Goal: Task Accomplishment & Management: Use online tool/utility

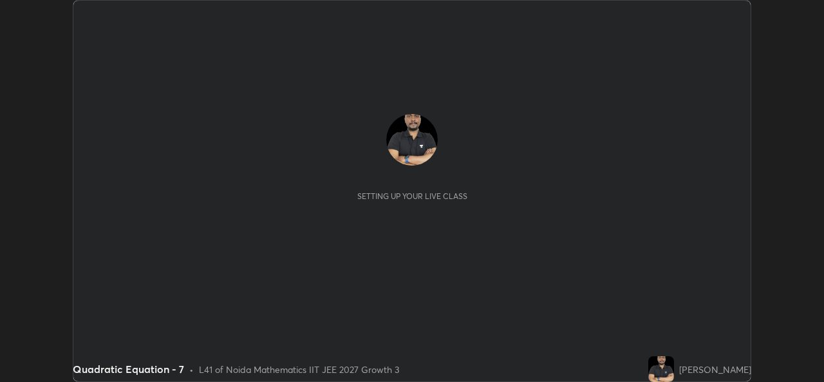
scroll to position [382, 824]
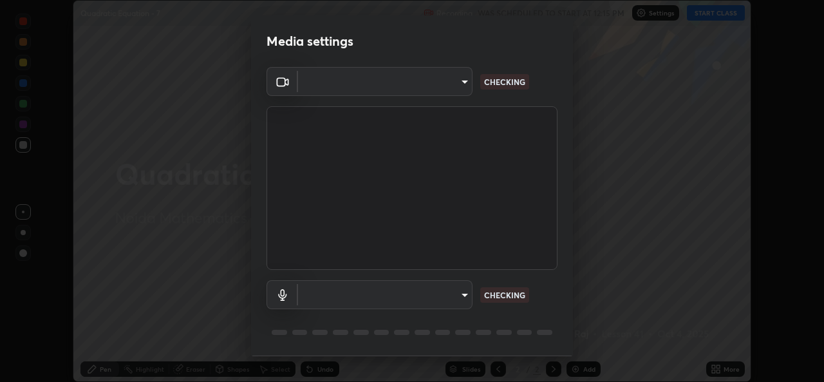
type input "de0b73f0980f6fa9b450921a8a2ec262589a733567298ed7cfed7de340c0f98a"
type input "ee5451cd7f557f866d24f5efd5cc95f4e676077231587f00bc09c28defbb90f9"
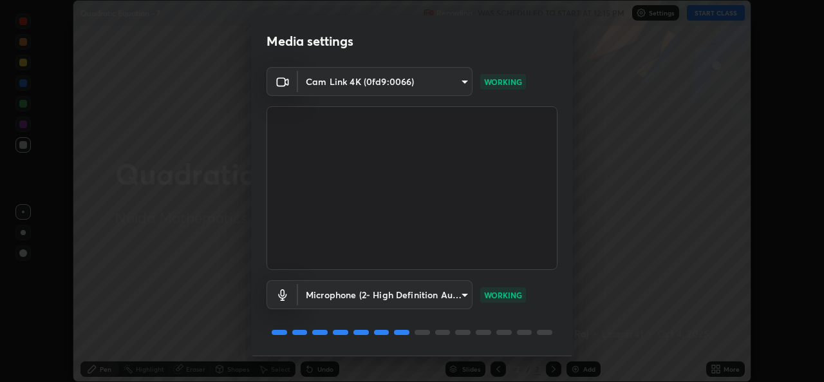
scroll to position [41, 0]
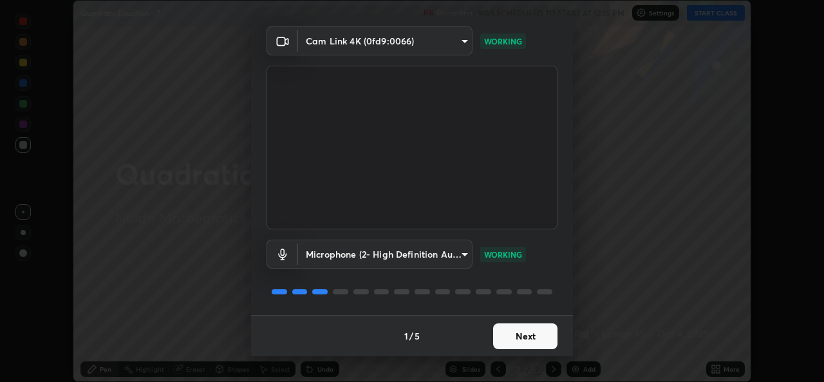
click at [535, 334] on button "Next" at bounding box center [525, 336] width 64 height 26
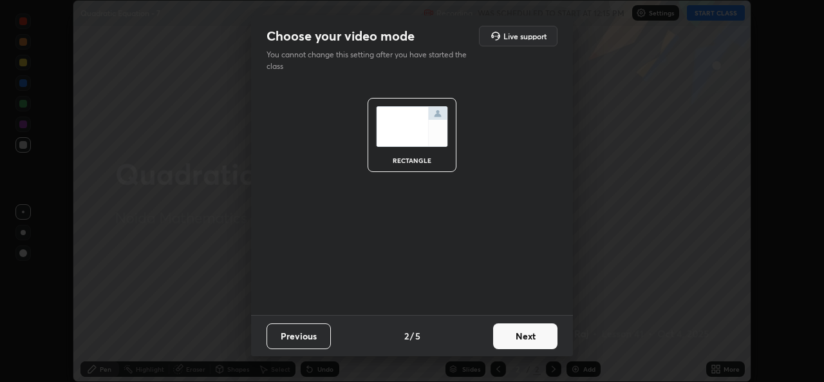
click at [537, 337] on button "Next" at bounding box center [525, 336] width 64 height 26
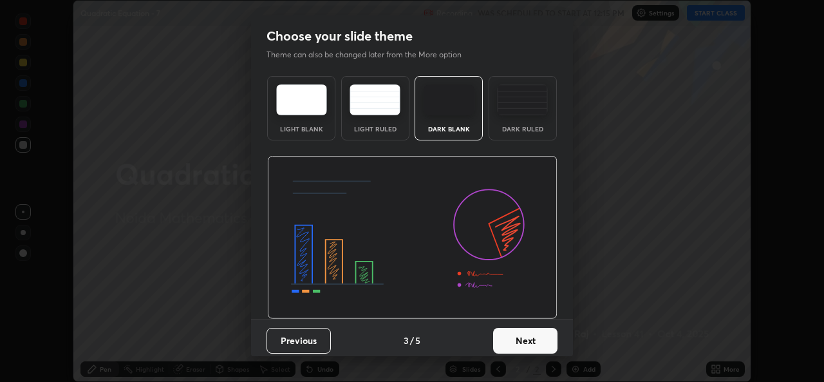
click at [536, 343] on button "Next" at bounding box center [525, 341] width 64 height 26
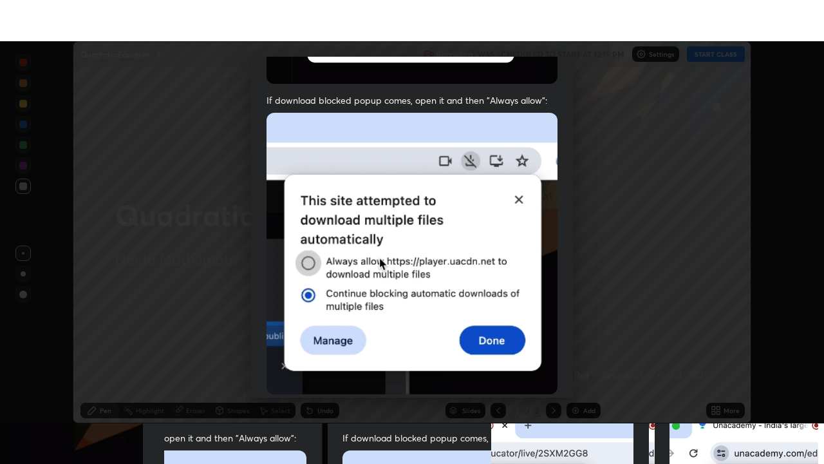
scroll to position [303, 0]
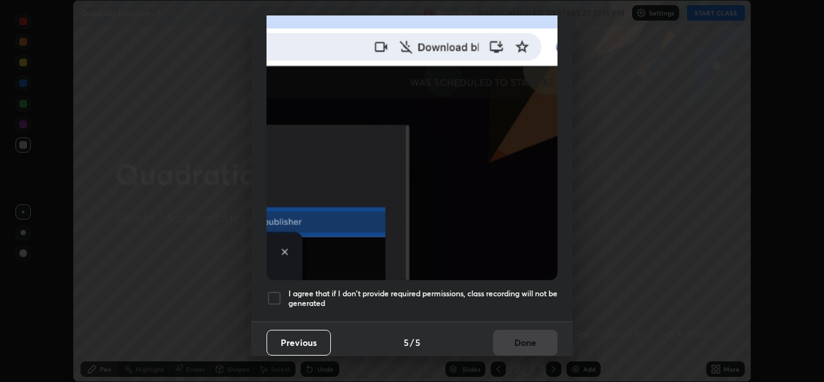
click at [523, 288] on h5 "I agree that if I don't provide required permissions, class recording will not …" at bounding box center [422, 298] width 269 height 20
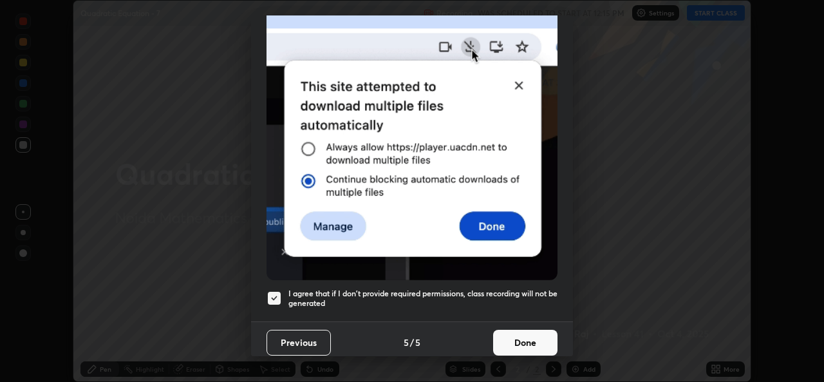
click at [529, 340] on button "Done" at bounding box center [525, 343] width 64 height 26
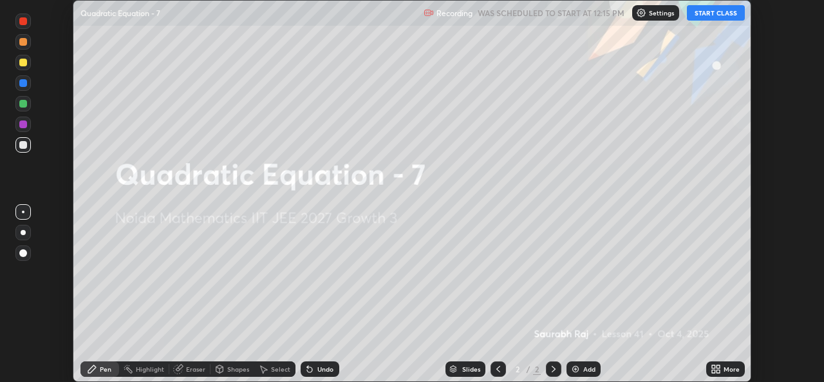
click at [713, 369] on icon at bounding box center [716, 369] width 10 height 10
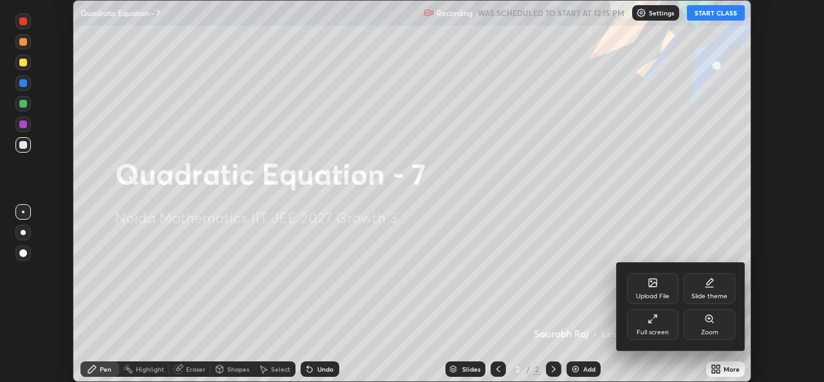
click at [658, 334] on div "Full screen" at bounding box center [653, 332] width 32 height 6
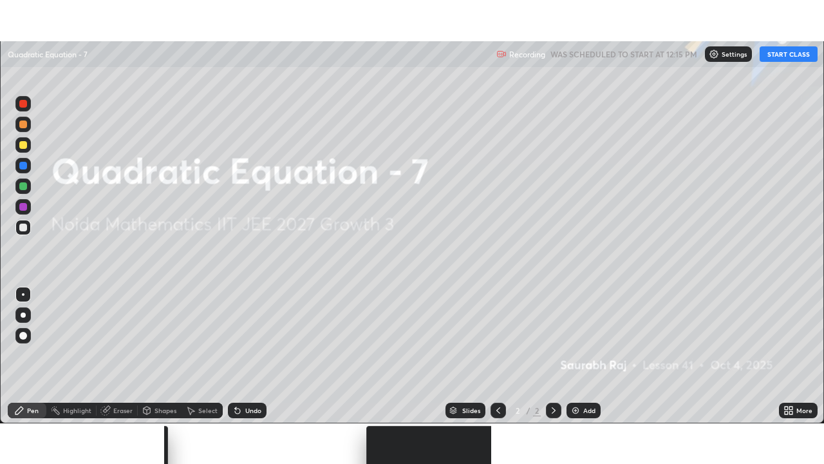
scroll to position [464, 824]
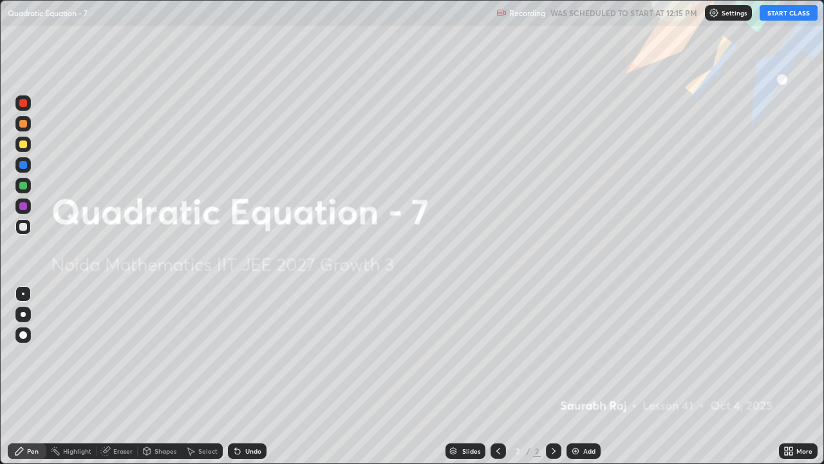
click at [775, 12] on button "START CLASS" at bounding box center [789, 12] width 58 height 15
click at [583, 381] on div "Add" at bounding box center [589, 450] width 12 height 6
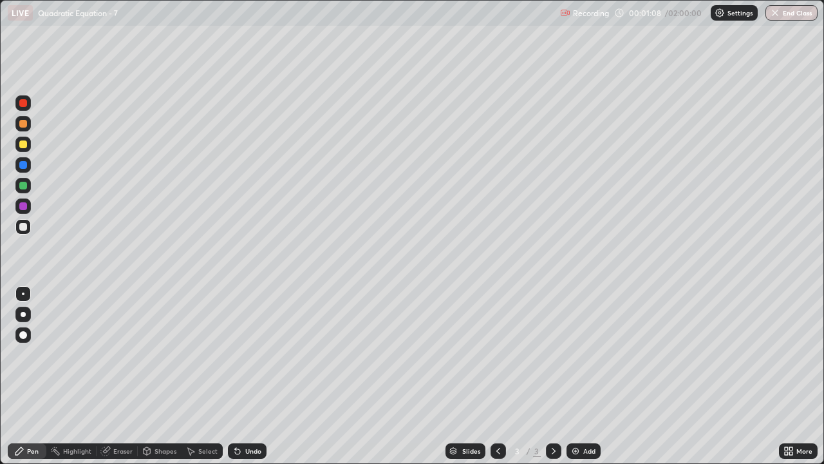
click at [24, 146] on div at bounding box center [23, 144] width 8 height 8
click at [23, 186] on div at bounding box center [23, 186] width 8 height 8
click at [21, 225] on div at bounding box center [23, 227] width 8 height 8
click at [28, 187] on div at bounding box center [22, 185] width 15 height 15
click at [578, 381] on img at bounding box center [575, 451] width 10 height 10
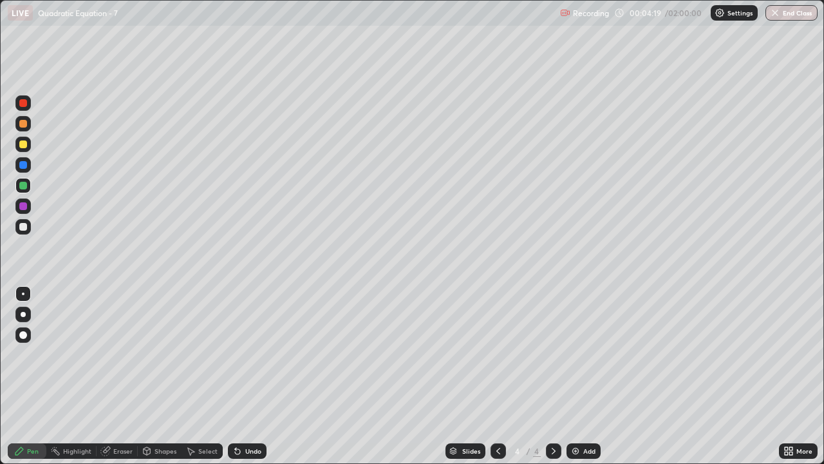
click at [24, 228] on div at bounding box center [23, 227] width 8 height 8
click at [23, 186] on div at bounding box center [23, 186] width 8 height 8
click at [249, 381] on div "Undo" at bounding box center [253, 450] width 16 height 6
click at [26, 228] on div at bounding box center [23, 227] width 8 height 8
click at [502, 381] on div at bounding box center [498, 450] width 15 height 15
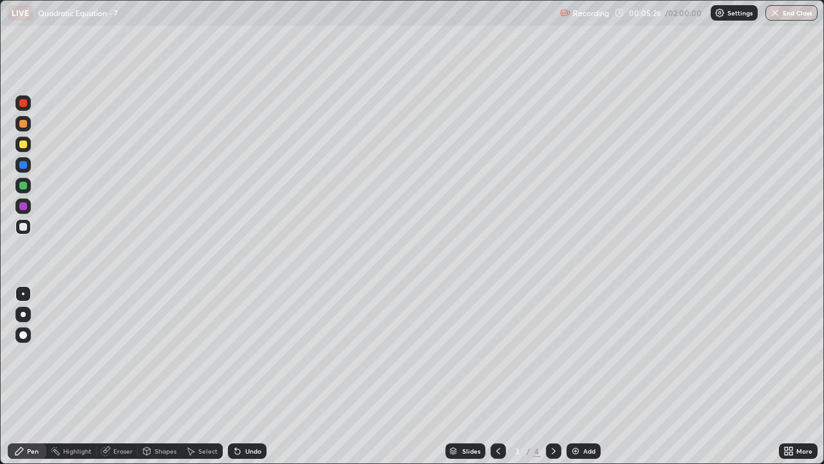
click at [252, 381] on div "Undo" at bounding box center [253, 450] width 16 height 6
click at [252, 381] on div "Undo" at bounding box center [247, 450] width 39 height 15
click at [248, 381] on div "Undo" at bounding box center [247, 450] width 39 height 15
click at [552, 381] on icon at bounding box center [554, 451] width 10 height 10
click at [223, 301] on button "Undo" at bounding box center [239, 304] width 37 height 15
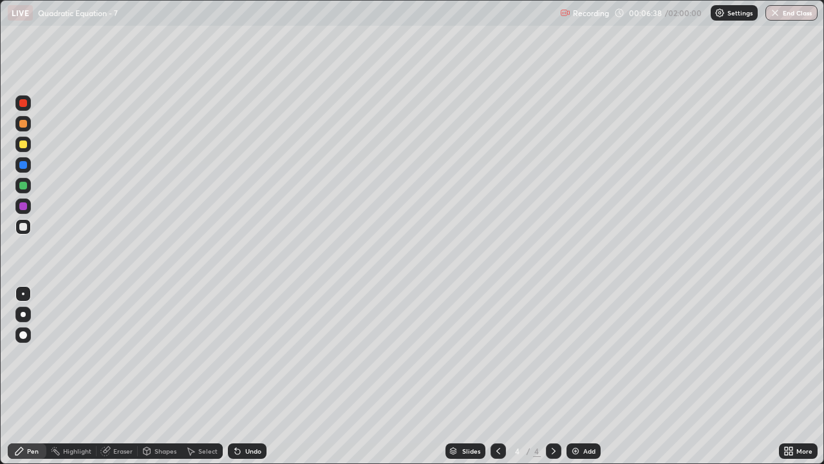
click at [245, 381] on div "Undo" at bounding box center [253, 450] width 16 height 6
click at [248, 381] on div "Undo" at bounding box center [253, 450] width 16 height 6
click at [209, 381] on div "Select" at bounding box center [202, 450] width 41 height 15
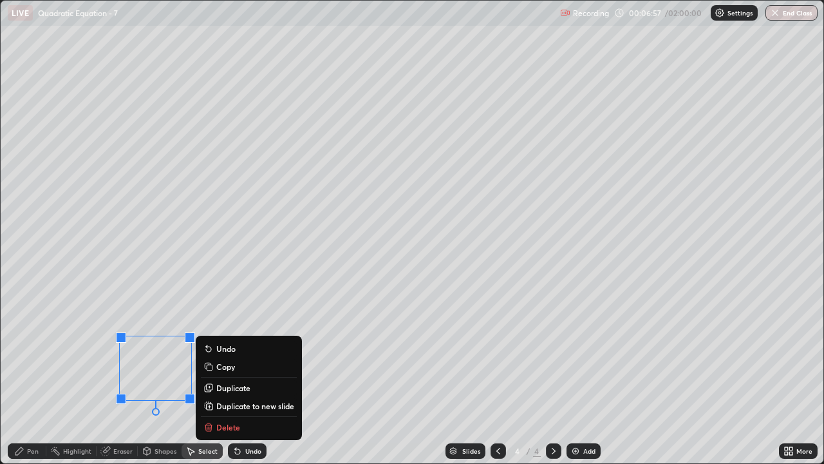
click at [238, 381] on p "Delete" at bounding box center [228, 427] width 24 height 10
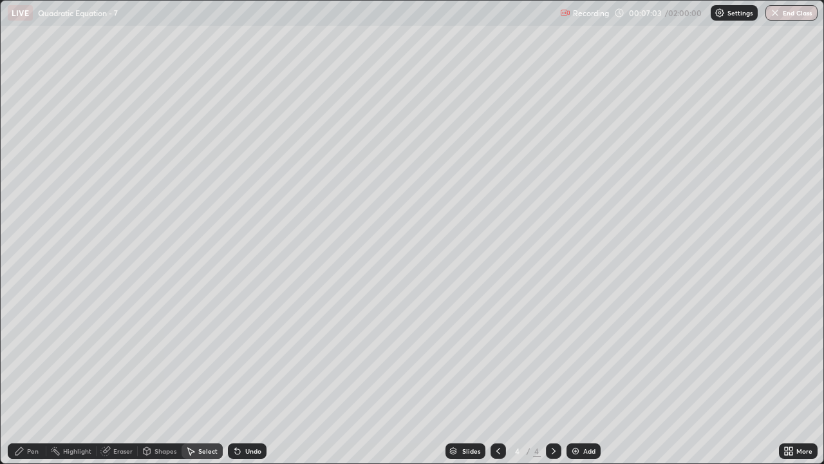
click at [33, 381] on div "Pen" at bounding box center [27, 450] width 39 height 15
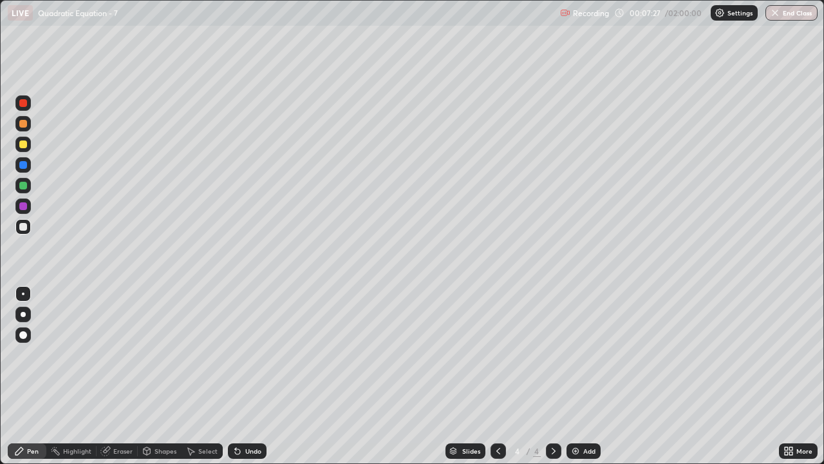
click at [386, 381] on div "Slides 4 / 4 Add" at bounding box center [523, 451] width 513 height 26
click at [414, 381] on div "Slides 4 / 4 Add" at bounding box center [523, 451] width 513 height 26
click at [206, 381] on div "Select" at bounding box center [207, 450] width 19 height 6
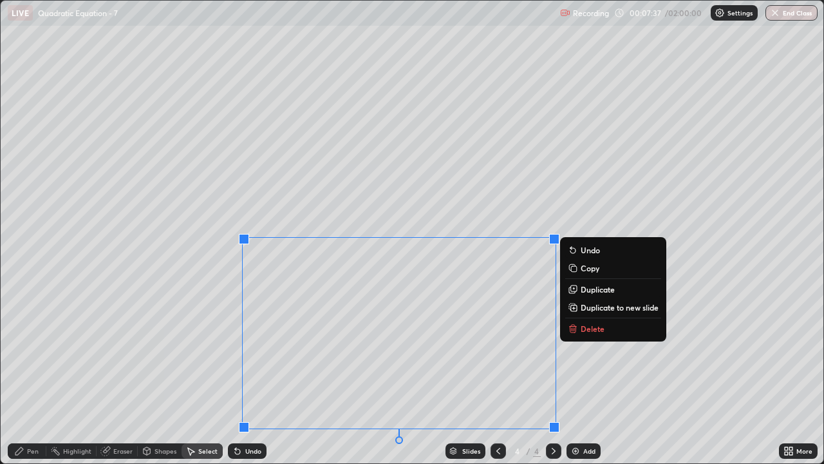
click at [151, 381] on div "0 ° Undo Copy Duplicate Duplicate to new slide Delete" at bounding box center [412, 232] width 823 height 462
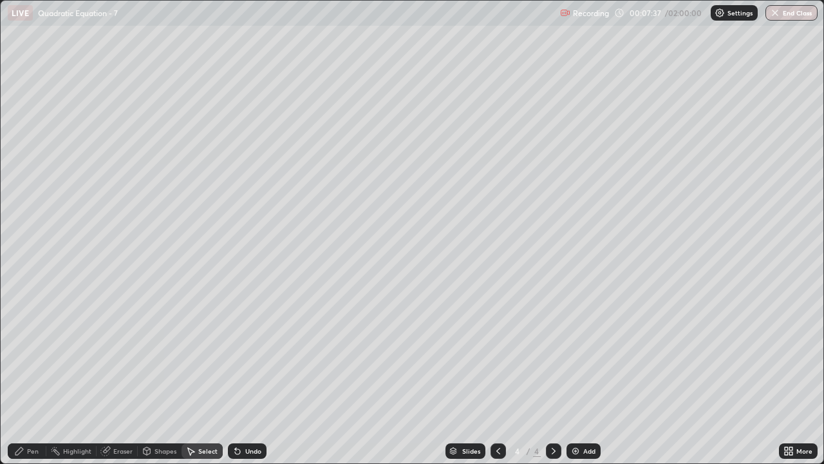
click at [28, 381] on div "Pen" at bounding box center [27, 450] width 39 height 15
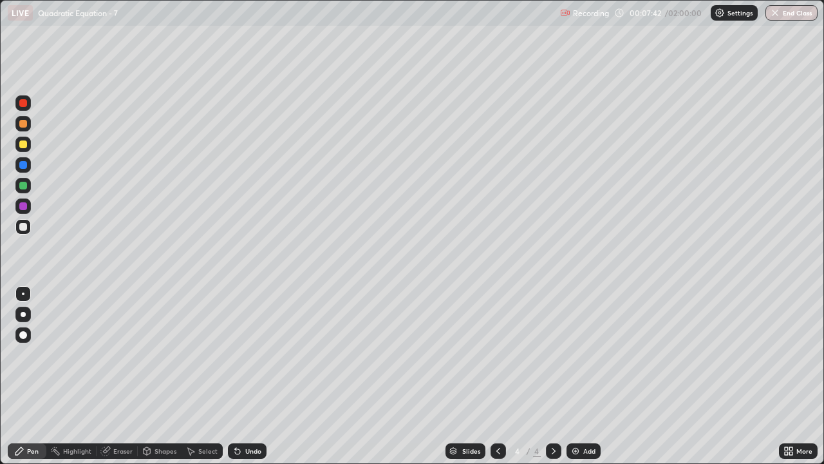
click at [162, 381] on div "Shapes" at bounding box center [166, 450] width 22 height 6
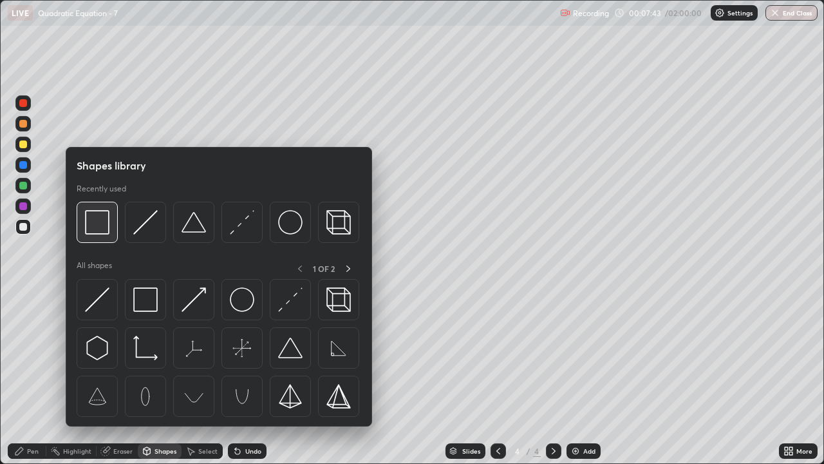
click at [108, 231] on img at bounding box center [97, 222] width 24 height 24
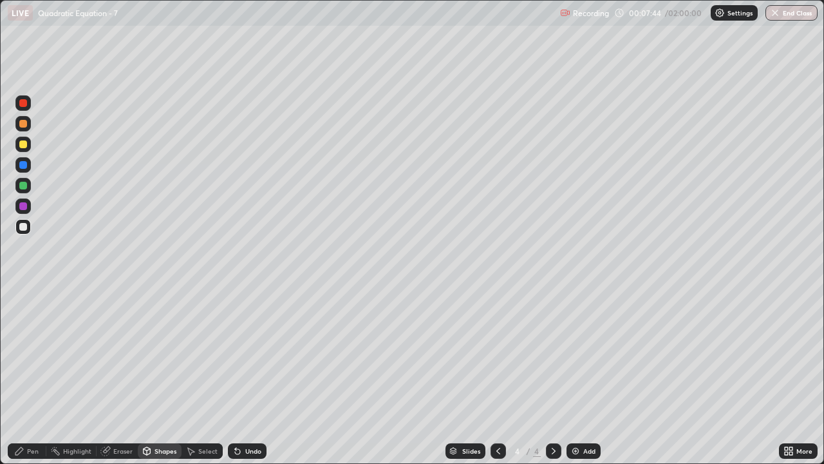
click at [25, 184] on div at bounding box center [23, 186] width 8 height 8
click at [128, 381] on div "Eraser" at bounding box center [122, 450] width 19 height 6
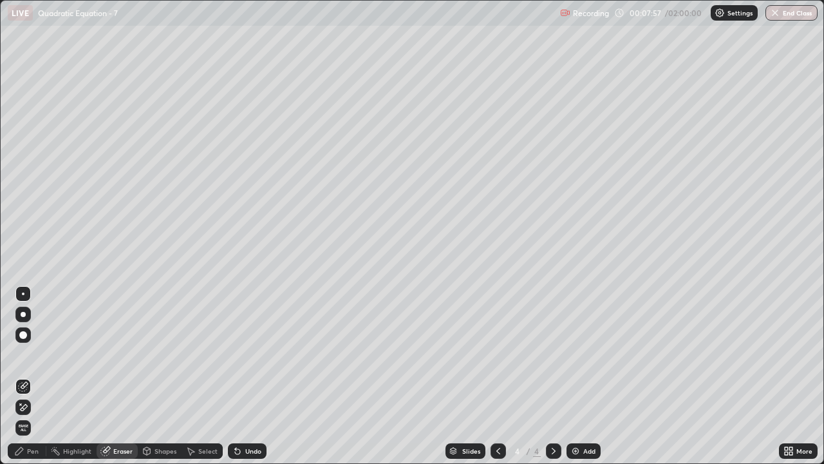
click at [35, 381] on div "Pen" at bounding box center [33, 450] width 12 height 6
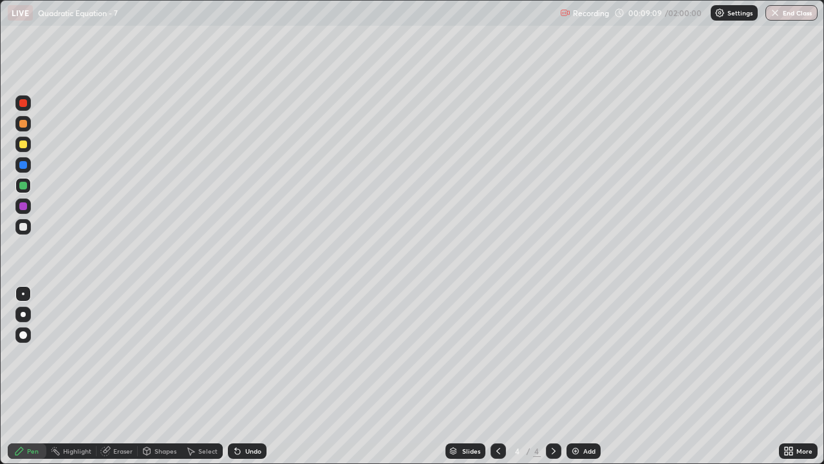
click at [589, 381] on div "Add" at bounding box center [584, 450] width 34 height 15
click at [25, 228] on div at bounding box center [23, 227] width 8 height 8
click at [23, 161] on div at bounding box center [23, 165] width 8 height 8
click at [580, 381] on div "Add" at bounding box center [584, 450] width 34 height 15
click at [23, 185] on div at bounding box center [23, 186] width 8 height 8
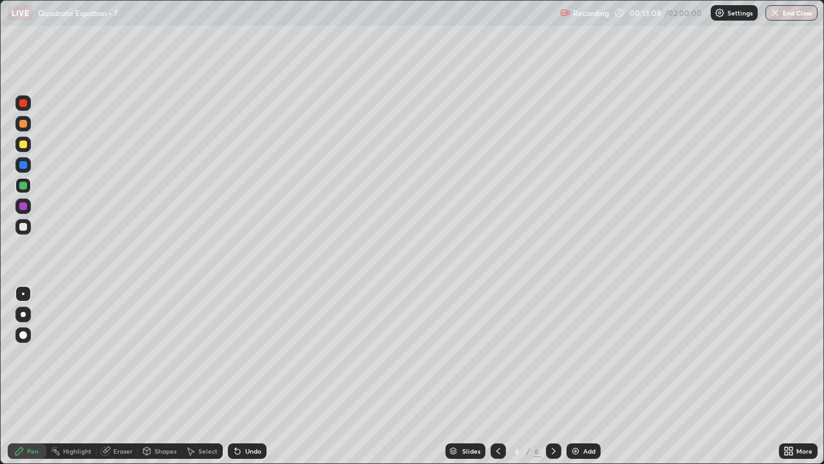
click at [30, 223] on div at bounding box center [22, 226] width 15 height 15
click at [255, 381] on div "Undo" at bounding box center [247, 450] width 39 height 15
click at [28, 192] on div at bounding box center [22, 185] width 15 height 15
click at [22, 226] on div at bounding box center [23, 227] width 8 height 8
click at [257, 381] on div "Undo" at bounding box center [253, 450] width 16 height 6
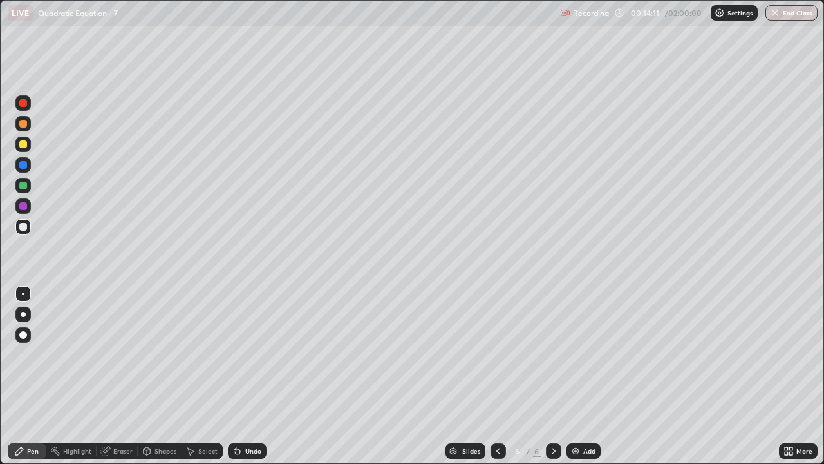
click at [245, 381] on div "Undo" at bounding box center [253, 450] width 16 height 6
click at [239, 381] on icon at bounding box center [237, 451] width 10 height 10
click at [252, 381] on div "Undo" at bounding box center [253, 450] width 16 height 6
click at [250, 381] on div "Undo" at bounding box center [253, 450] width 16 height 6
click at [255, 381] on div "Undo" at bounding box center [247, 450] width 39 height 15
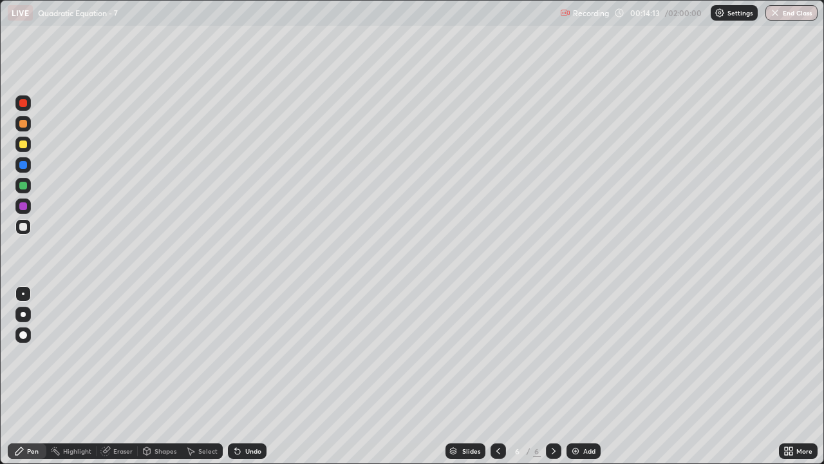
click at [254, 381] on div "Undo" at bounding box center [247, 450] width 39 height 15
click at [580, 381] on div "Add" at bounding box center [584, 450] width 34 height 15
click at [26, 144] on div at bounding box center [23, 144] width 8 height 8
click at [585, 381] on div "Add" at bounding box center [589, 450] width 12 height 6
click at [200, 381] on div "Select" at bounding box center [207, 450] width 19 height 6
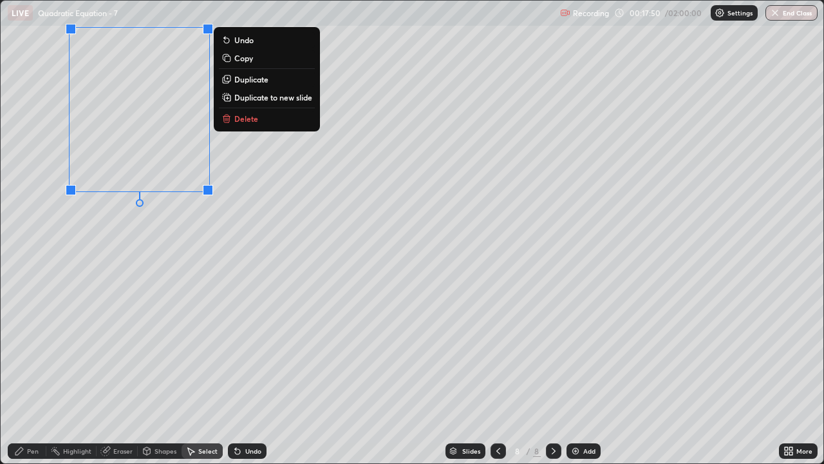
click at [32, 381] on div "Pen" at bounding box center [27, 450] width 39 height 15
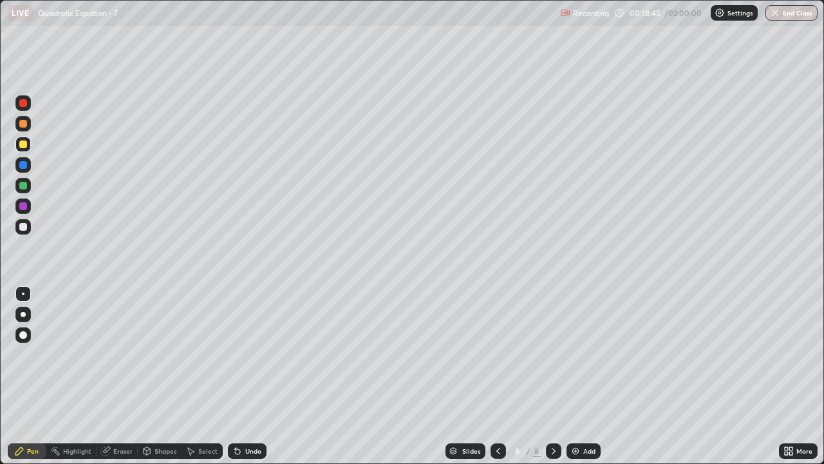
click at [205, 381] on div "Select" at bounding box center [207, 450] width 19 height 6
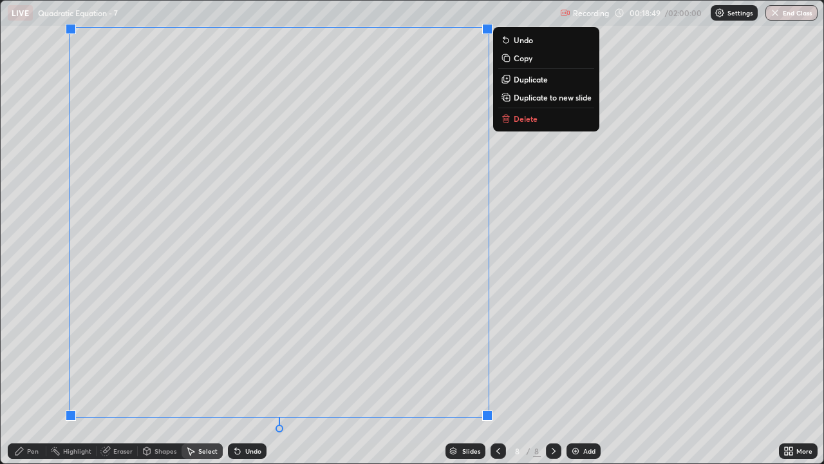
click at [540, 122] on button "Delete" at bounding box center [546, 118] width 96 height 15
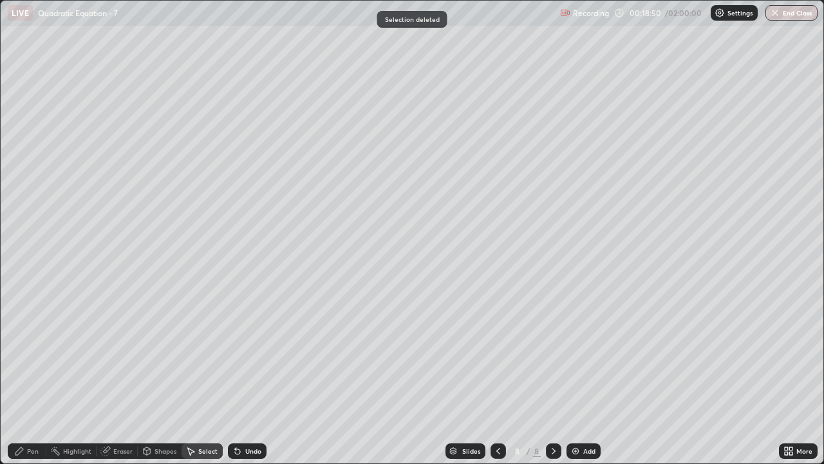
click at [494, 381] on div at bounding box center [498, 450] width 15 height 15
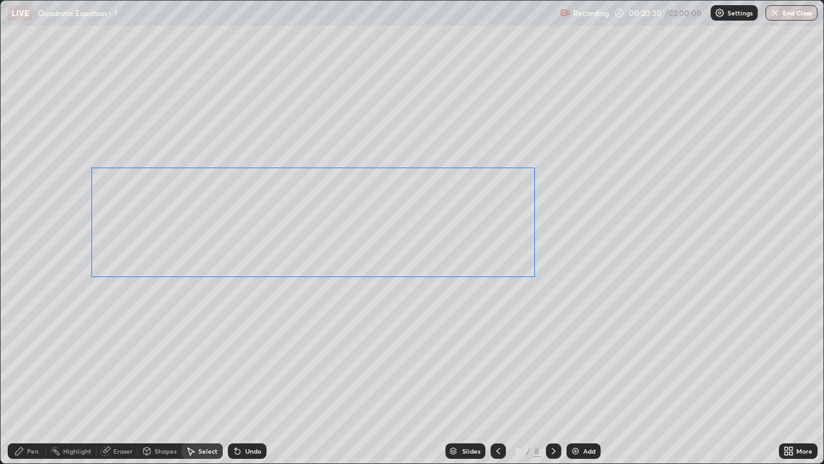
click at [516, 319] on div "0 ° Undo Copy Duplicate Duplicate to new slide Delete" at bounding box center [412, 232] width 823 height 462
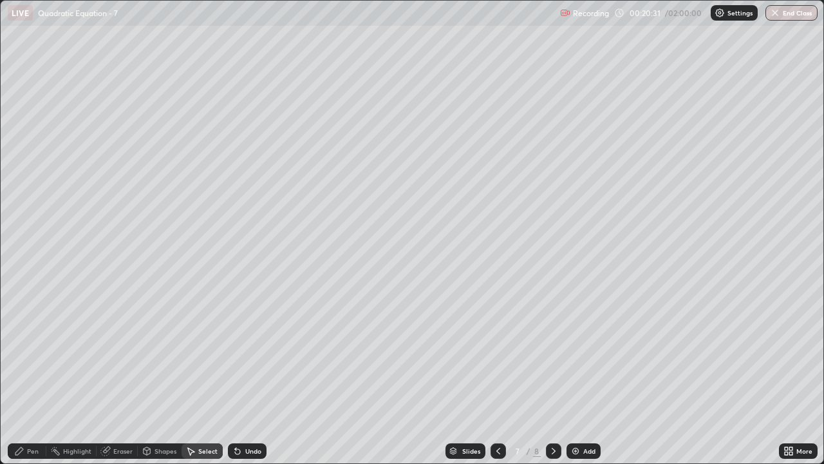
click at [449, 315] on div "0 ° Undo Copy Duplicate Duplicate to new slide Delete" at bounding box center [412, 232] width 823 height 462
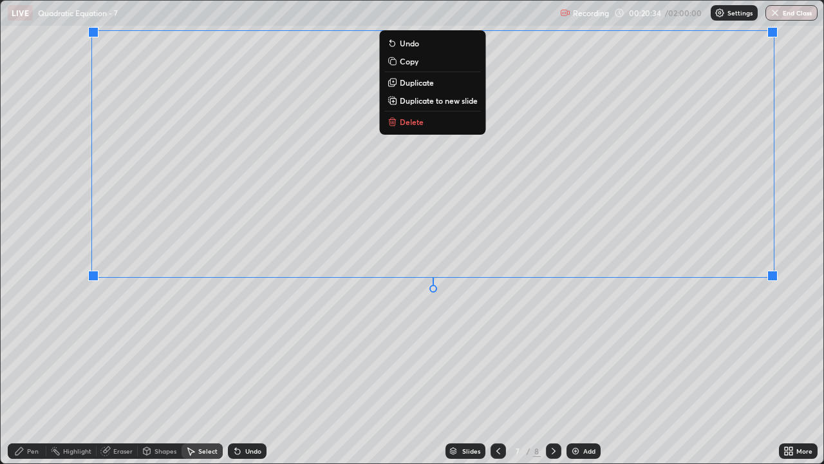
click at [777, 278] on div "0 ° Undo Copy Duplicate Duplicate to new slide Delete" at bounding box center [412, 232] width 823 height 462
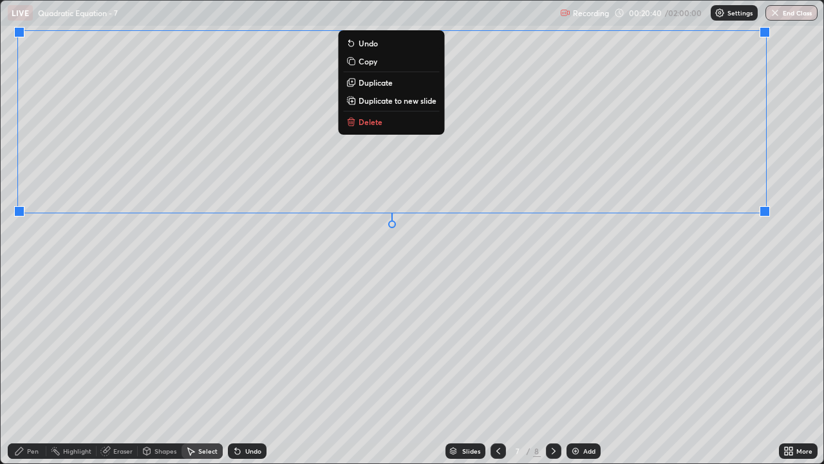
click at [24, 381] on icon at bounding box center [19, 451] width 10 height 10
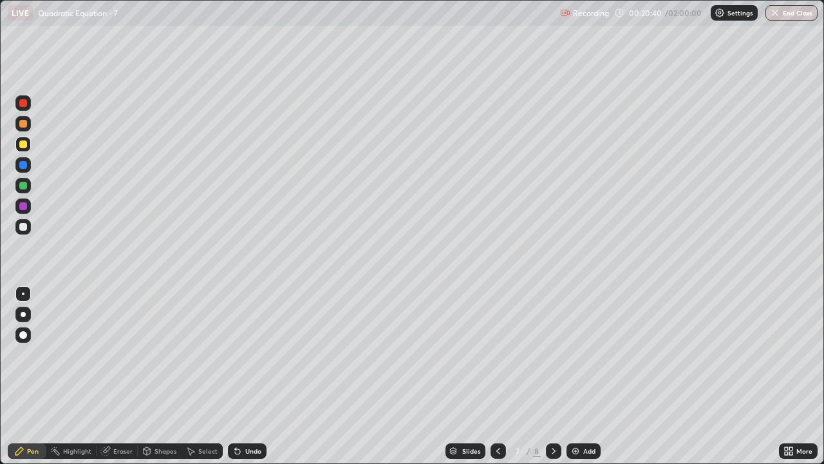
click at [24, 224] on div at bounding box center [23, 227] width 8 height 8
click at [248, 381] on div "Undo" at bounding box center [253, 450] width 16 height 6
click at [247, 381] on div "Undo" at bounding box center [247, 450] width 39 height 15
click at [257, 381] on div "Undo" at bounding box center [247, 450] width 39 height 15
click at [254, 381] on div "Undo" at bounding box center [253, 450] width 16 height 6
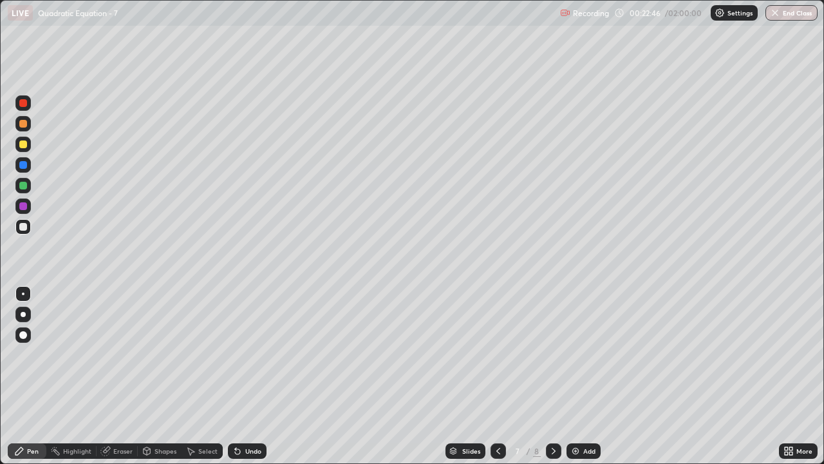
click at [254, 381] on div "Undo" at bounding box center [247, 450] width 39 height 15
click at [252, 381] on div "Undo" at bounding box center [253, 450] width 16 height 6
click at [255, 381] on div "Undo" at bounding box center [253, 450] width 16 height 6
click at [207, 381] on div "Select" at bounding box center [207, 450] width 19 height 6
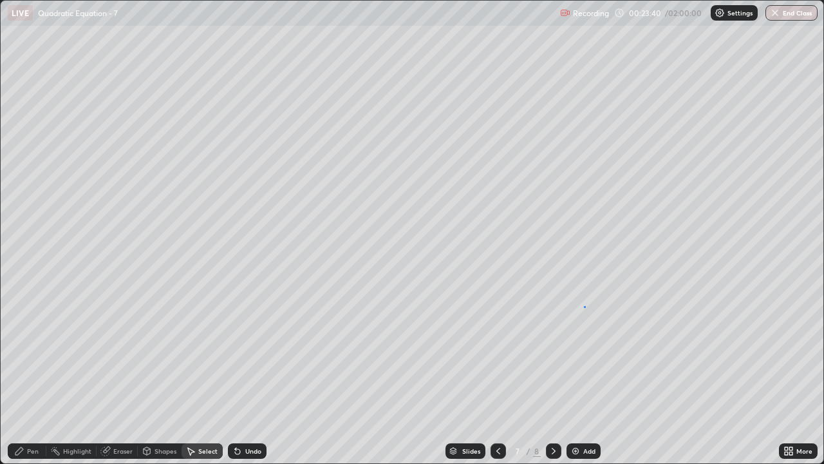
click at [584, 306] on div "0 ° Undo Copy Duplicate Duplicate to new slide Delete" at bounding box center [412, 232] width 823 height 462
click at [578, 335] on div "0 ° Undo Copy Duplicate Duplicate to new slide Delete" at bounding box center [412, 232] width 823 height 462
click at [35, 381] on div "Pen" at bounding box center [33, 450] width 12 height 6
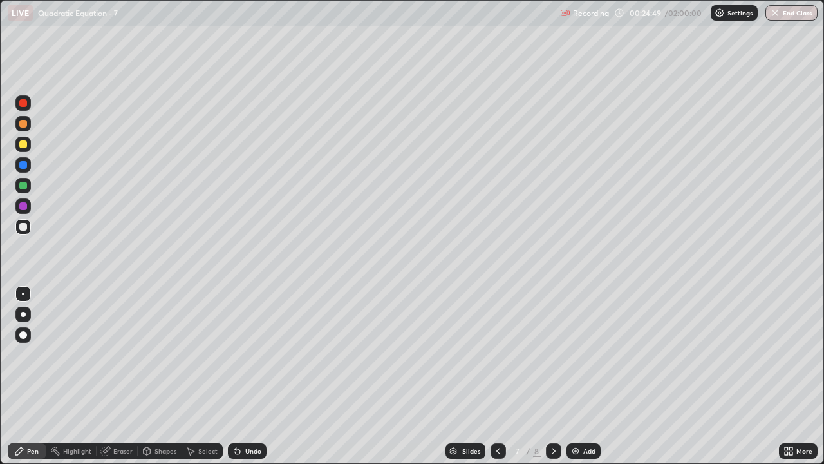
click at [585, 381] on div "Add" at bounding box center [589, 450] width 12 height 6
click at [497, 381] on icon at bounding box center [498, 451] width 10 height 10
click at [552, 381] on icon at bounding box center [554, 451] width 10 height 10
click at [497, 381] on icon at bounding box center [498, 451] width 10 height 10
click at [551, 381] on icon at bounding box center [554, 451] width 10 height 10
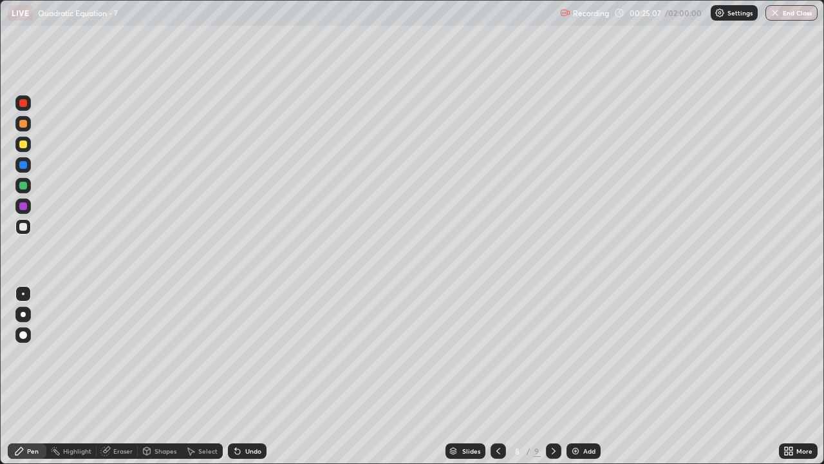
click at [497, 381] on icon at bounding box center [498, 451] width 10 height 10
click at [114, 381] on div "Eraser" at bounding box center [122, 450] width 19 height 6
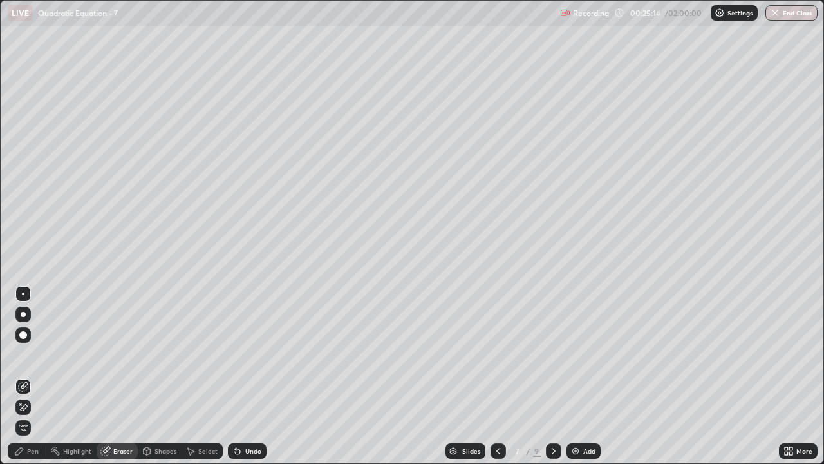
click at [36, 381] on div "Pen" at bounding box center [27, 450] width 39 height 15
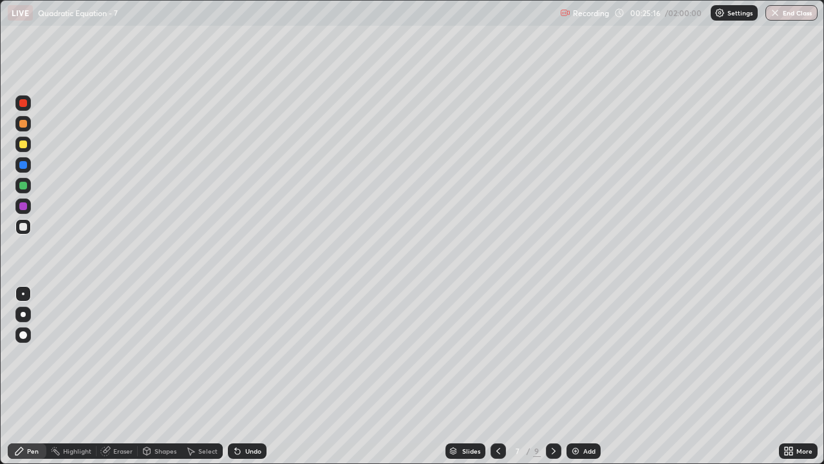
click at [556, 381] on icon at bounding box center [554, 451] width 10 height 10
click at [497, 381] on icon at bounding box center [498, 451] width 10 height 10
click at [556, 381] on icon at bounding box center [554, 451] width 10 height 10
click at [21, 186] on div at bounding box center [23, 186] width 8 height 8
click at [29, 224] on div at bounding box center [22, 226] width 15 height 15
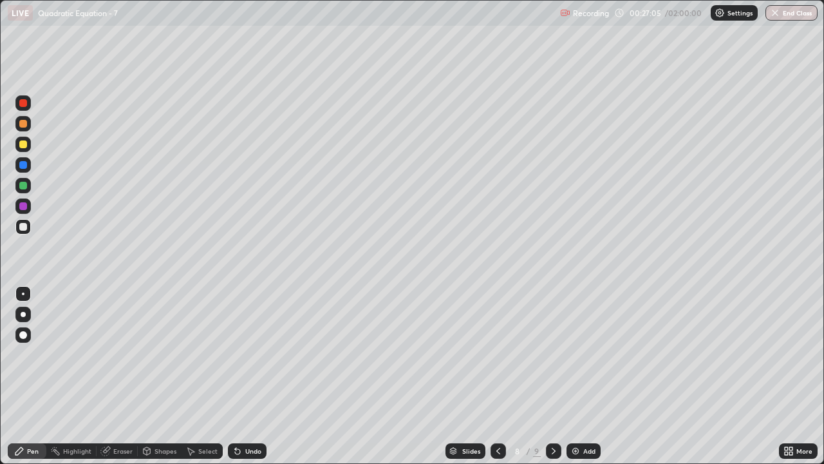
click at [23, 202] on div at bounding box center [23, 206] width 8 height 8
click at [254, 381] on div "Undo" at bounding box center [253, 450] width 16 height 6
click at [251, 381] on div "Undo" at bounding box center [253, 450] width 16 height 6
click at [254, 381] on div "Undo" at bounding box center [253, 450] width 16 height 6
click at [252, 381] on div "Undo" at bounding box center [247, 450] width 39 height 15
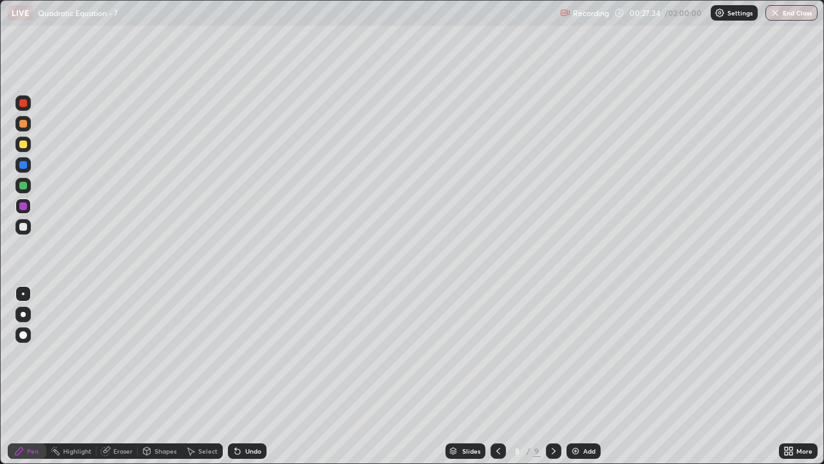
click at [126, 381] on div "Eraser" at bounding box center [117, 450] width 41 height 15
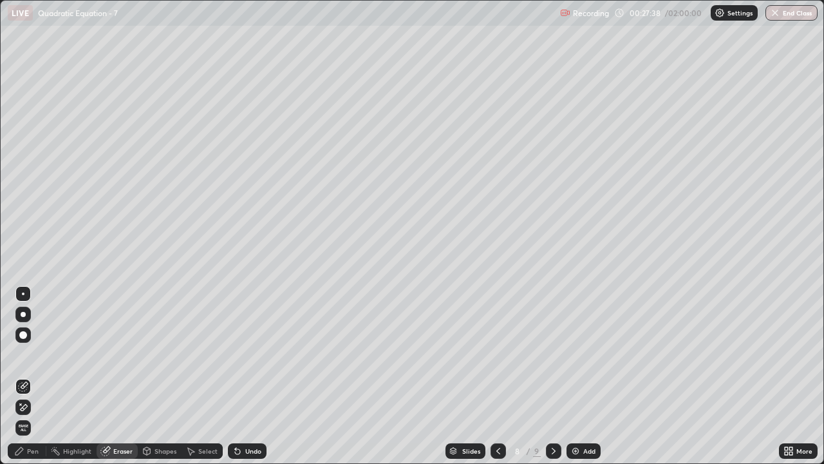
click at [28, 381] on div "Pen" at bounding box center [33, 450] width 12 height 6
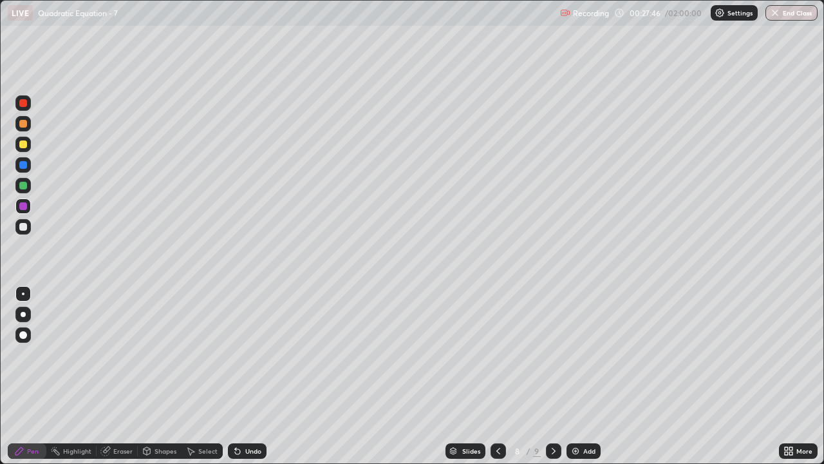
click at [551, 381] on icon at bounding box center [554, 451] width 10 height 10
click at [497, 381] on icon at bounding box center [498, 451] width 10 height 10
click at [496, 381] on icon at bounding box center [498, 450] width 4 height 6
click at [498, 381] on icon at bounding box center [498, 451] width 10 height 10
click at [552, 381] on icon at bounding box center [554, 451] width 10 height 10
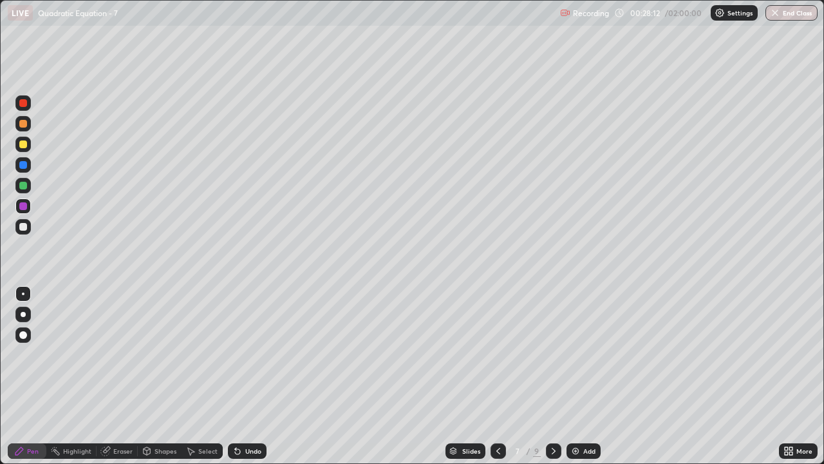
click at [558, 381] on div at bounding box center [553, 450] width 15 height 15
click at [552, 381] on icon at bounding box center [554, 451] width 10 height 10
click at [23, 207] on div at bounding box center [23, 206] width 8 height 8
click at [21, 226] on div at bounding box center [23, 227] width 8 height 8
click at [496, 381] on icon at bounding box center [498, 450] width 4 height 6
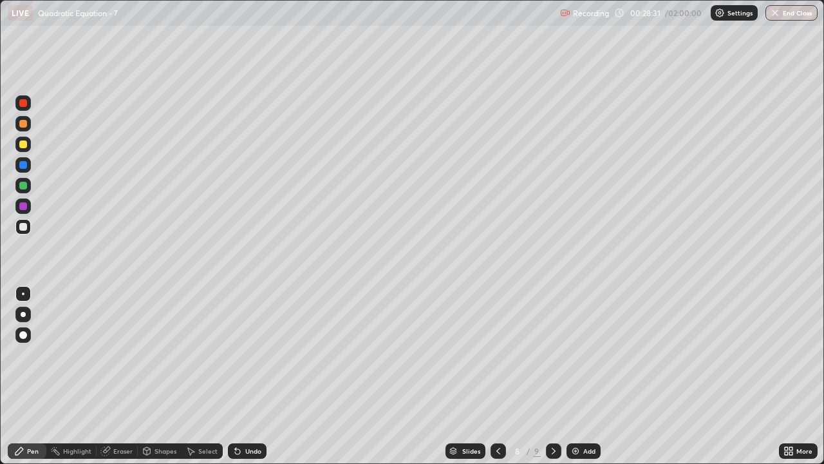
click at [493, 381] on icon at bounding box center [498, 451] width 10 height 10
click at [552, 381] on icon at bounding box center [554, 451] width 10 height 10
click at [494, 381] on icon at bounding box center [498, 451] width 10 height 10
click at [546, 381] on div at bounding box center [553, 450] width 15 height 15
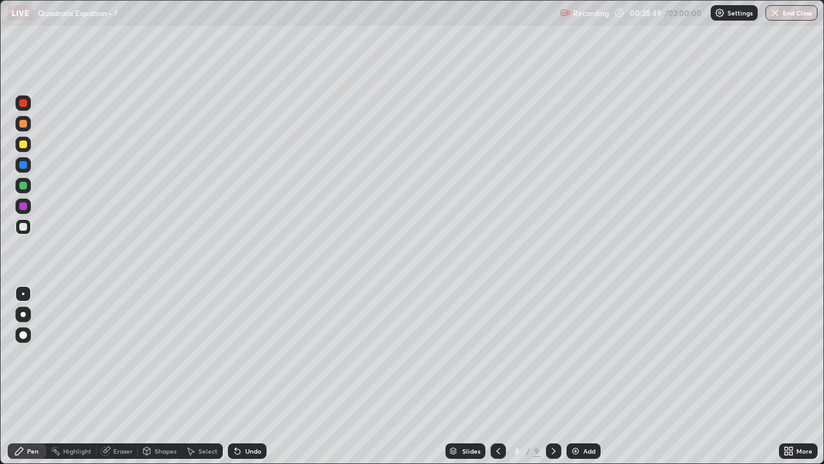
click at [551, 381] on icon at bounding box center [554, 451] width 10 height 10
click at [497, 381] on icon at bounding box center [498, 451] width 10 height 10
click at [551, 381] on icon at bounding box center [554, 451] width 10 height 10
click at [552, 381] on icon at bounding box center [554, 451] width 10 height 10
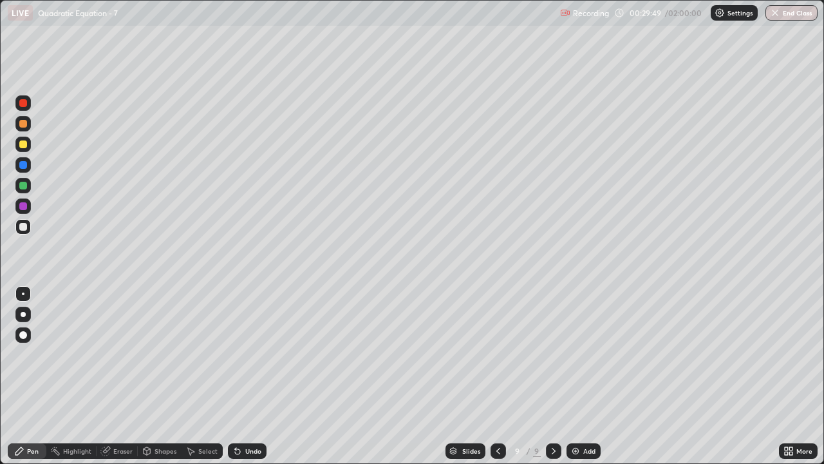
click at [552, 381] on icon at bounding box center [554, 450] width 4 height 6
click at [245, 381] on div "Undo" at bounding box center [253, 450] width 16 height 6
click at [497, 381] on icon at bounding box center [498, 450] width 4 height 6
click at [496, 381] on icon at bounding box center [498, 451] width 10 height 10
click at [242, 381] on div "Undo" at bounding box center [247, 450] width 39 height 15
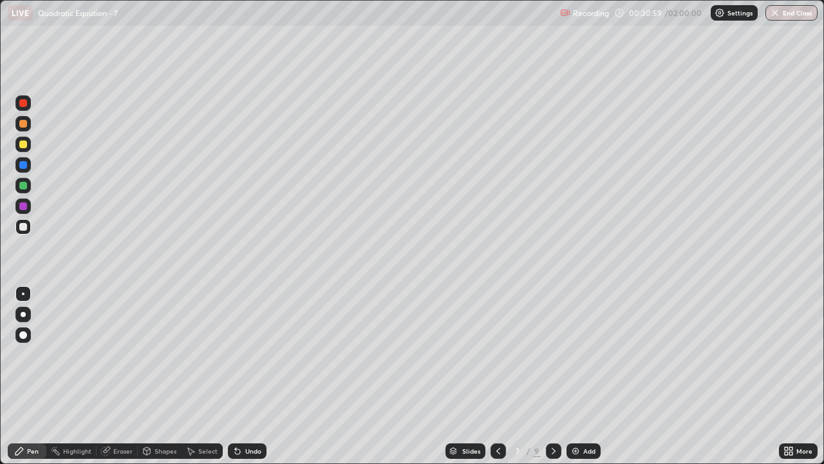
click at [256, 381] on div "Undo" at bounding box center [253, 450] width 16 height 6
click at [549, 381] on div at bounding box center [553, 450] width 15 height 15
click at [552, 381] on icon at bounding box center [554, 451] width 10 height 10
click at [497, 381] on icon at bounding box center [498, 451] width 10 height 10
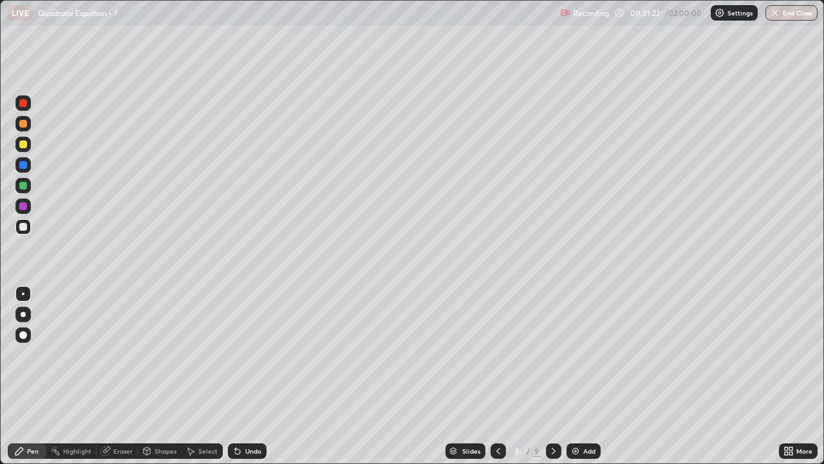
click at [497, 381] on icon at bounding box center [498, 451] width 10 height 10
click at [554, 381] on icon at bounding box center [554, 451] width 10 height 10
click at [497, 381] on icon at bounding box center [498, 451] width 10 height 10
click at [552, 381] on icon at bounding box center [554, 451] width 10 height 10
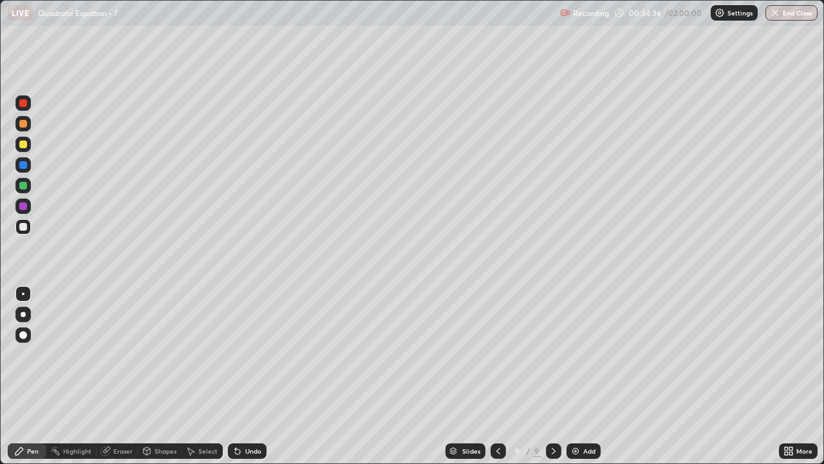
click at [576, 381] on div "Add" at bounding box center [584, 450] width 34 height 15
click at [235, 381] on icon at bounding box center [237, 451] width 10 height 10
click at [497, 381] on icon at bounding box center [498, 451] width 10 height 10
click at [494, 381] on div at bounding box center [497, 451] width 15 height 26
click at [496, 381] on icon at bounding box center [498, 451] width 10 height 10
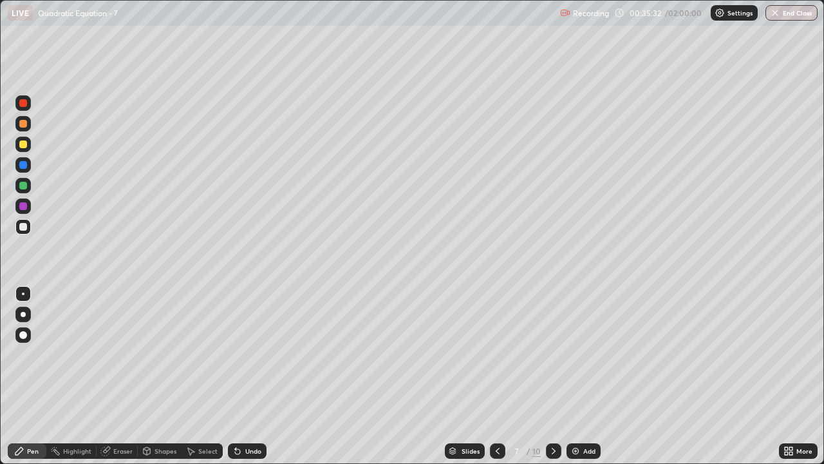
click at [261, 381] on div "Undo" at bounding box center [247, 450] width 39 height 15
click at [551, 381] on icon at bounding box center [554, 451] width 10 height 10
click at [552, 381] on icon at bounding box center [554, 450] width 4 height 6
click at [556, 381] on div at bounding box center [553, 450] width 15 height 15
click at [209, 381] on div "Select" at bounding box center [207, 450] width 19 height 6
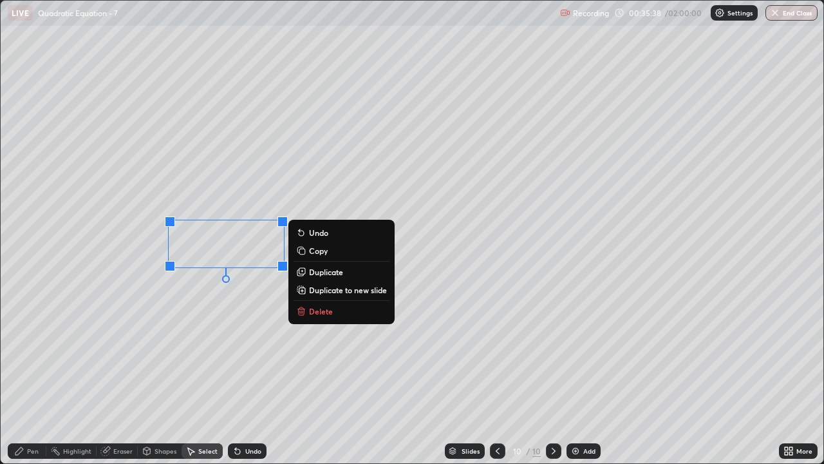
click at [334, 316] on button "Delete" at bounding box center [342, 310] width 96 height 15
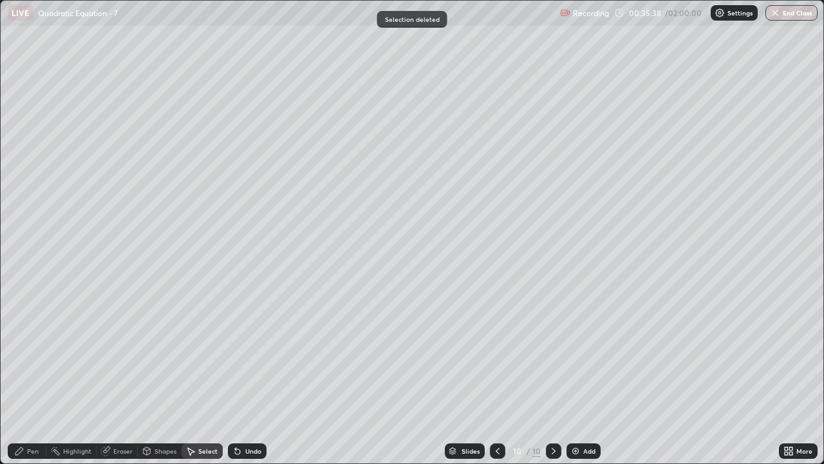
click at [35, 381] on div "Pen" at bounding box center [27, 450] width 39 height 15
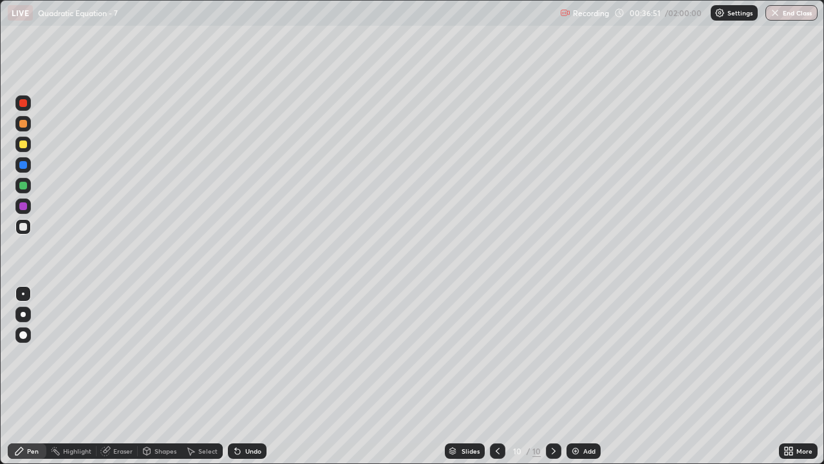
click at [498, 381] on icon at bounding box center [498, 450] width 4 height 6
click at [490, 381] on div at bounding box center [497, 450] width 15 height 15
click at [493, 381] on div at bounding box center [497, 451] width 15 height 26
click at [496, 381] on icon at bounding box center [498, 451] width 10 height 10
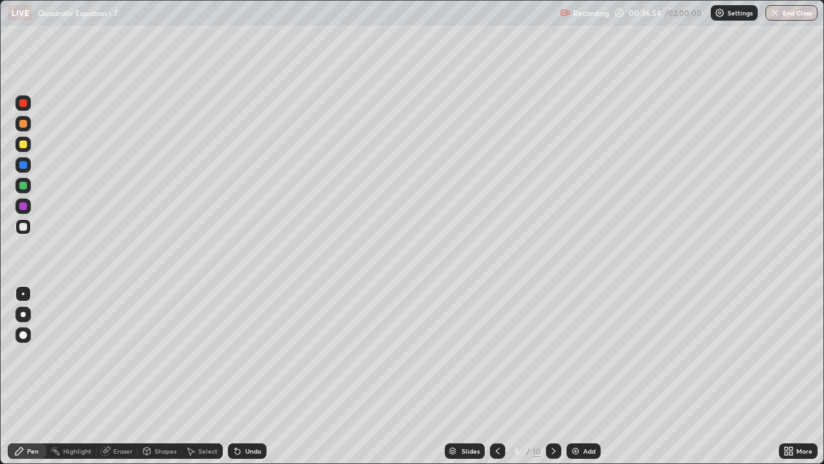
click at [552, 381] on icon at bounding box center [554, 451] width 10 height 10
click at [553, 381] on icon at bounding box center [554, 450] width 4 height 6
click at [552, 381] on icon at bounding box center [554, 451] width 10 height 10
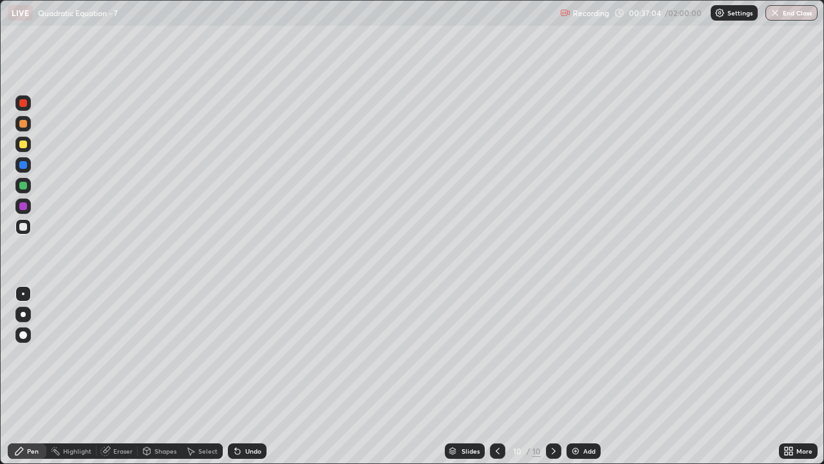
click at [552, 381] on icon at bounding box center [554, 451] width 10 height 10
click at [250, 381] on div "Undo" at bounding box center [253, 450] width 16 height 6
click at [246, 381] on div "Undo" at bounding box center [253, 450] width 16 height 6
click at [250, 381] on div "Undo" at bounding box center [253, 450] width 16 height 6
click at [252, 381] on div "Undo" at bounding box center [253, 450] width 16 height 6
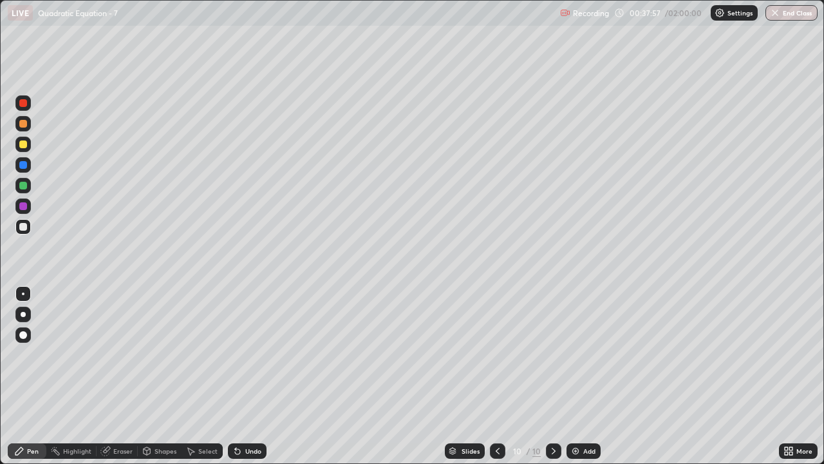
click at [128, 381] on div "Eraser" at bounding box center [122, 450] width 19 height 6
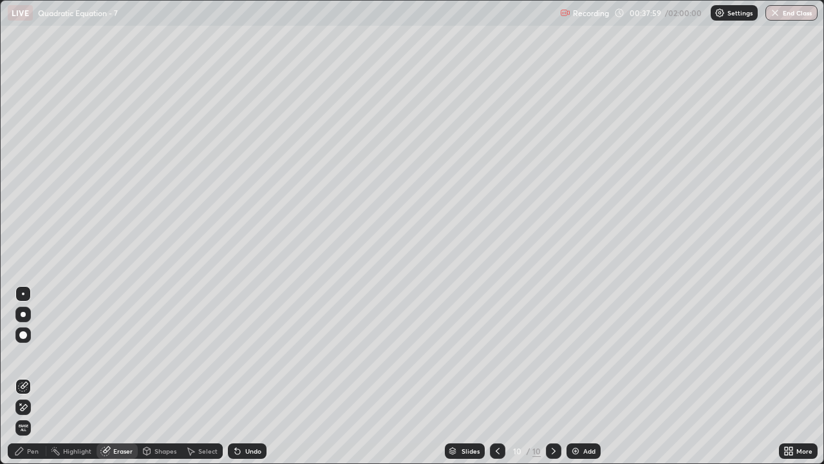
click at [25, 381] on div "Pen" at bounding box center [27, 450] width 39 height 15
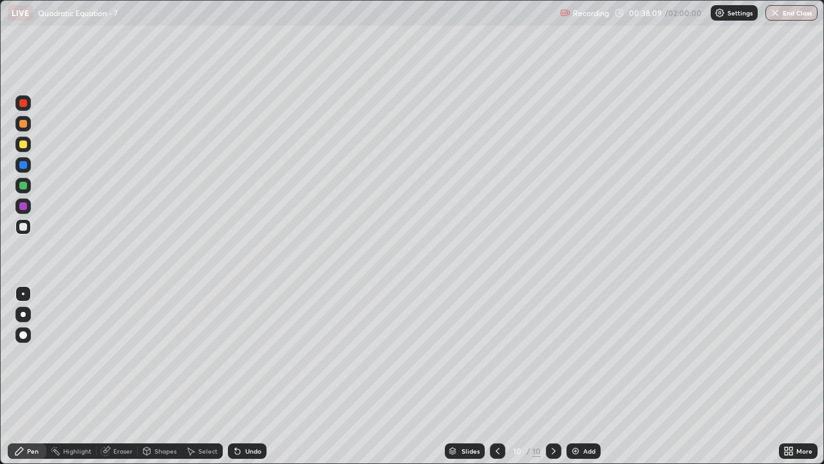
click at [498, 381] on div at bounding box center [497, 450] width 15 height 15
click at [498, 381] on icon at bounding box center [498, 451] width 10 height 10
click at [499, 381] on div at bounding box center [497, 450] width 15 height 15
click at [553, 381] on icon at bounding box center [554, 450] width 4 height 6
click at [552, 381] on icon at bounding box center [554, 451] width 10 height 10
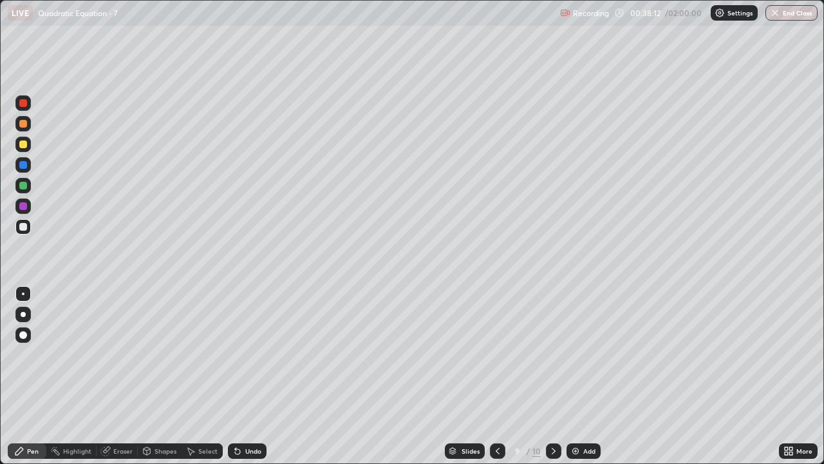
click at [552, 381] on icon at bounding box center [554, 450] width 4 height 6
click at [130, 381] on div "Eraser" at bounding box center [122, 450] width 19 height 6
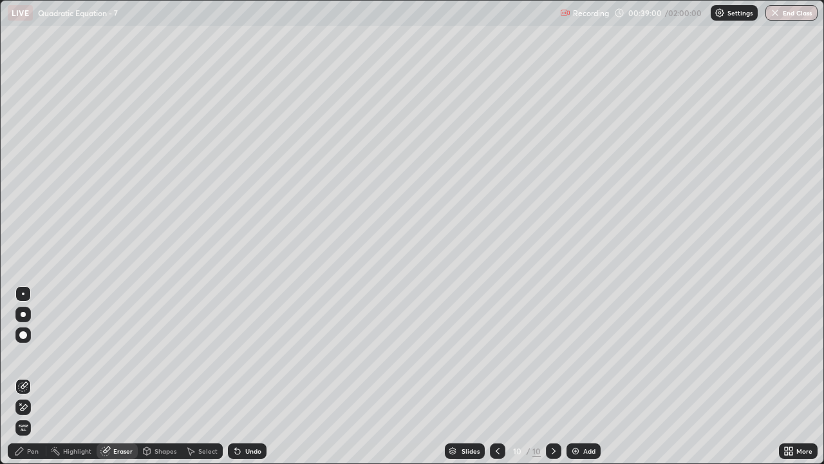
click at [38, 381] on div "Pen" at bounding box center [33, 450] width 12 height 6
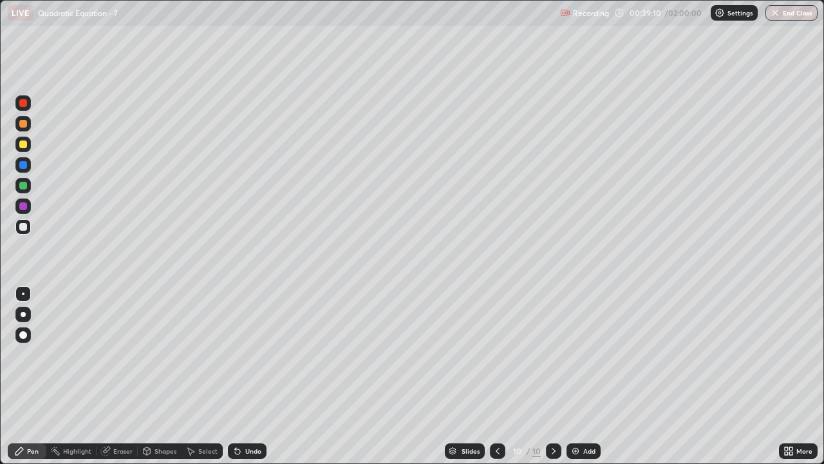
click at [573, 381] on img at bounding box center [575, 451] width 10 height 10
click at [257, 381] on div "Undo" at bounding box center [253, 450] width 16 height 6
click at [500, 381] on icon at bounding box center [498, 451] width 10 height 10
click at [546, 381] on div at bounding box center [553, 450] width 15 height 15
click at [498, 381] on icon at bounding box center [498, 451] width 10 height 10
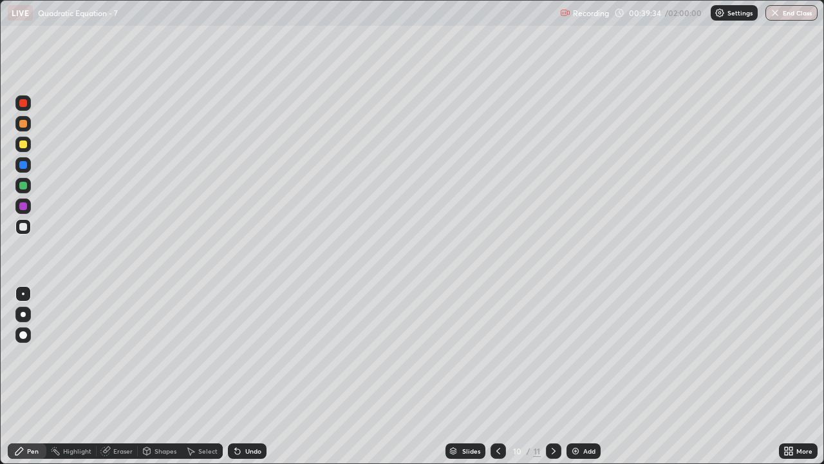
click at [552, 381] on icon at bounding box center [554, 451] width 10 height 10
click at [497, 381] on icon at bounding box center [498, 451] width 10 height 10
click at [554, 381] on icon at bounding box center [554, 451] width 10 height 10
click at [131, 381] on div "Eraser" at bounding box center [122, 450] width 19 height 6
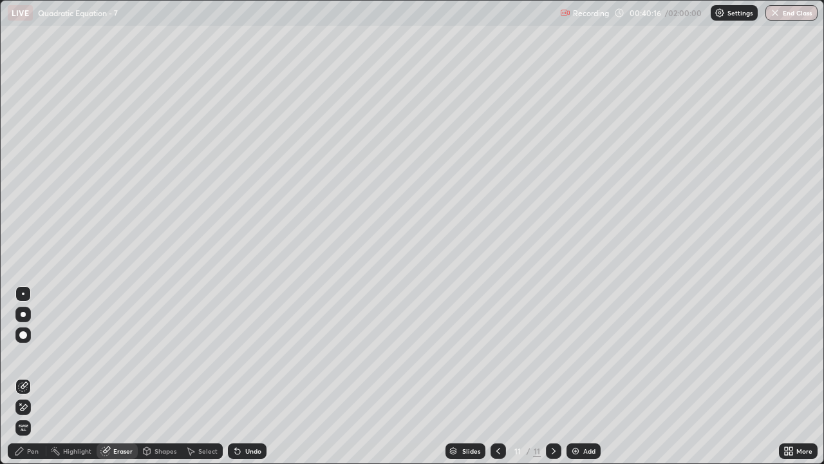
click at [29, 381] on div "Pen" at bounding box center [33, 450] width 12 height 6
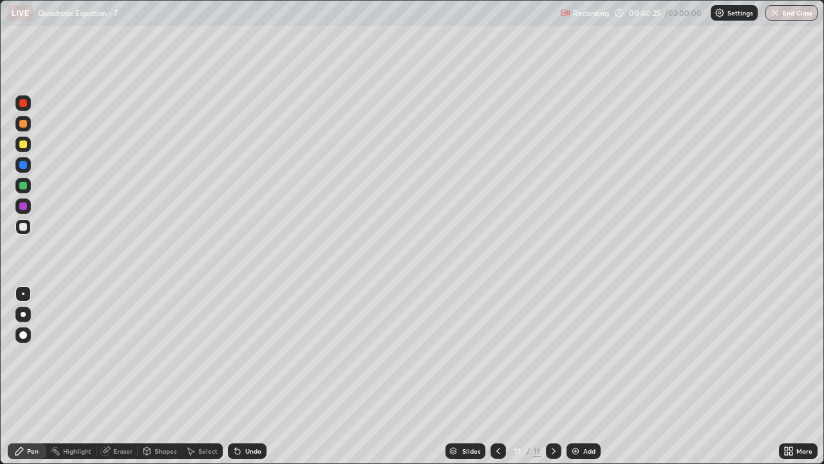
click at [497, 381] on icon at bounding box center [498, 451] width 10 height 10
click at [554, 381] on icon at bounding box center [554, 451] width 10 height 10
click at [502, 381] on div at bounding box center [498, 450] width 15 height 15
click at [546, 381] on div at bounding box center [553, 451] width 15 height 26
click at [497, 381] on div at bounding box center [498, 451] width 15 height 26
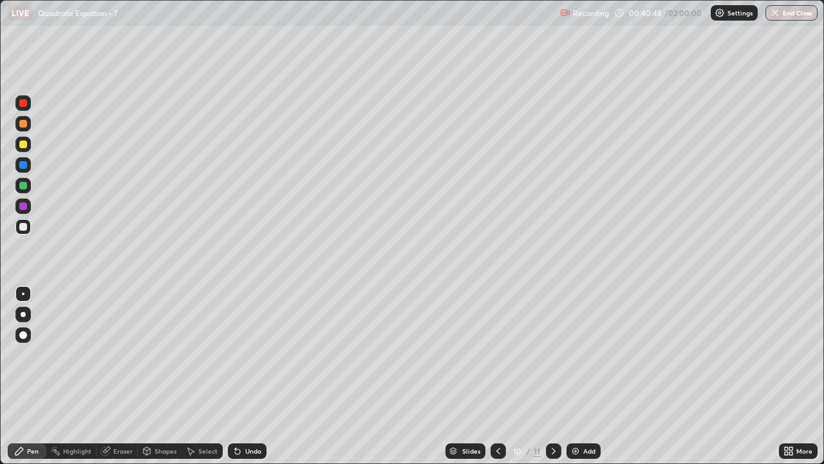
click at [556, 381] on icon at bounding box center [554, 451] width 10 height 10
click at [28, 147] on div at bounding box center [22, 144] width 15 height 15
click at [493, 381] on icon at bounding box center [498, 451] width 10 height 10
click at [552, 381] on icon at bounding box center [554, 451] width 10 height 10
click at [24, 190] on div at bounding box center [22, 185] width 15 height 15
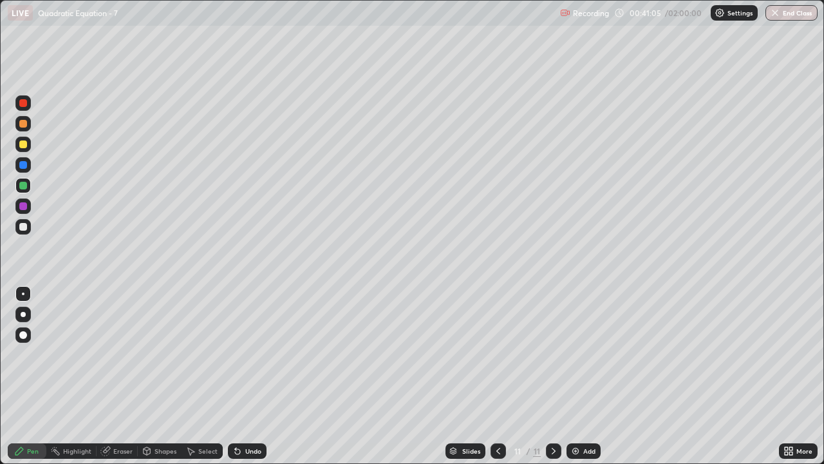
click at [497, 381] on icon at bounding box center [498, 451] width 10 height 10
click at [554, 381] on icon at bounding box center [554, 451] width 10 height 10
click at [26, 228] on div at bounding box center [23, 227] width 8 height 8
click at [503, 381] on div at bounding box center [498, 450] width 15 height 15
click at [553, 381] on icon at bounding box center [554, 451] width 10 height 10
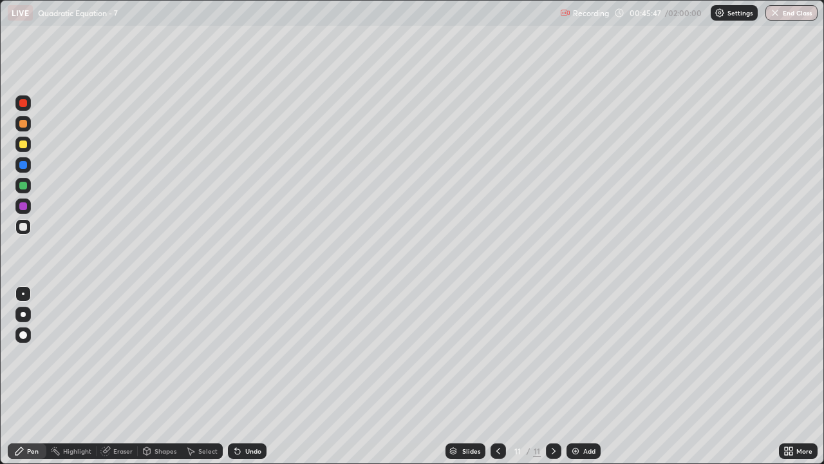
click at [552, 381] on icon at bounding box center [554, 451] width 10 height 10
click at [551, 381] on icon at bounding box center [554, 451] width 10 height 10
click at [579, 381] on div "Add" at bounding box center [584, 450] width 34 height 15
click at [24, 146] on div at bounding box center [23, 144] width 8 height 8
click at [29, 226] on div at bounding box center [22, 226] width 15 height 15
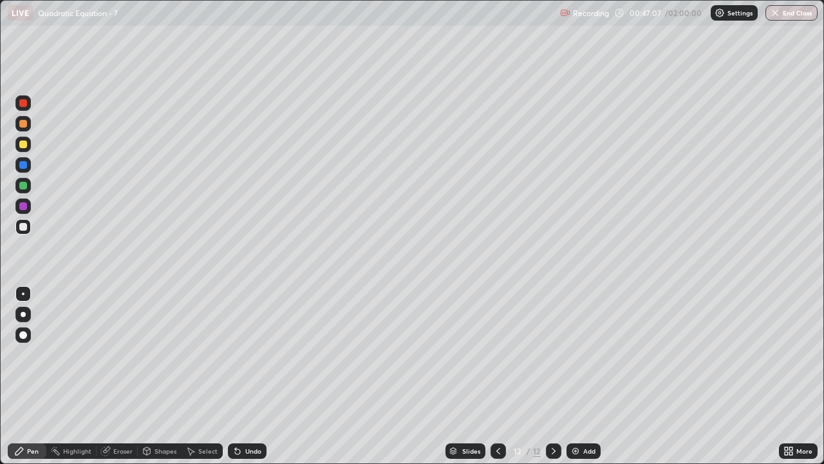
click at [258, 381] on div "Undo" at bounding box center [253, 450] width 16 height 6
click at [552, 381] on icon at bounding box center [554, 451] width 10 height 10
click at [580, 381] on div "Add" at bounding box center [584, 450] width 34 height 15
click at [515, 381] on div "13" at bounding box center [517, 451] width 13 height 8
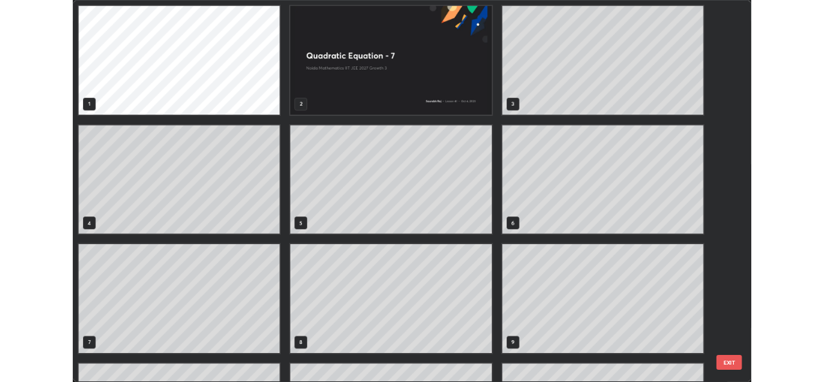
scroll to position [458, 816]
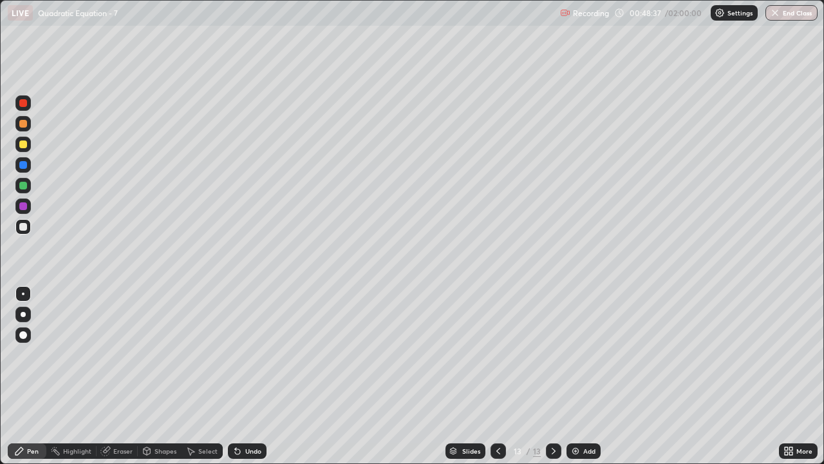
click at [34, 381] on div "Pen" at bounding box center [27, 450] width 39 height 15
click at [23, 144] on div at bounding box center [23, 144] width 8 height 8
click at [205, 381] on div "Select" at bounding box center [207, 450] width 19 height 6
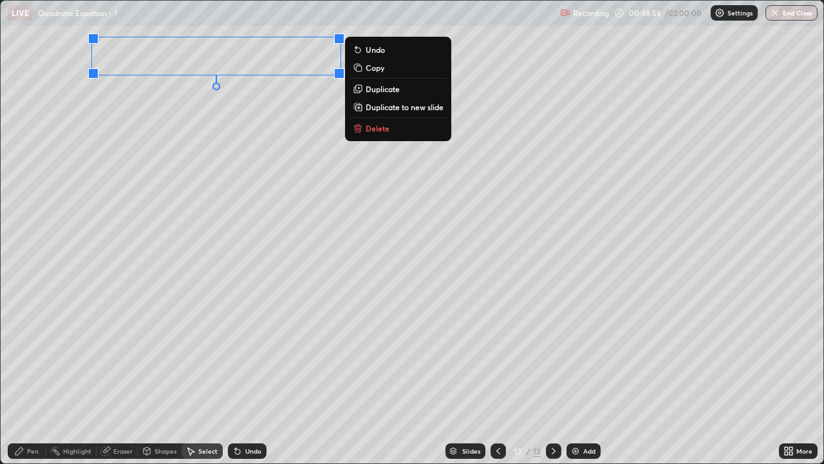
click at [396, 133] on button "Delete" at bounding box center [398, 127] width 96 height 15
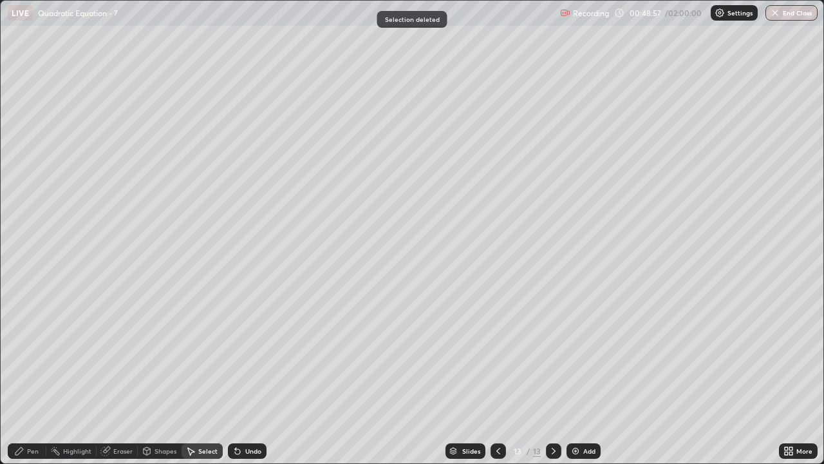
click at [31, 381] on div "Pen" at bounding box center [27, 450] width 39 height 15
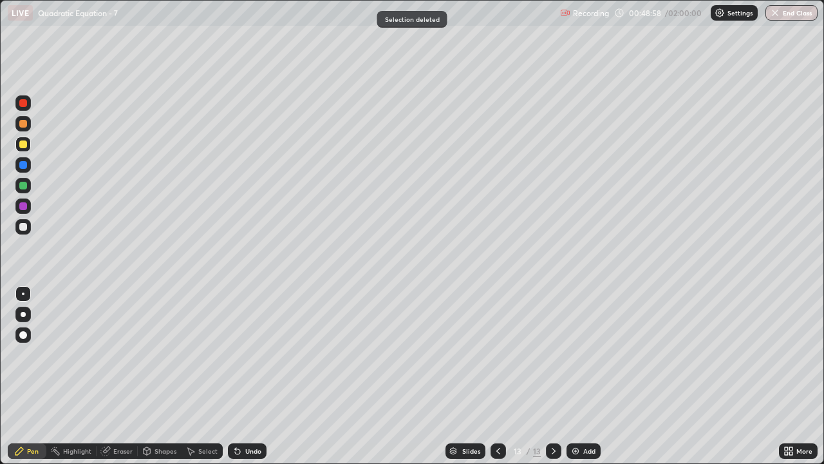
click at [23, 146] on div at bounding box center [23, 144] width 8 height 8
click at [29, 228] on div at bounding box center [22, 226] width 15 height 15
click at [168, 381] on div "Shapes" at bounding box center [166, 450] width 22 height 6
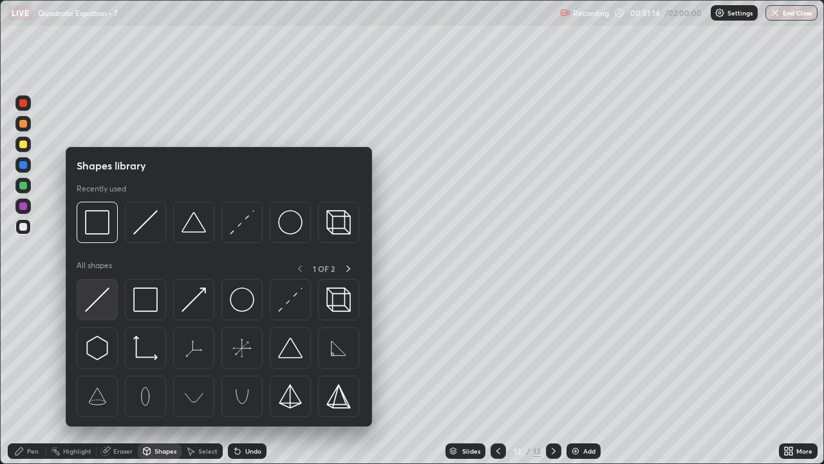
click at [100, 316] on div at bounding box center [97, 299] width 41 height 41
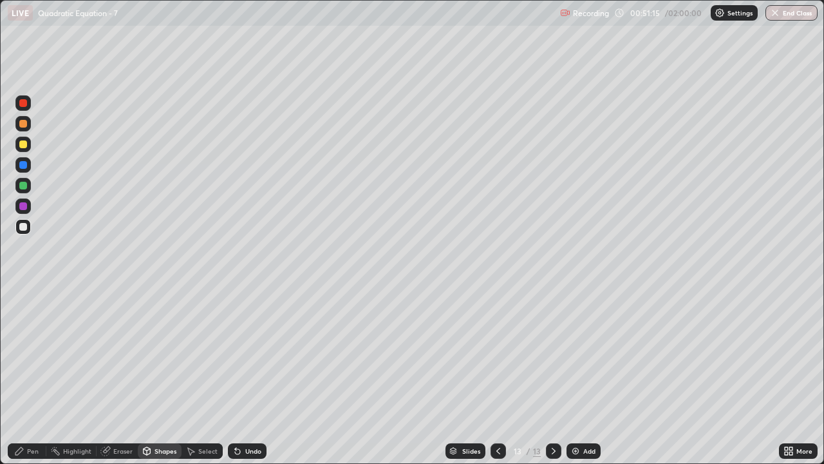
click at [25, 185] on div at bounding box center [23, 186] width 8 height 8
click at [26, 381] on div "Pen" at bounding box center [27, 450] width 39 height 15
click at [248, 381] on div "Undo" at bounding box center [247, 450] width 39 height 15
click at [198, 381] on div "Select" at bounding box center [207, 450] width 19 height 6
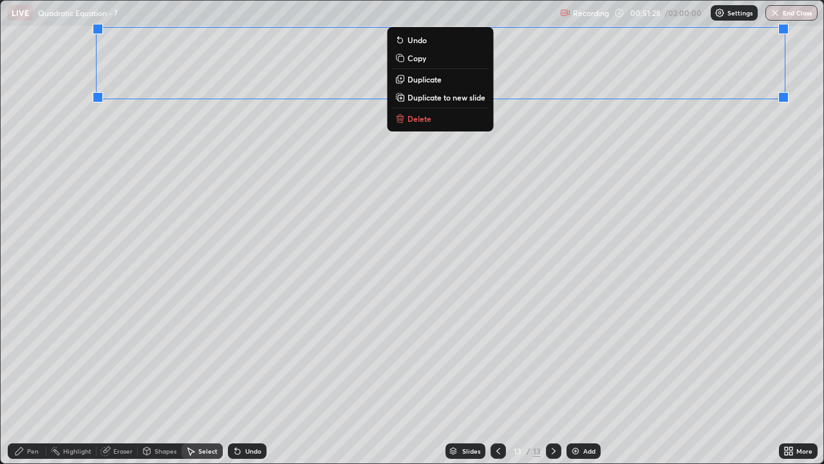
click at [752, 124] on div "0 ° Undo Copy Duplicate Duplicate to new slide Delete" at bounding box center [412, 232] width 823 height 462
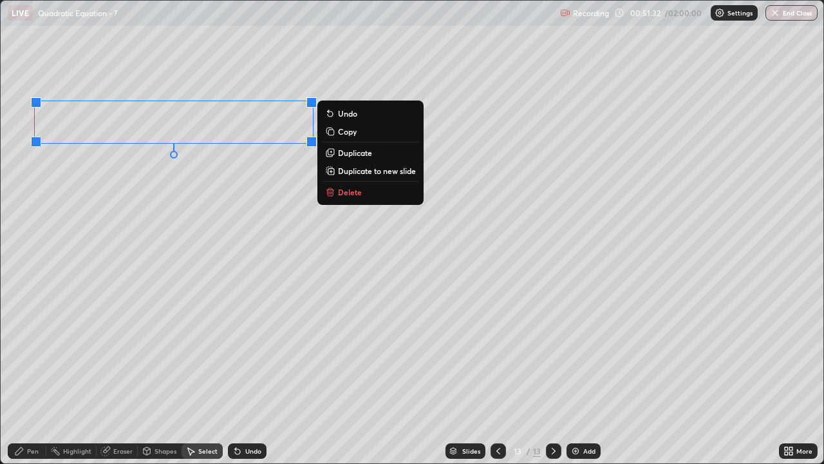
click at [228, 209] on div "0 ° Undo Copy Duplicate Duplicate to new slide Delete" at bounding box center [412, 232] width 823 height 462
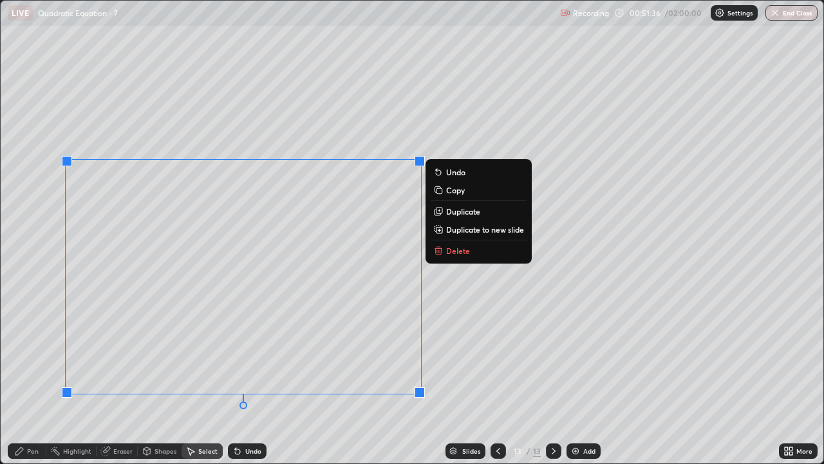
click at [30, 381] on div "Pen" at bounding box center [27, 450] width 39 height 15
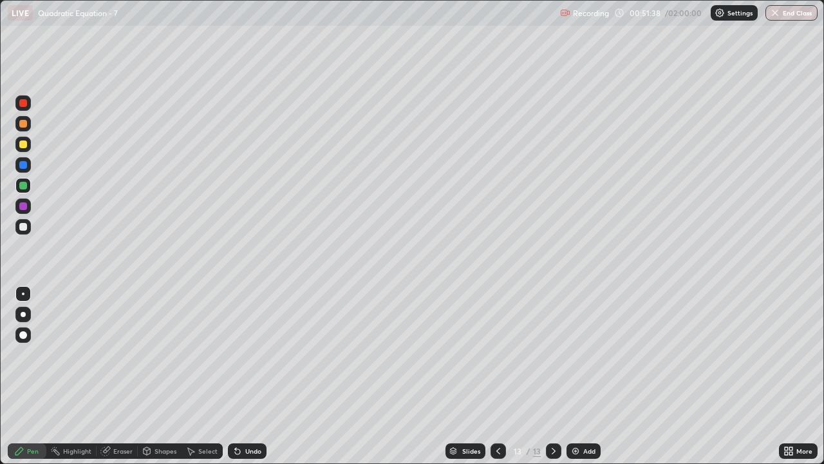
click at [119, 381] on div "Eraser" at bounding box center [122, 450] width 19 height 6
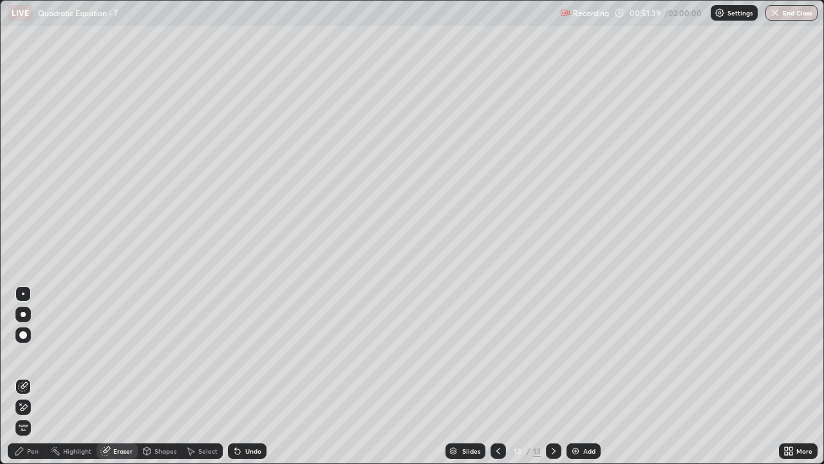
click at [27, 381] on div "Pen" at bounding box center [33, 450] width 12 height 6
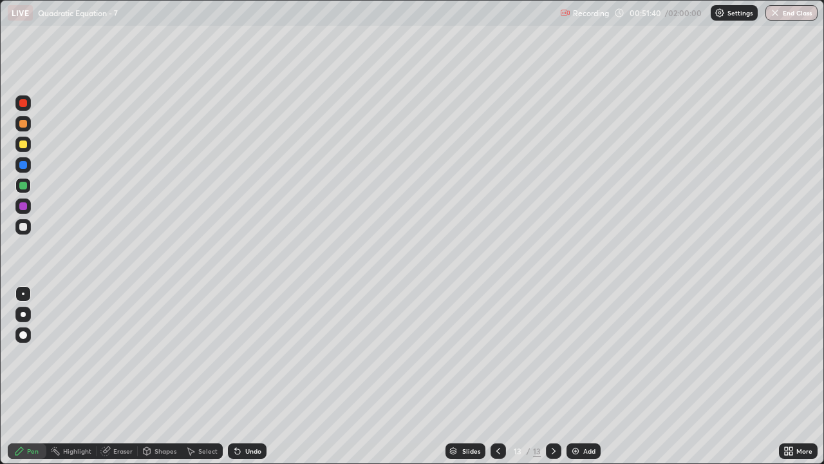
click at [21, 147] on div at bounding box center [23, 144] width 8 height 8
click at [28, 222] on div at bounding box center [22, 226] width 15 height 15
click at [151, 381] on div "Shapes" at bounding box center [160, 450] width 44 height 15
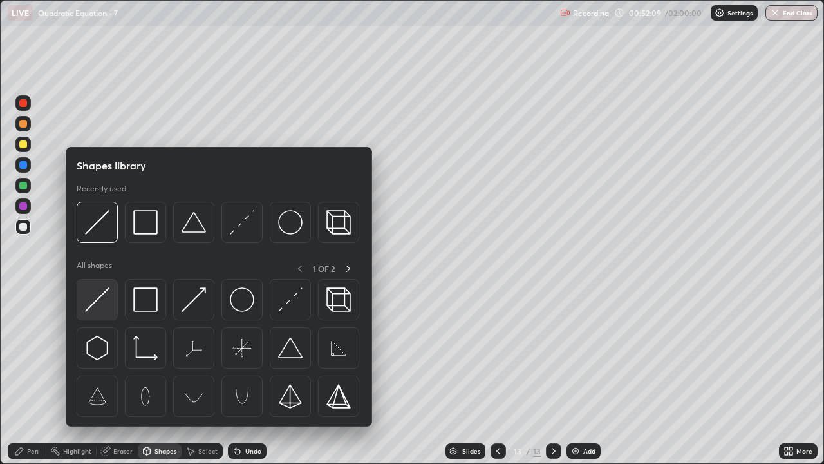
click at [104, 291] on img at bounding box center [97, 299] width 24 height 24
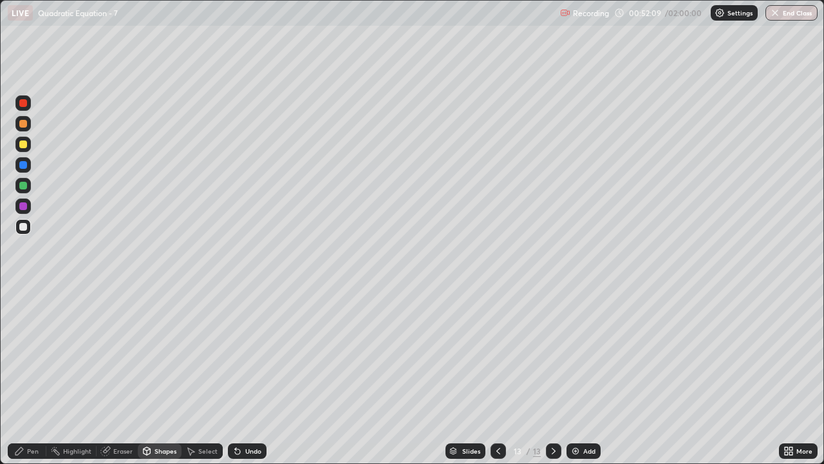
click at [25, 188] on div at bounding box center [23, 186] width 8 height 8
click at [24, 232] on div at bounding box center [22, 226] width 15 height 15
click at [238, 381] on icon at bounding box center [237, 451] width 10 height 10
click at [25, 227] on div at bounding box center [23, 227] width 8 height 8
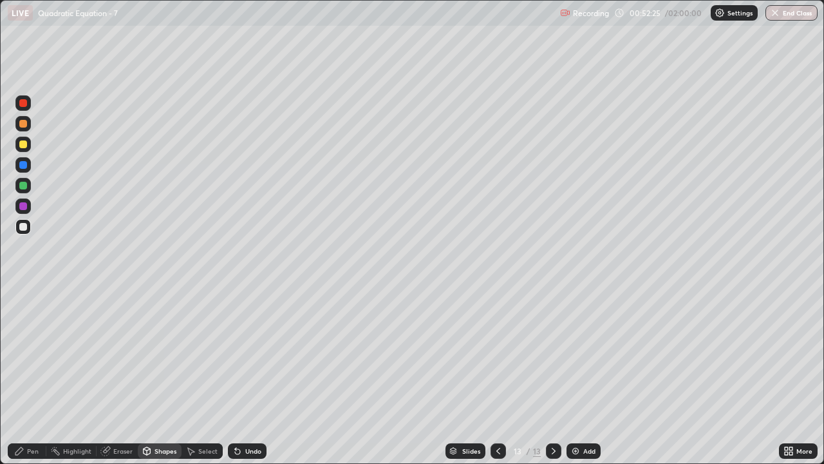
click at [248, 381] on div "Undo" at bounding box center [253, 450] width 16 height 6
click at [250, 381] on div "Undo" at bounding box center [253, 450] width 16 height 6
click at [32, 381] on div "Pen" at bounding box center [33, 450] width 12 height 6
click at [211, 381] on div "Select" at bounding box center [207, 450] width 19 height 6
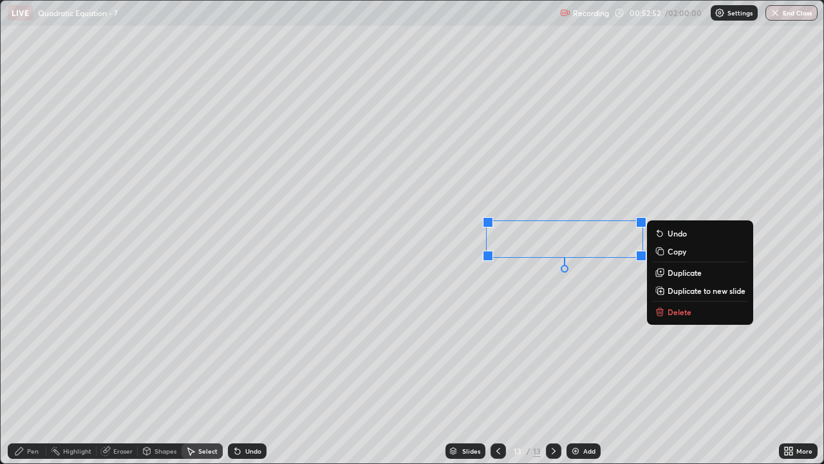
click at [516, 315] on div "0 ° Undo Copy Duplicate Duplicate to new slide Delete" at bounding box center [412, 232] width 823 height 462
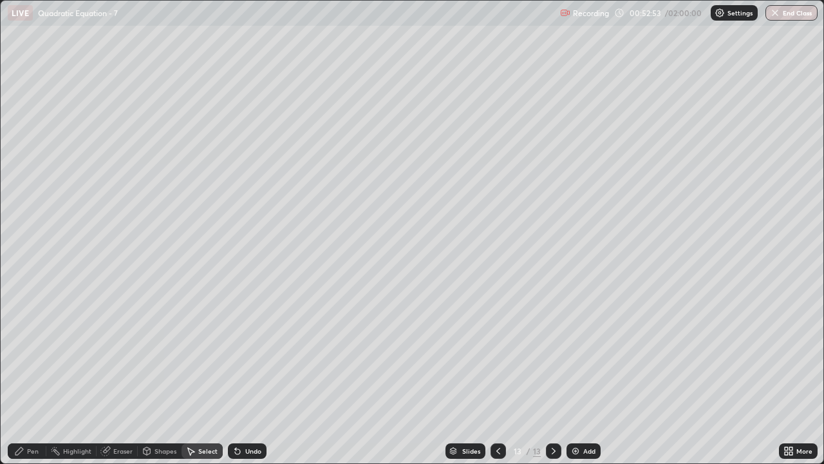
click at [31, 381] on div "Pen" at bounding box center [33, 450] width 12 height 6
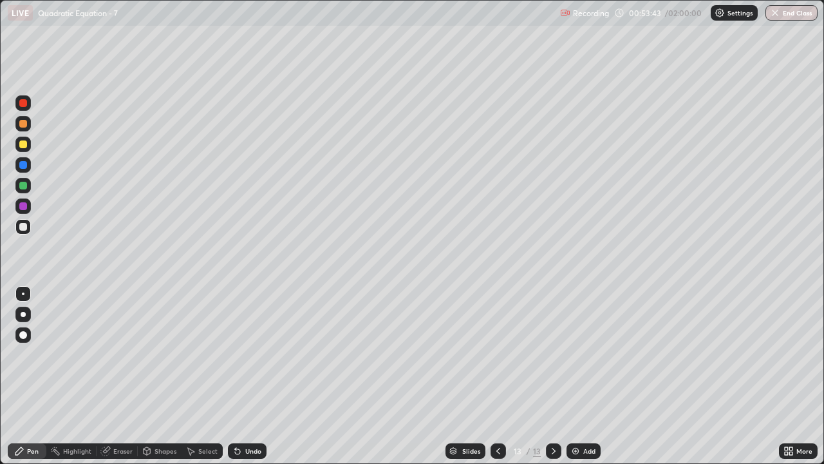
click at [24, 230] on div at bounding box center [23, 227] width 8 height 8
click at [133, 381] on div "Eraser" at bounding box center [117, 450] width 41 height 15
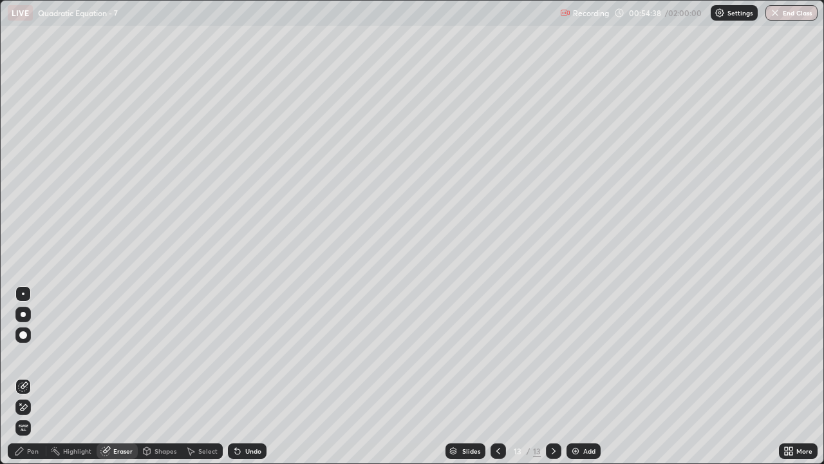
click at [29, 381] on div "Pen" at bounding box center [33, 450] width 12 height 6
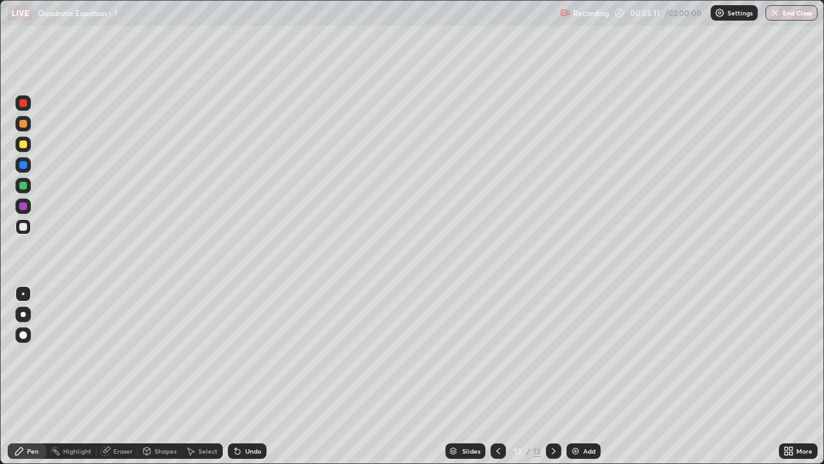
click at [578, 381] on img at bounding box center [575, 451] width 10 height 10
click at [21, 142] on div at bounding box center [23, 144] width 8 height 8
click at [28, 227] on div at bounding box center [22, 226] width 15 height 15
click at [28, 184] on div at bounding box center [22, 185] width 15 height 15
click at [250, 381] on div "Undo" at bounding box center [253, 450] width 16 height 6
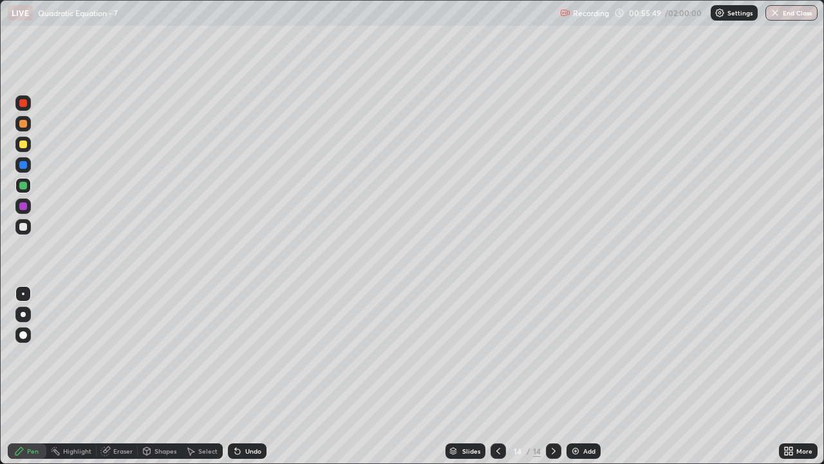
click at [171, 381] on div "Shapes" at bounding box center [166, 450] width 22 height 6
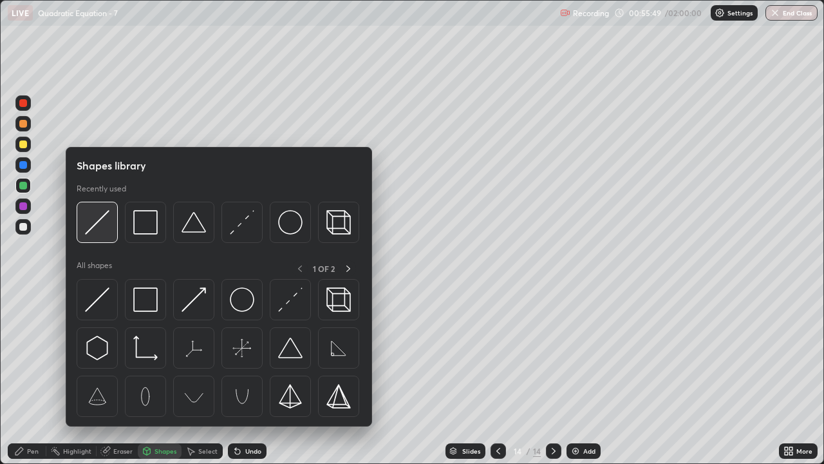
click at [106, 234] on div at bounding box center [97, 222] width 41 height 41
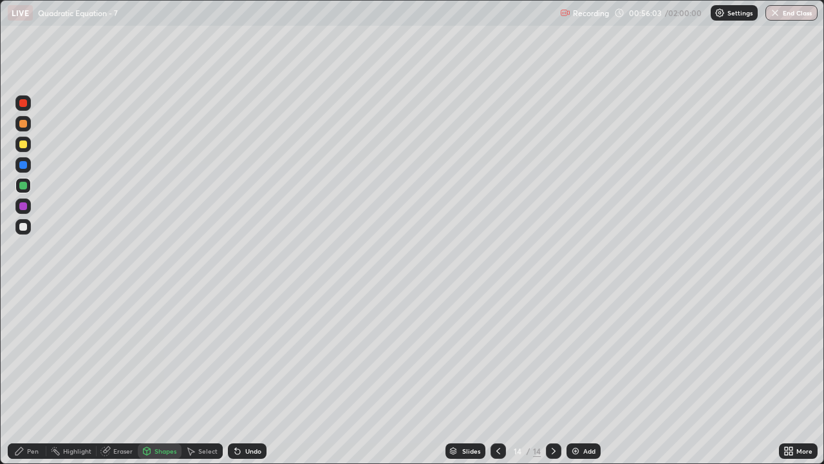
click at [35, 381] on div "Pen" at bounding box center [27, 450] width 39 height 15
click at [24, 226] on div at bounding box center [23, 227] width 8 height 8
click at [596, 381] on div "Add" at bounding box center [584, 450] width 34 height 15
click at [28, 182] on div at bounding box center [22, 185] width 15 height 15
click at [21, 224] on div at bounding box center [23, 227] width 8 height 8
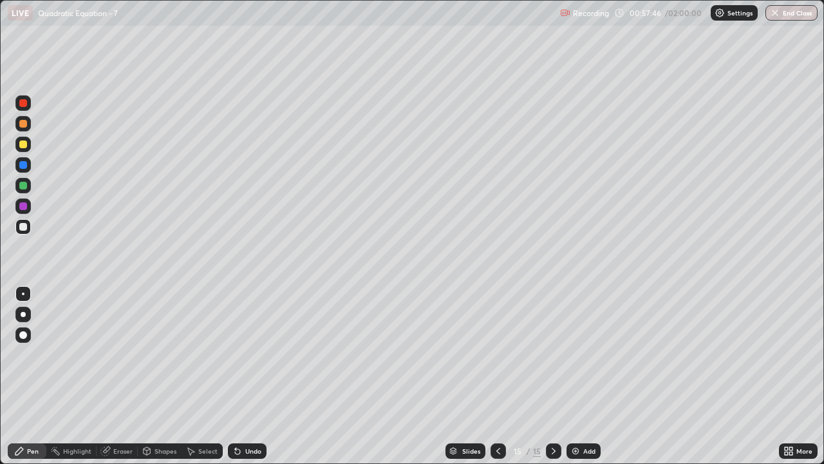
click at [26, 191] on div at bounding box center [22, 185] width 15 height 15
click at [245, 381] on div "Undo" at bounding box center [253, 450] width 16 height 6
click at [243, 381] on div "Undo" at bounding box center [247, 450] width 39 height 15
click at [162, 381] on div "Shapes" at bounding box center [166, 450] width 22 height 6
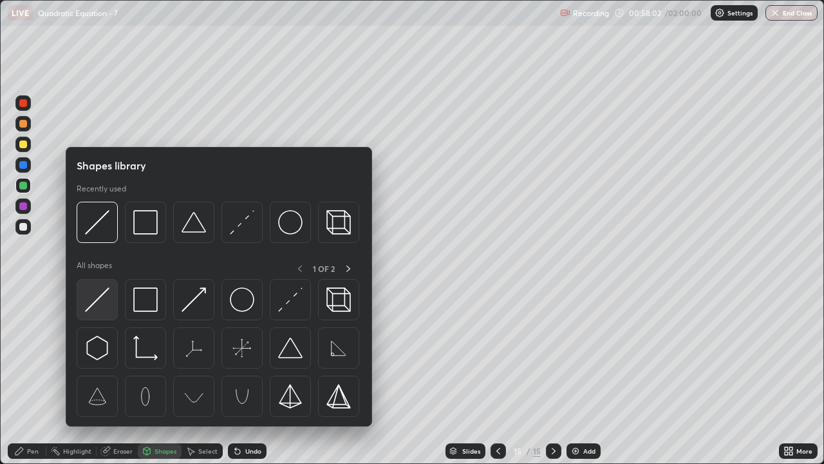
click at [106, 309] on img at bounding box center [97, 299] width 24 height 24
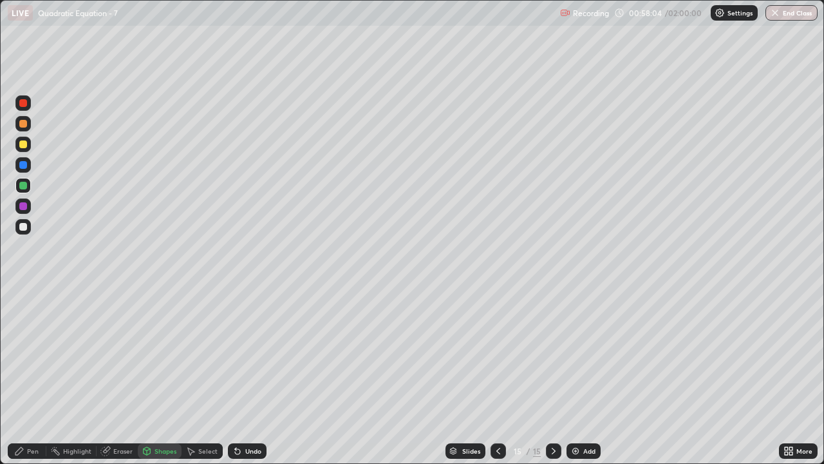
click at [23, 225] on div at bounding box center [23, 227] width 8 height 8
click at [35, 381] on div "Pen" at bounding box center [33, 450] width 12 height 6
click at [20, 183] on div at bounding box center [23, 186] width 8 height 8
click at [24, 227] on div at bounding box center [23, 227] width 8 height 8
click at [196, 381] on div "Select" at bounding box center [202, 450] width 41 height 15
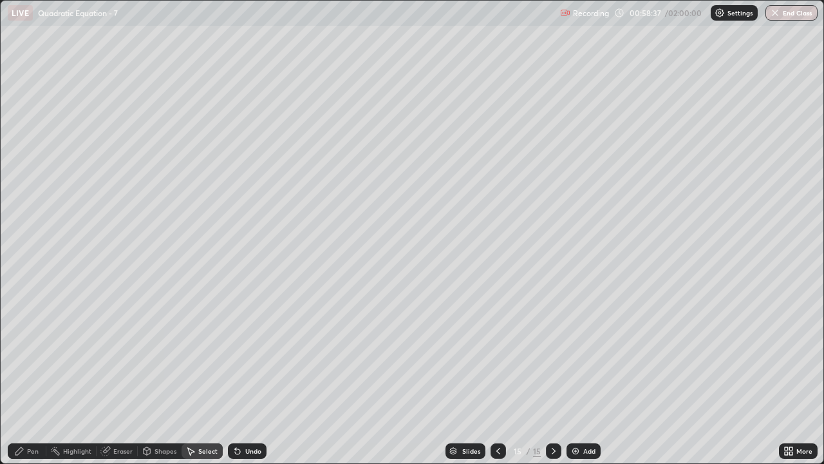
click at [163, 381] on div "Shapes" at bounding box center [160, 450] width 44 height 15
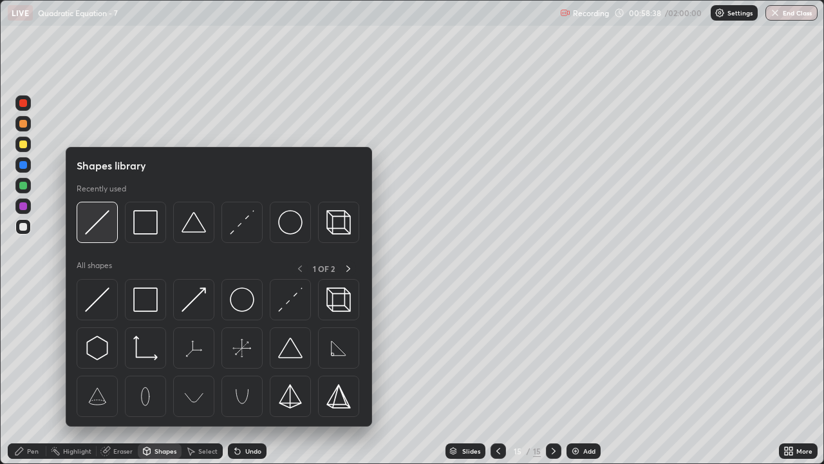
click at [96, 234] on img at bounding box center [97, 222] width 24 height 24
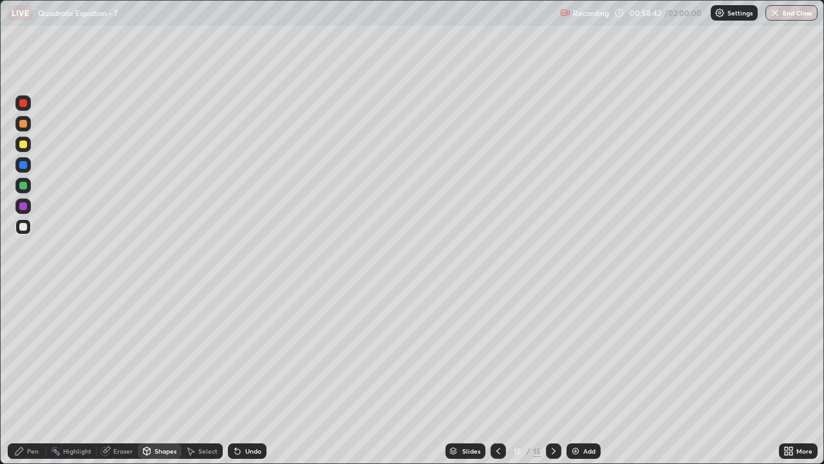
click at [26, 381] on div "Pen" at bounding box center [27, 450] width 39 height 15
click at [24, 212] on div at bounding box center [22, 205] width 15 height 15
click at [118, 381] on div "Eraser" at bounding box center [122, 450] width 19 height 6
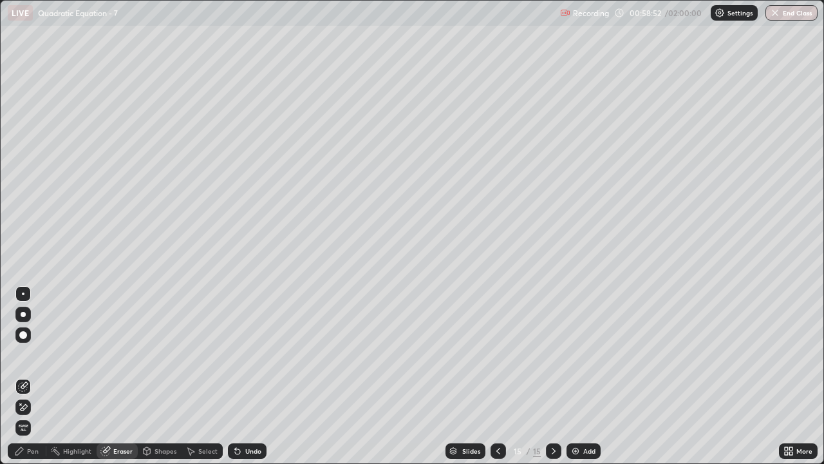
click at [201, 381] on div "Select" at bounding box center [207, 450] width 19 height 6
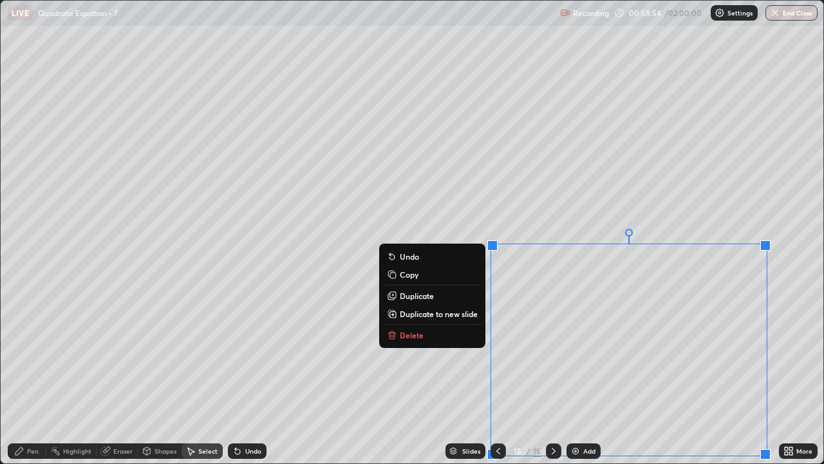
click at [429, 339] on button "Delete" at bounding box center [432, 334] width 96 height 15
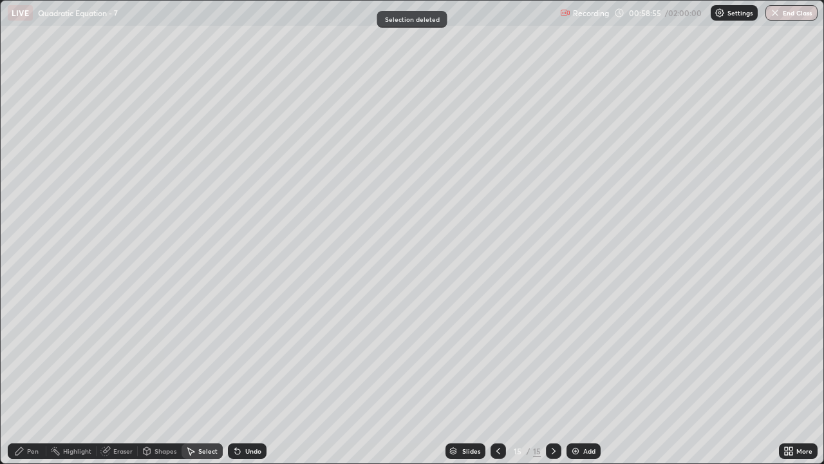
click at [28, 381] on div "Pen" at bounding box center [33, 450] width 12 height 6
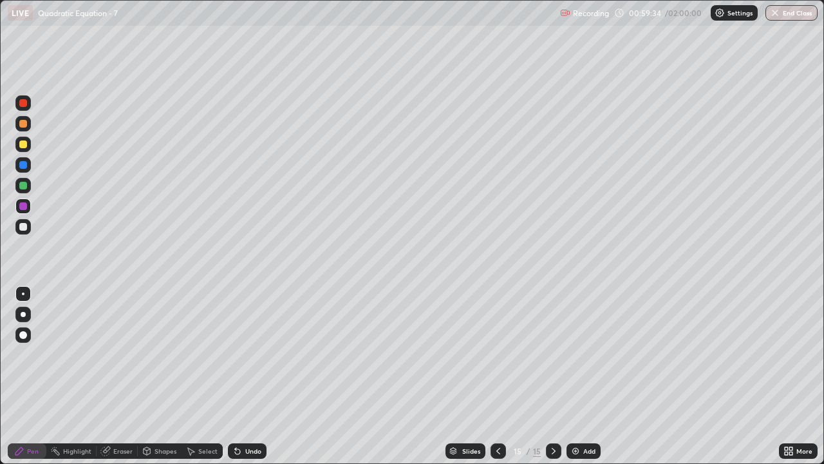
click at [209, 381] on div "Select" at bounding box center [207, 450] width 19 height 6
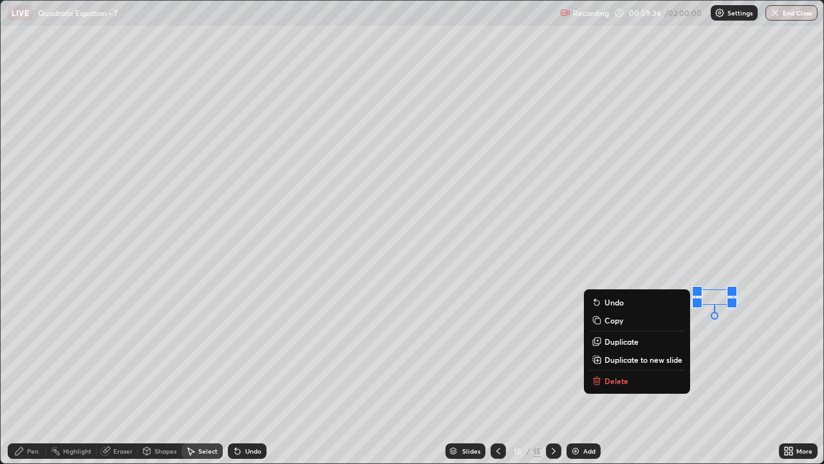
click at [617, 381] on p "Delete" at bounding box center [617, 380] width 24 height 10
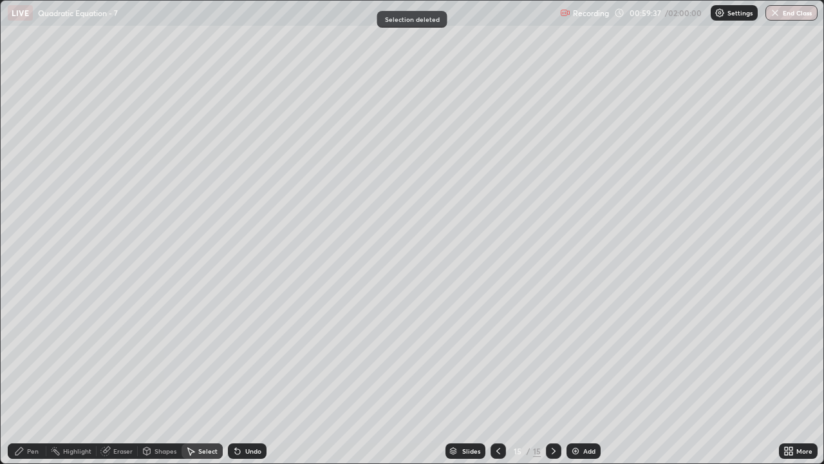
click at [28, 381] on div "Pen" at bounding box center [27, 450] width 39 height 15
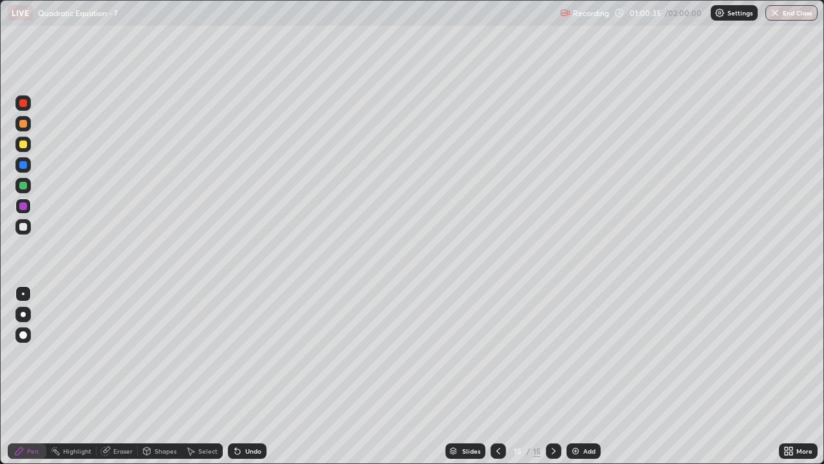
click at [594, 381] on div "Add" at bounding box center [589, 450] width 12 height 6
click at [497, 381] on icon at bounding box center [498, 451] width 10 height 10
click at [558, 381] on div at bounding box center [553, 450] width 15 height 15
click at [497, 381] on icon at bounding box center [498, 451] width 10 height 10
click at [129, 381] on div "Eraser" at bounding box center [122, 450] width 19 height 6
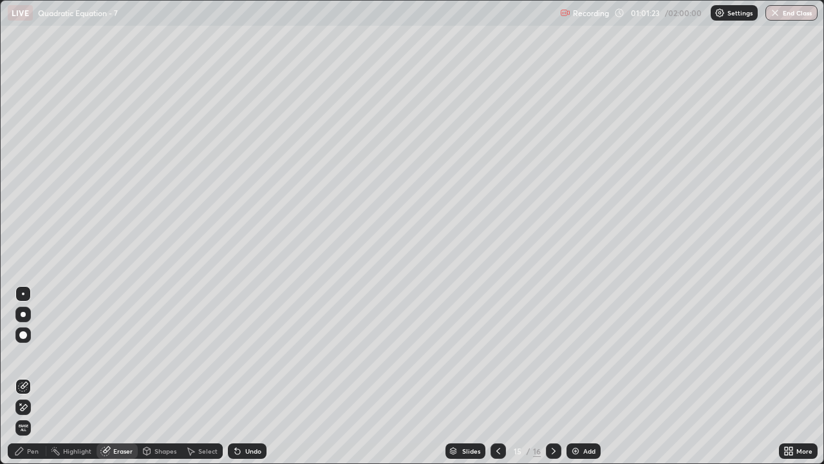
click at [35, 381] on div "Pen" at bounding box center [33, 450] width 12 height 6
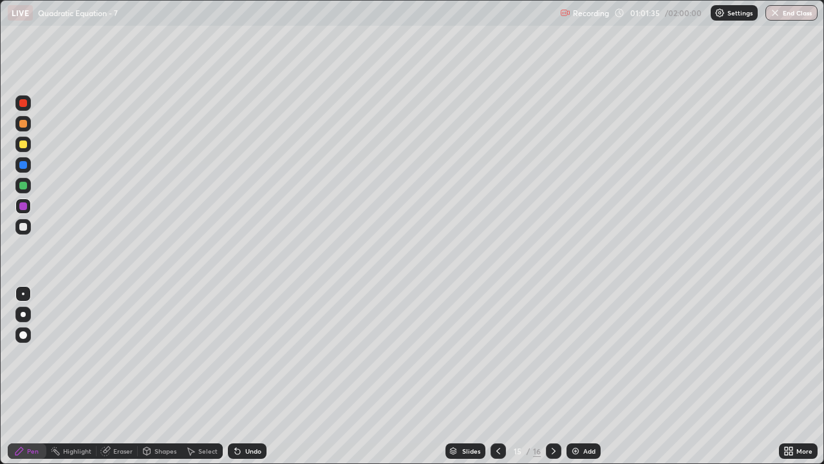
click at [553, 381] on icon at bounding box center [554, 451] width 10 height 10
click at [23, 147] on div at bounding box center [23, 144] width 8 height 8
click at [21, 233] on div at bounding box center [22, 226] width 15 height 15
click at [261, 381] on div "Undo" at bounding box center [247, 450] width 39 height 15
click at [248, 381] on div "Undo" at bounding box center [247, 450] width 39 height 15
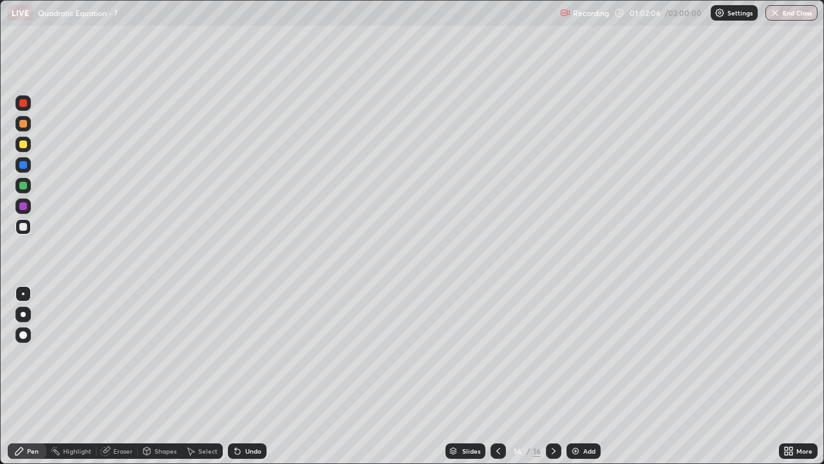
click at [250, 381] on div "Undo" at bounding box center [247, 450] width 39 height 15
click at [259, 381] on div "Undo" at bounding box center [253, 450] width 16 height 6
click at [117, 381] on div "Eraser" at bounding box center [122, 450] width 19 height 6
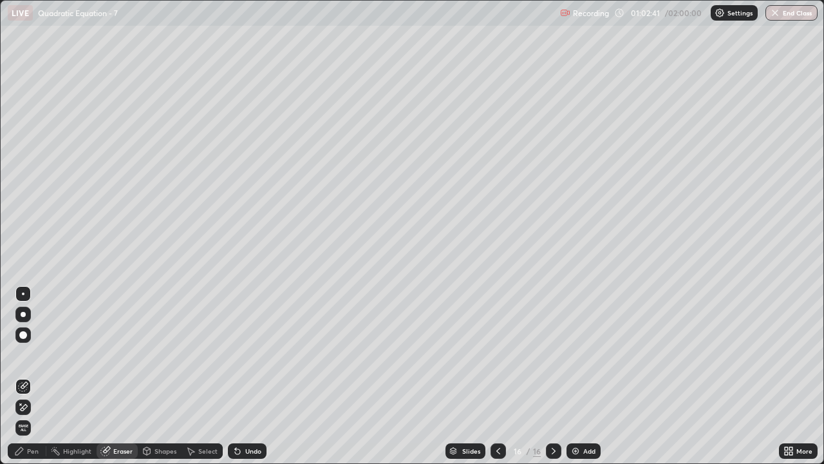
click at [32, 381] on div "Pen" at bounding box center [33, 450] width 12 height 6
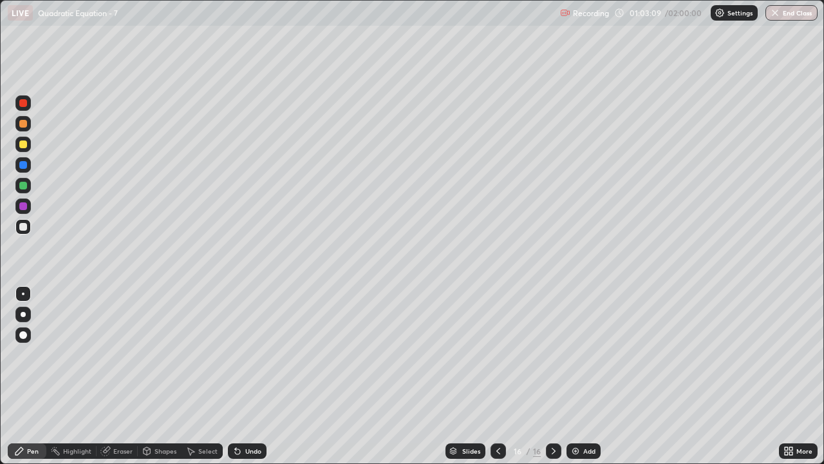
click at [591, 381] on div "Add" at bounding box center [589, 450] width 12 height 6
click at [552, 381] on icon at bounding box center [554, 451] width 10 height 10
click at [584, 381] on div "Add" at bounding box center [584, 450] width 34 height 15
click at [24, 185] on div at bounding box center [23, 186] width 8 height 8
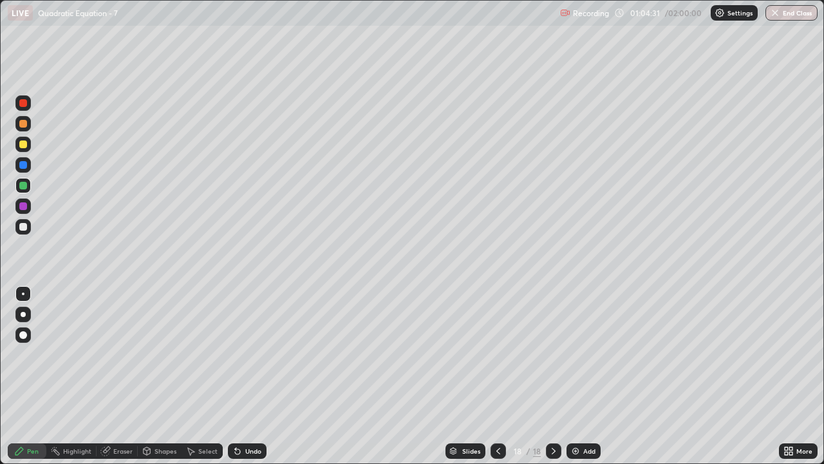
click at [243, 381] on div "Undo" at bounding box center [247, 450] width 39 height 15
click at [160, 381] on div "Shapes" at bounding box center [166, 450] width 22 height 6
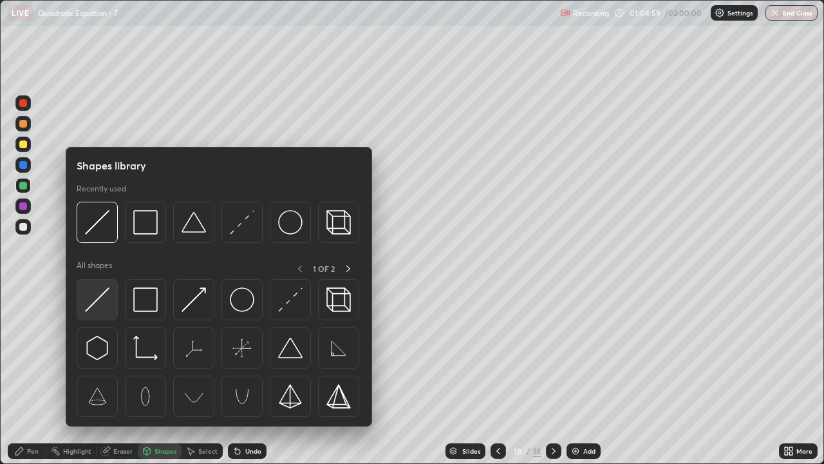
click at [103, 294] on img at bounding box center [97, 299] width 24 height 24
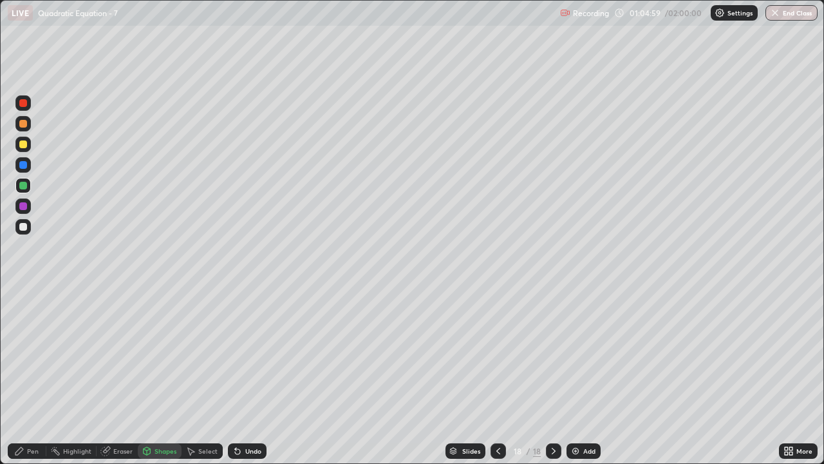
click at [24, 225] on div at bounding box center [23, 227] width 8 height 8
click at [38, 381] on div "Pen" at bounding box center [33, 450] width 12 height 6
click at [245, 381] on div "Undo" at bounding box center [253, 450] width 16 height 6
click at [254, 381] on div "Undo" at bounding box center [253, 450] width 16 height 6
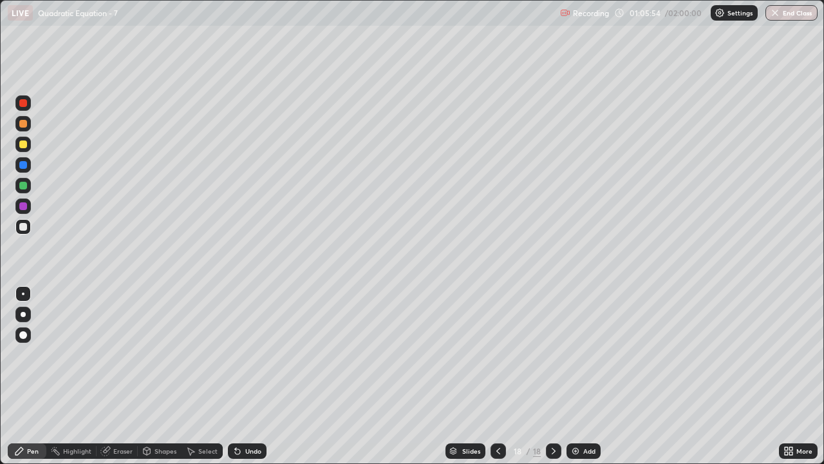
click at [236, 381] on icon at bounding box center [237, 451] width 5 height 5
click at [238, 381] on icon at bounding box center [237, 451] width 10 height 10
click at [245, 381] on div "Undo" at bounding box center [253, 450] width 16 height 6
click at [250, 381] on div "Undo" at bounding box center [253, 450] width 16 height 6
click at [498, 381] on icon at bounding box center [498, 451] width 10 height 10
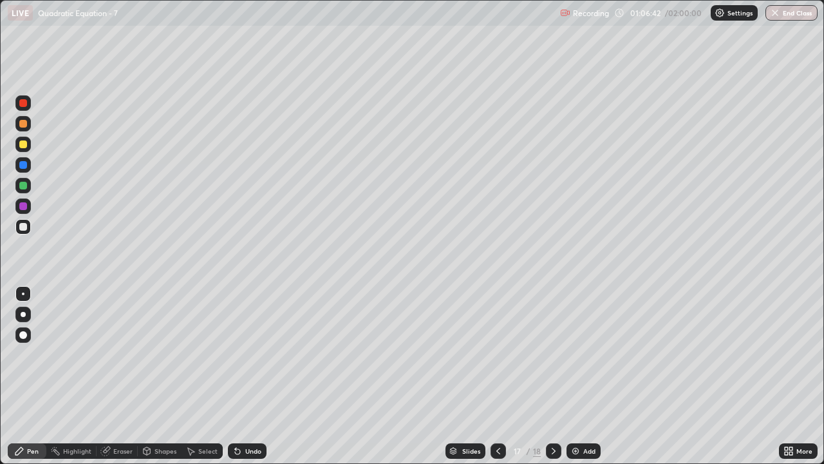
click at [554, 381] on icon at bounding box center [554, 451] width 10 height 10
click at [568, 381] on div "Add" at bounding box center [584, 450] width 34 height 15
click at [497, 381] on icon at bounding box center [498, 451] width 10 height 10
click at [206, 381] on div "Select" at bounding box center [202, 450] width 41 height 15
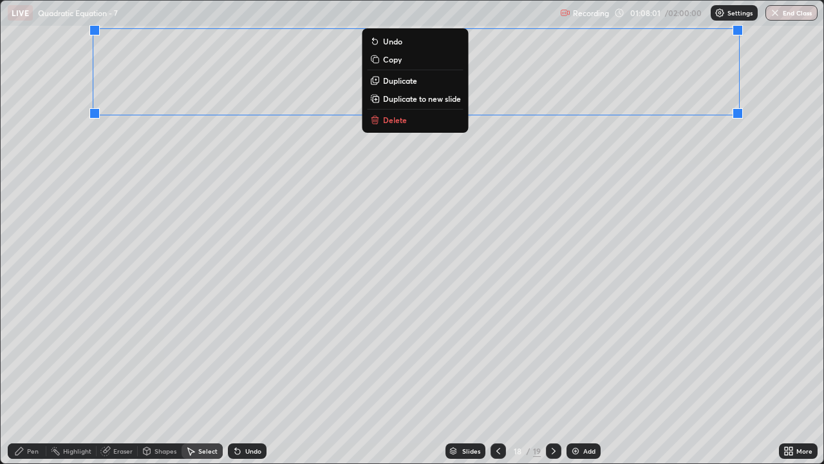
click at [429, 97] on p "Duplicate to new slide" at bounding box center [422, 98] width 78 height 10
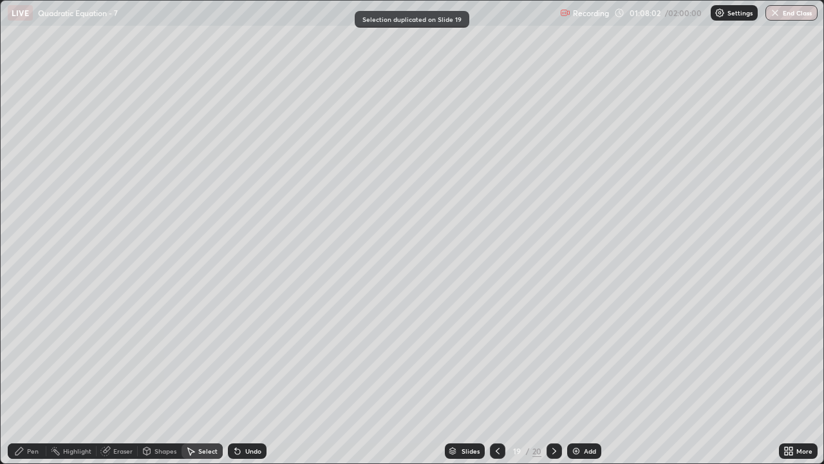
click at [118, 381] on div "Eraser" at bounding box center [117, 450] width 41 height 15
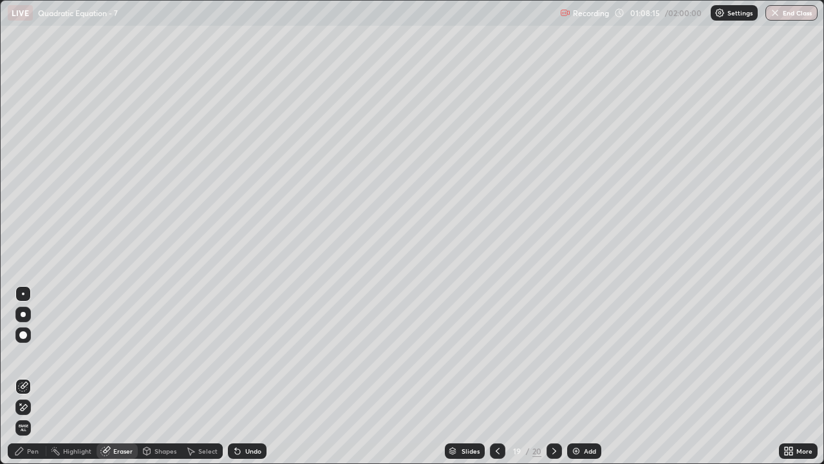
click at [30, 381] on div "Pen" at bounding box center [27, 450] width 39 height 15
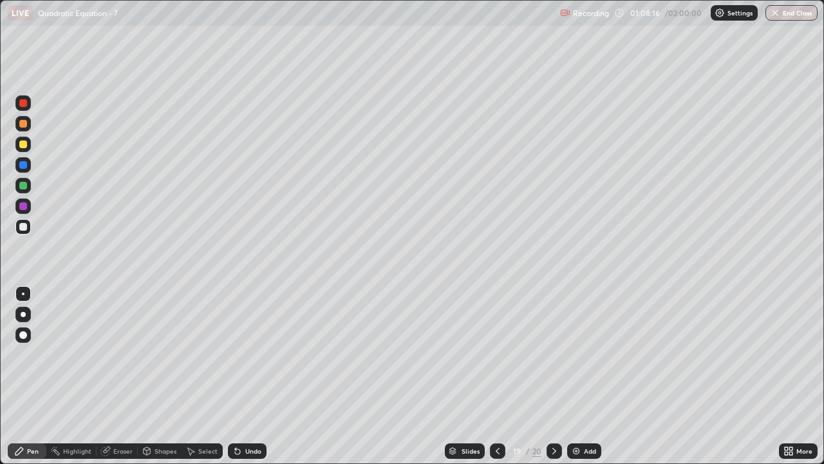
click at [24, 185] on div at bounding box center [23, 186] width 8 height 8
click at [251, 381] on div "Undo" at bounding box center [253, 450] width 16 height 6
click at [24, 381] on div "Pen" at bounding box center [27, 450] width 39 height 15
click at [24, 224] on div at bounding box center [23, 227] width 8 height 8
click at [170, 381] on div "Shapes" at bounding box center [166, 450] width 22 height 6
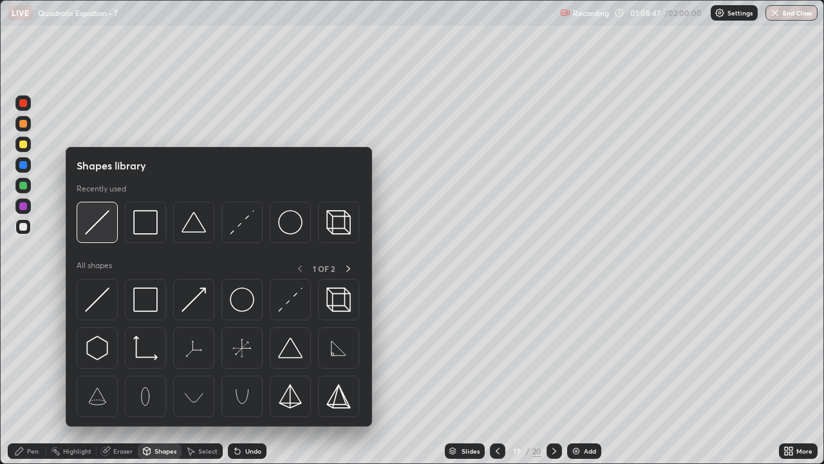
click at [103, 231] on img at bounding box center [97, 222] width 24 height 24
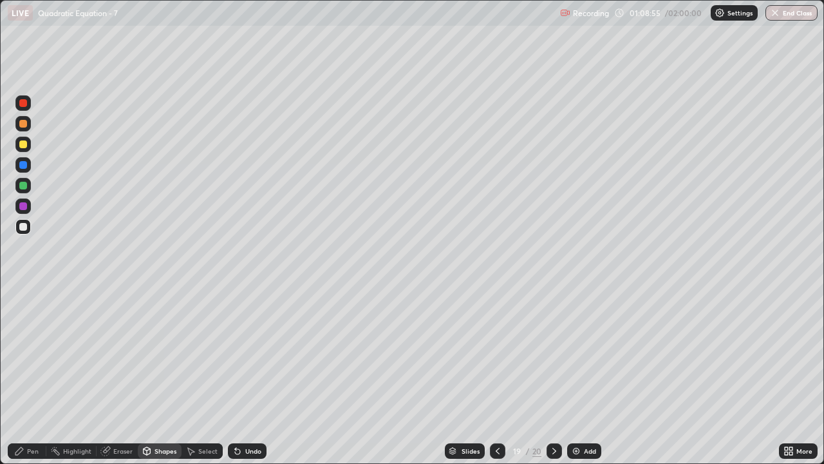
click at [30, 381] on div "Pen" at bounding box center [33, 450] width 12 height 6
click at [559, 381] on div at bounding box center [554, 450] width 15 height 15
click at [24, 143] on div at bounding box center [23, 144] width 8 height 8
click at [249, 381] on div "Undo" at bounding box center [253, 450] width 16 height 6
click at [24, 227] on div at bounding box center [23, 227] width 8 height 8
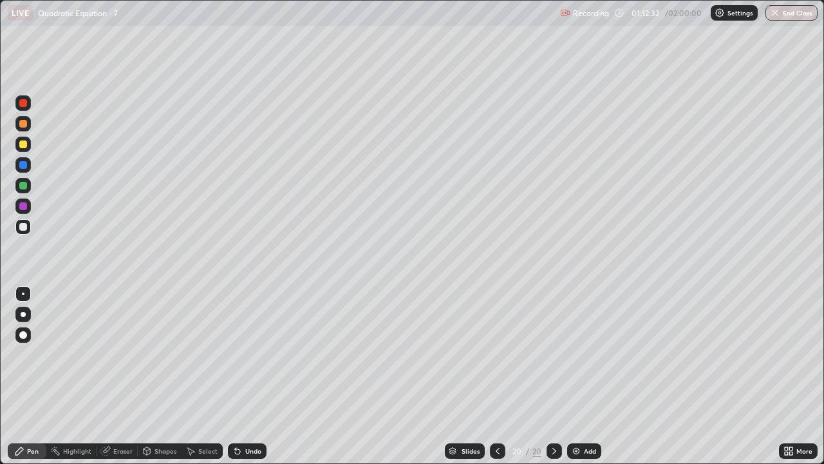
click at [122, 381] on div "Eraser" at bounding box center [122, 450] width 19 height 6
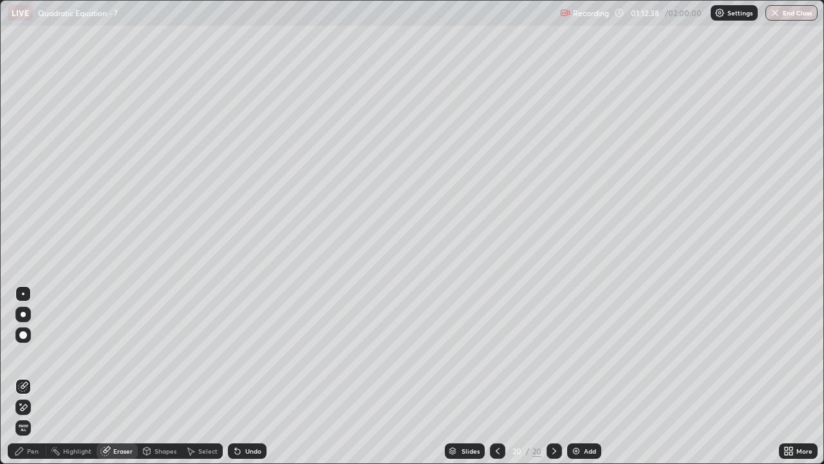
click at [29, 381] on div "Pen" at bounding box center [33, 450] width 12 height 6
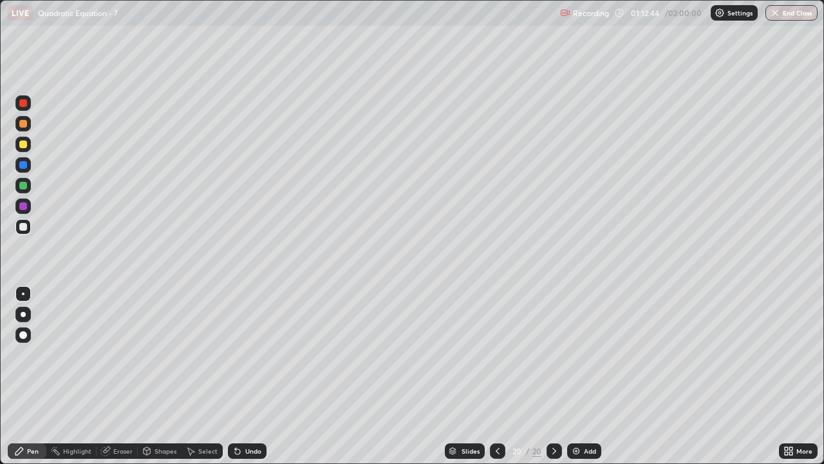
click at [122, 381] on div "Eraser" at bounding box center [122, 450] width 19 height 6
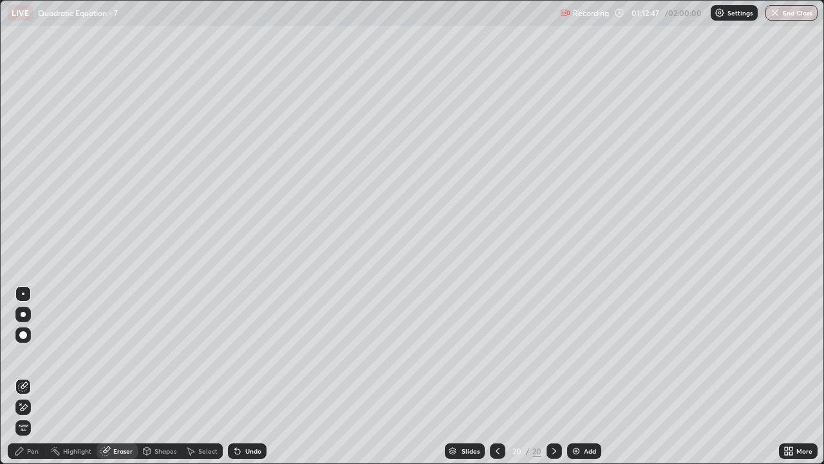
click at [35, 381] on div "Pen" at bounding box center [33, 450] width 12 height 6
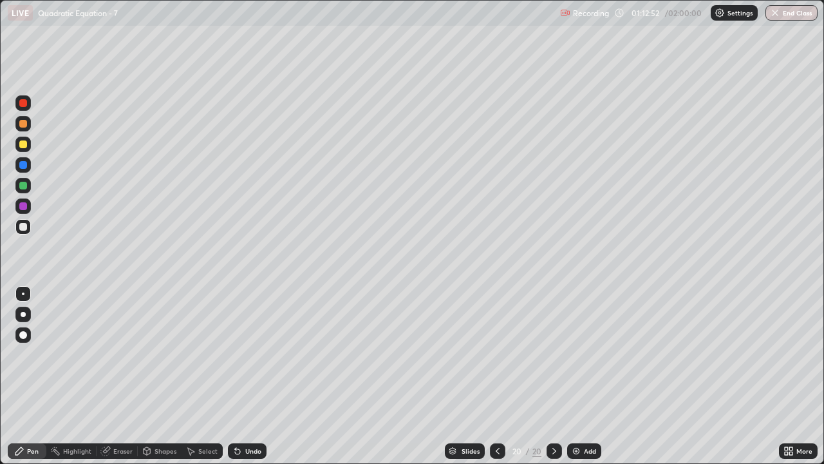
click at [249, 381] on div "Undo" at bounding box center [253, 450] width 16 height 6
click at [598, 381] on div "Add" at bounding box center [584, 450] width 34 height 15
click at [24, 180] on div at bounding box center [22, 185] width 15 height 15
click at [126, 381] on div "Eraser" at bounding box center [122, 450] width 19 height 6
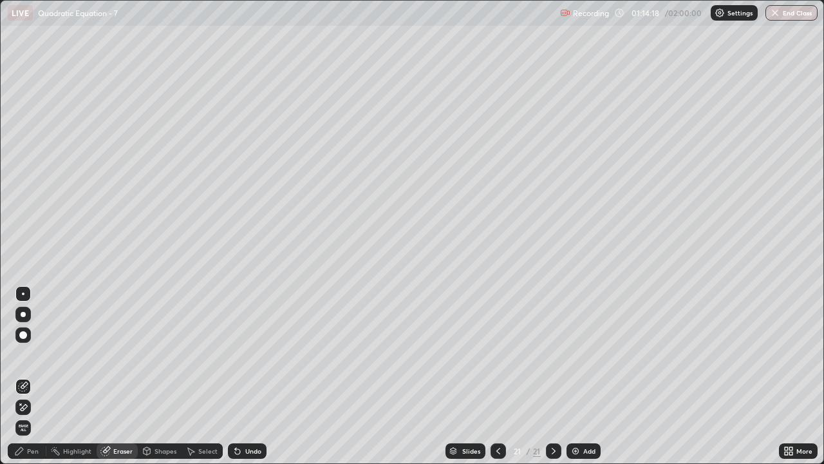
click at [28, 381] on div "Pen" at bounding box center [27, 450] width 39 height 15
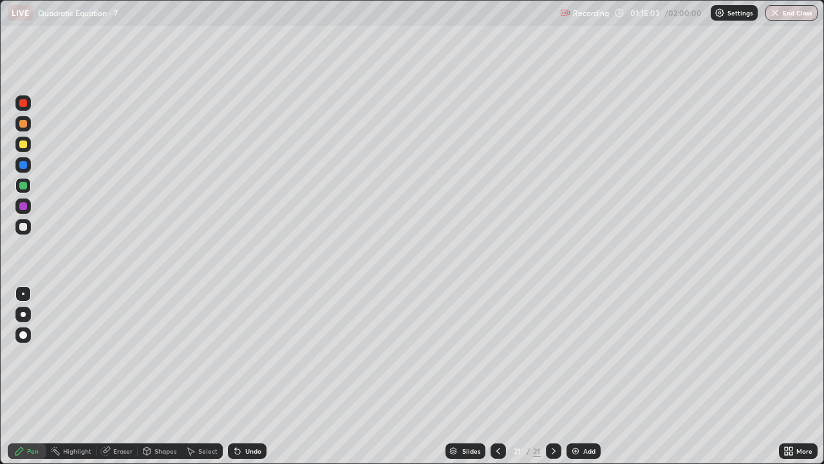
click at [211, 381] on div "Select" at bounding box center [207, 450] width 19 height 6
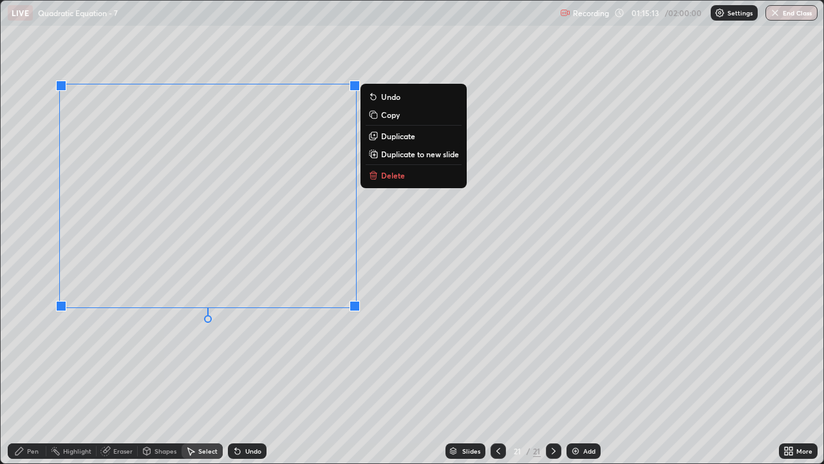
click at [308, 349] on div "0 ° Undo Copy Duplicate Duplicate to new slide Delete" at bounding box center [412, 232] width 823 height 462
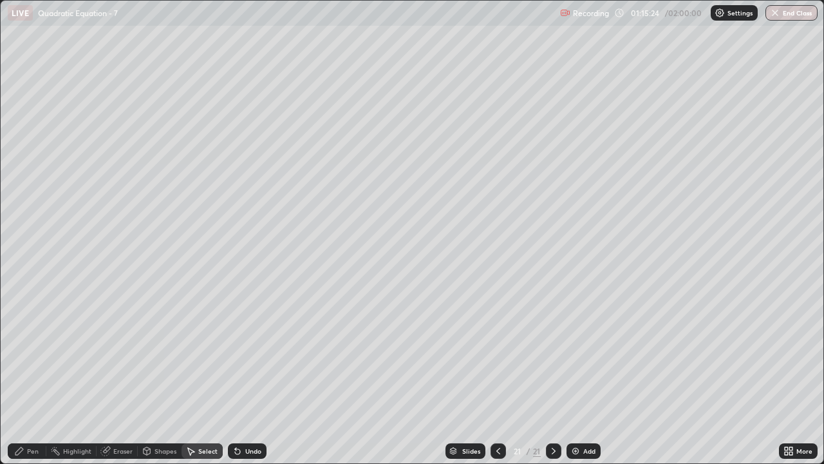
click at [34, 381] on div "Pen" at bounding box center [27, 450] width 39 height 15
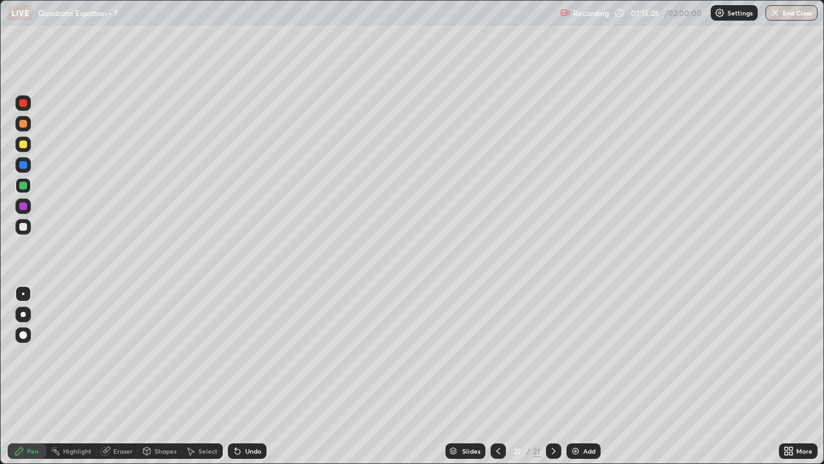
click at [26, 232] on div at bounding box center [22, 226] width 15 height 15
click at [208, 381] on div "Select" at bounding box center [202, 450] width 41 height 15
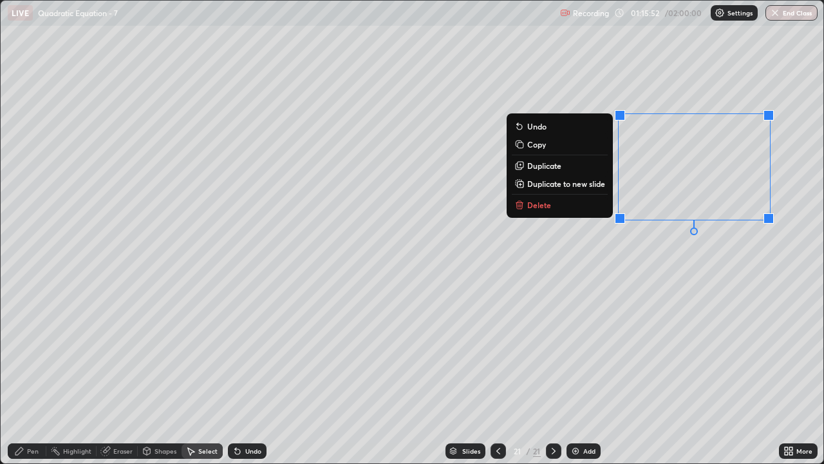
click at [534, 209] on p "Delete" at bounding box center [539, 205] width 24 height 10
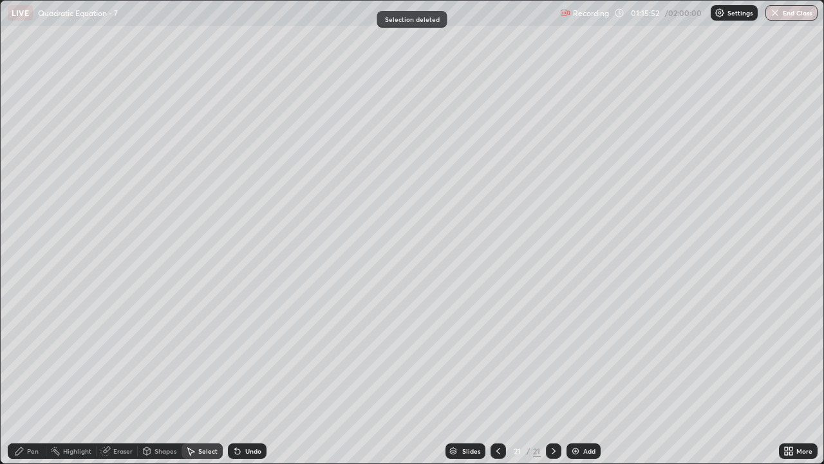
click at [23, 381] on icon at bounding box center [19, 451] width 10 height 10
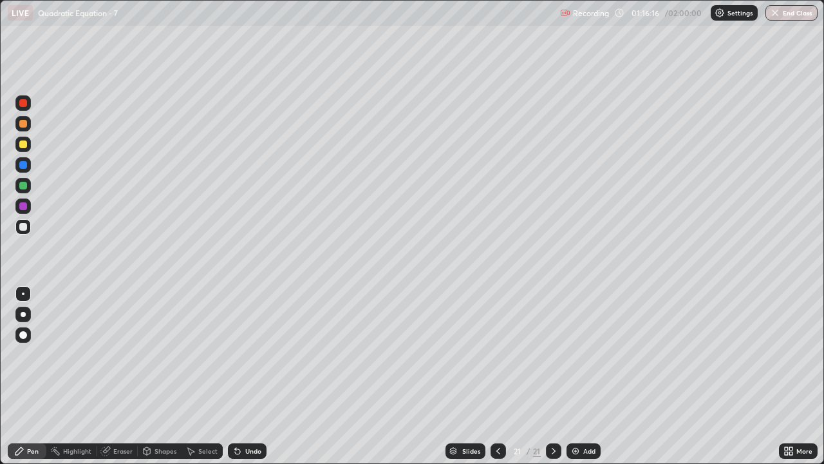
click at [252, 381] on div "Undo" at bounding box center [253, 450] width 16 height 6
click at [246, 381] on div "Undo" at bounding box center [247, 450] width 39 height 15
click at [251, 381] on div "Undo" at bounding box center [247, 450] width 39 height 15
click at [263, 381] on div "Undo" at bounding box center [247, 450] width 39 height 15
click at [272, 381] on div "Slides 21 / 21 Add" at bounding box center [523, 451] width 513 height 26
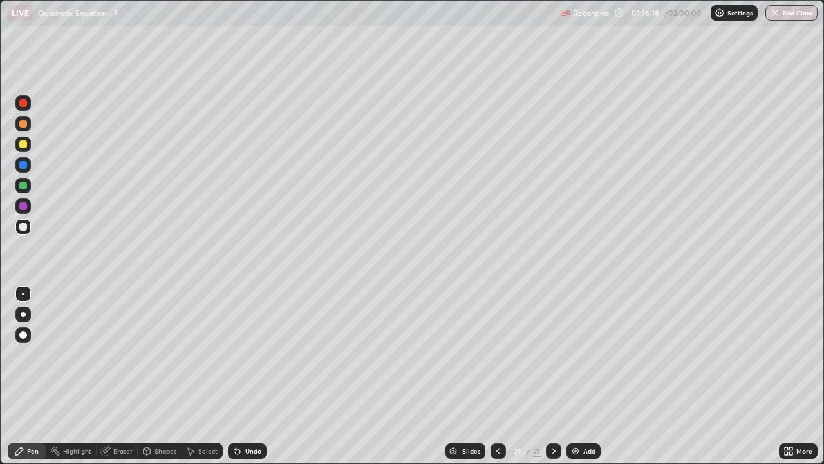
click at [259, 381] on div "Undo" at bounding box center [253, 450] width 16 height 6
click at [214, 381] on div "Select" at bounding box center [202, 450] width 41 height 15
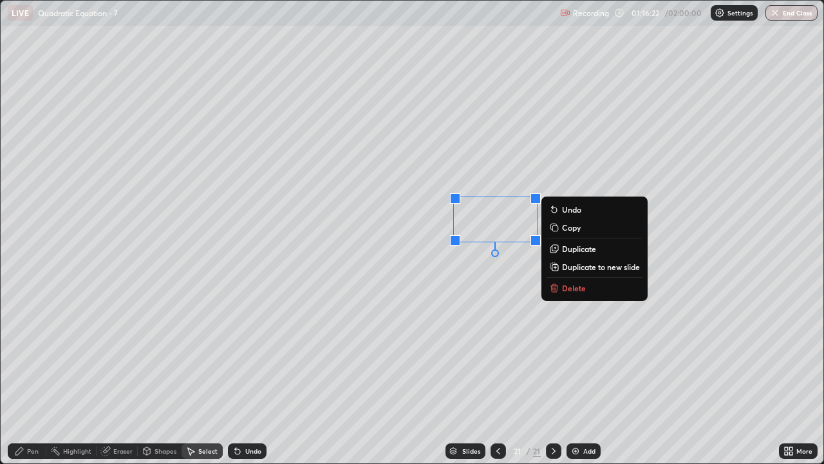
click at [33, 381] on div "Pen" at bounding box center [33, 450] width 12 height 6
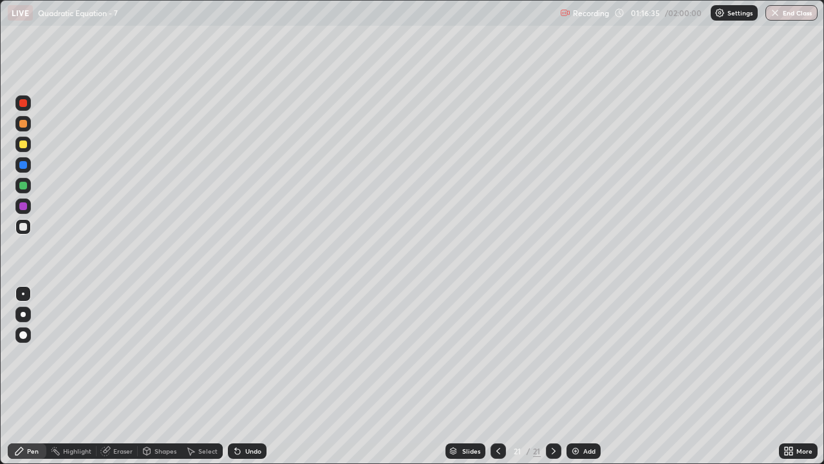
click at [120, 381] on div "Eraser" at bounding box center [117, 450] width 41 height 15
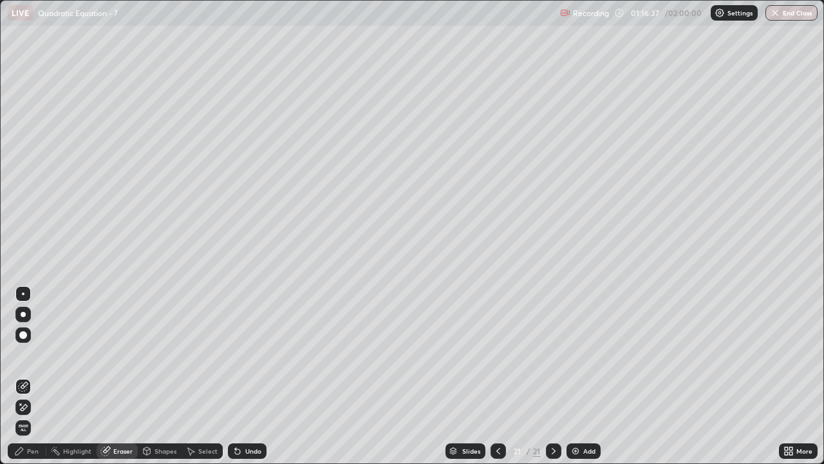
click at [27, 381] on div "Pen" at bounding box center [33, 450] width 12 height 6
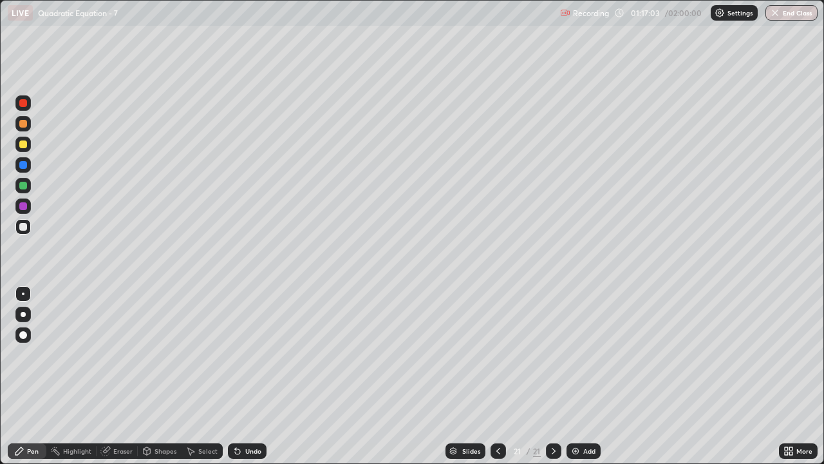
click at [259, 381] on div "Undo" at bounding box center [253, 450] width 16 height 6
click at [254, 381] on div "Undo" at bounding box center [253, 450] width 16 height 6
click at [585, 381] on div "Add" at bounding box center [589, 450] width 12 height 6
click at [23, 146] on div at bounding box center [23, 144] width 8 height 8
click at [496, 381] on icon at bounding box center [498, 451] width 10 height 10
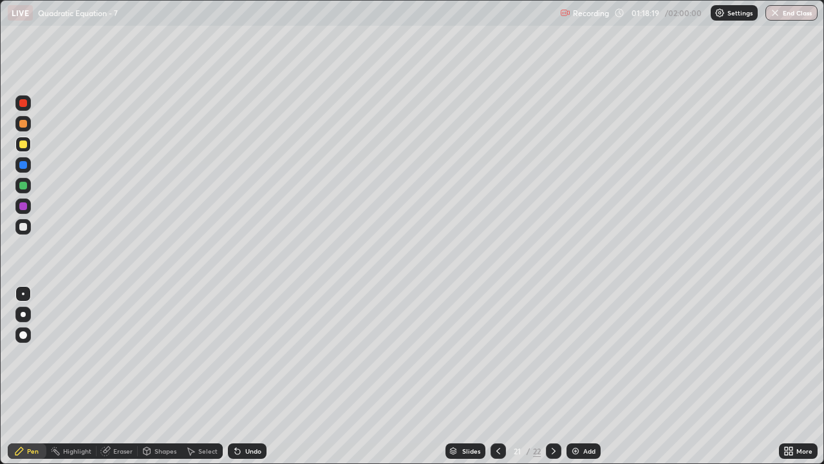
click at [552, 381] on icon at bounding box center [554, 451] width 10 height 10
click at [241, 381] on div "Undo" at bounding box center [247, 450] width 39 height 15
click at [245, 381] on div "Undo" at bounding box center [253, 450] width 16 height 6
click at [250, 381] on div "Undo" at bounding box center [247, 450] width 39 height 15
click at [246, 381] on div "Undo" at bounding box center [253, 450] width 16 height 6
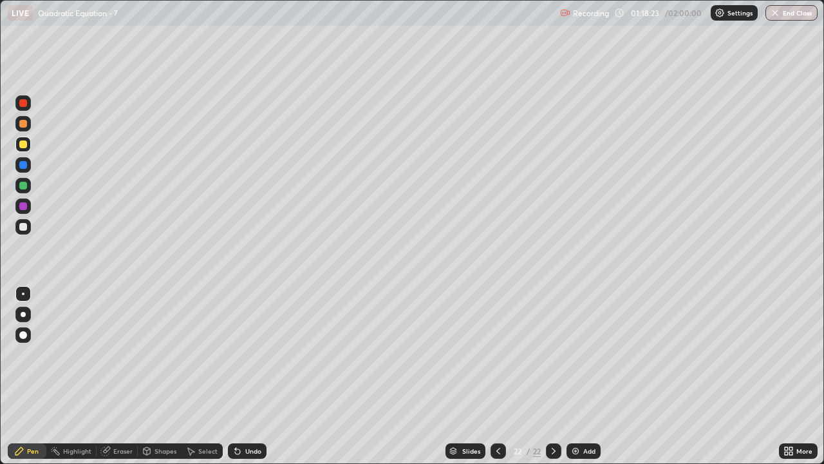
click at [252, 381] on div "Undo" at bounding box center [253, 450] width 16 height 6
click at [21, 223] on div at bounding box center [23, 227] width 8 height 8
click at [496, 381] on icon at bounding box center [498, 451] width 10 height 10
click at [554, 381] on icon at bounding box center [554, 451] width 10 height 10
click at [25, 144] on div at bounding box center [23, 144] width 8 height 8
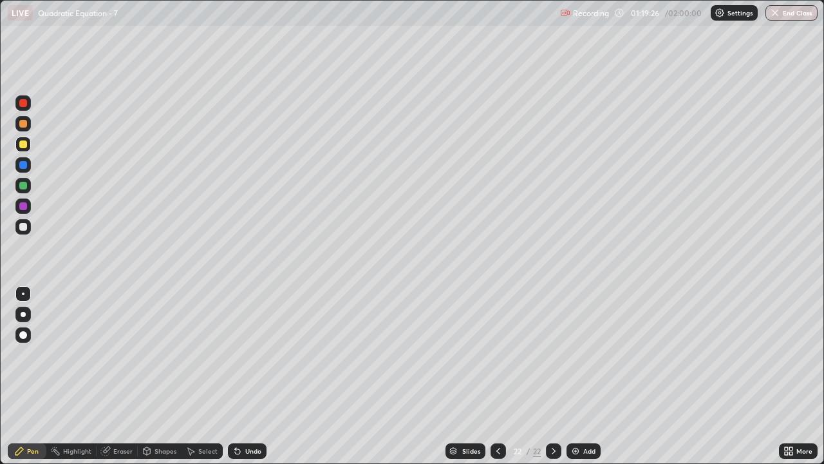
click at [28, 227] on div at bounding box center [22, 226] width 15 height 15
click at [30, 140] on div at bounding box center [22, 144] width 15 height 15
click at [496, 381] on icon at bounding box center [498, 451] width 10 height 10
click at [552, 381] on icon at bounding box center [554, 451] width 10 height 10
click at [498, 381] on icon at bounding box center [498, 451] width 10 height 10
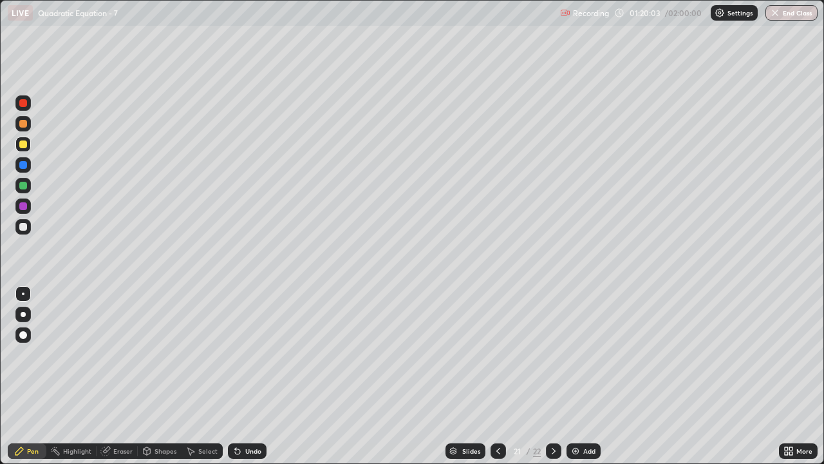
click at [552, 381] on icon at bounding box center [554, 451] width 10 height 10
click at [498, 381] on icon at bounding box center [498, 451] width 10 height 10
click at [552, 381] on icon at bounding box center [554, 451] width 10 height 10
click at [30, 224] on div at bounding box center [22, 226] width 15 height 15
click at [581, 381] on div "Add" at bounding box center [584, 450] width 34 height 15
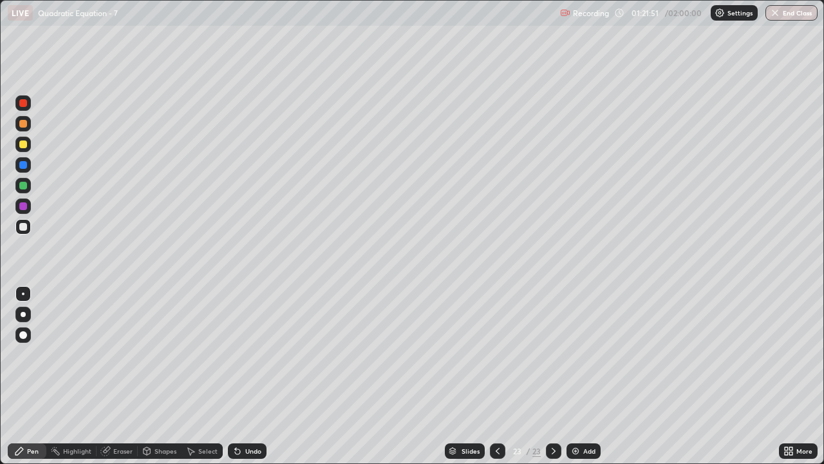
click at [24, 144] on div at bounding box center [23, 144] width 8 height 8
click at [34, 381] on div "Pen" at bounding box center [33, 450] width 12 height 6
click at [25, 180] on div at bounding box center [22, 185] width 15 height 15
click at [252, 381] on div "Undo" at bounding box center [253, 450] width 16 height 6
click at [26, 227] on div at bounding box center [23, 227] width 8 height 8
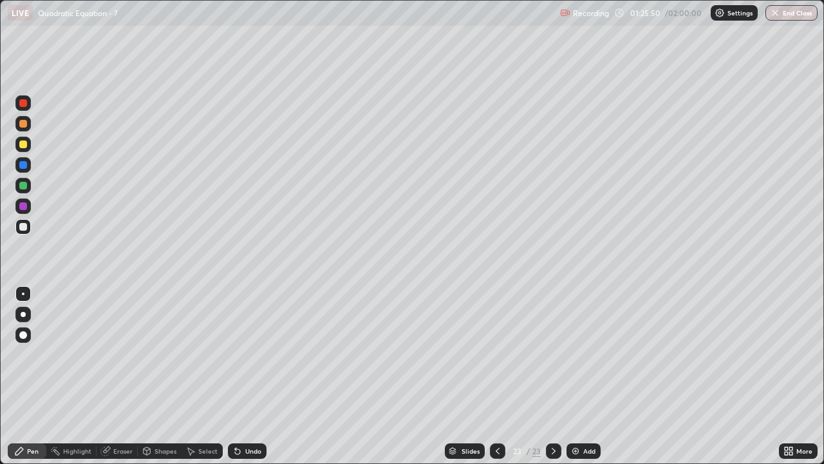
click at [261, 381] on div "Undo" at bounding box center [247, 450] width 39 height 15
click at [578, 381] on div "Add" at bounding box center [584, 450] width 34 height 15
click at [23, 151] on div at bounding box center [22, 144] width 15 height 15
click at [165, 381] on div "Shapes" at bounding box center [166, 450] width 22 height 6
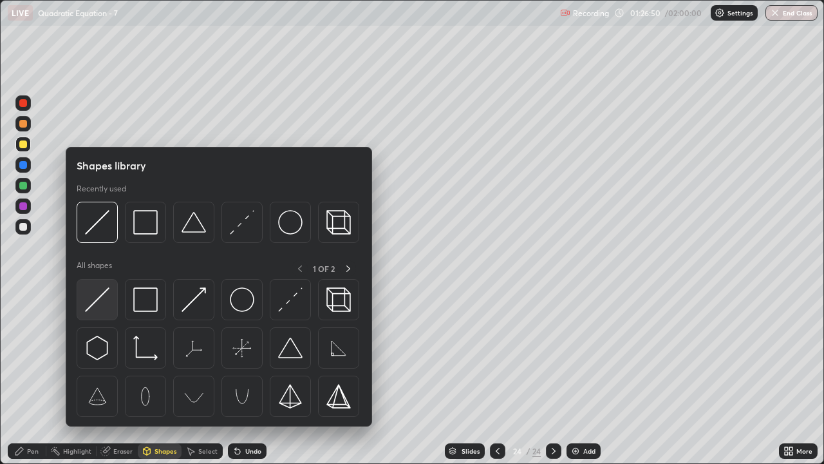
click at [102, 296] on img at bounding box center [97, 299] width 24 height 24
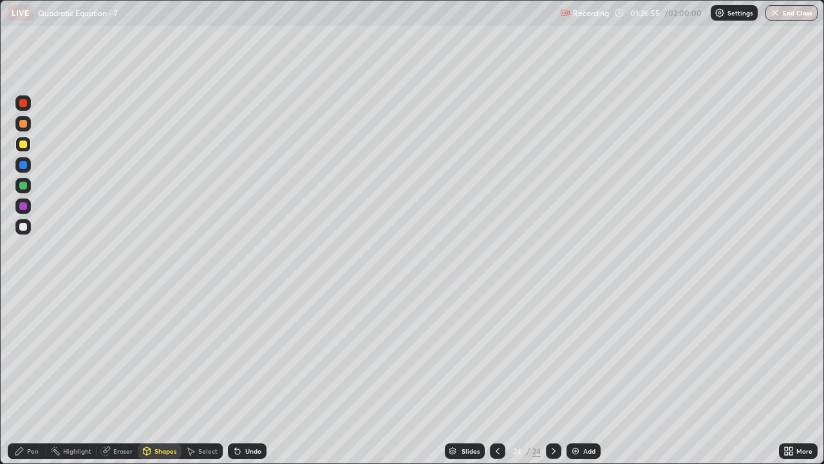
click at [235, 381] on icon at bounding box center [235, 447] width 1 height 1
click at [30, 381] on div "Pen" at bounding box center [33, 450] width 12 height 6
click at [26, 228] on div at bounding box center [23, 227] width 8 height 8
click at [256, 381] on div "Undo" at bounding box center [253, 450] width 16 height 6
click at [245, 381] on div "Undo" at bounding box center [247, 450] width 39 height 15
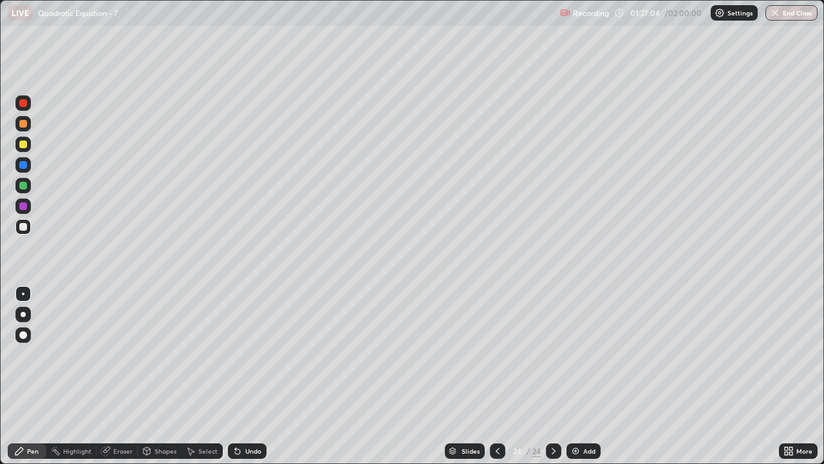
click at [169, 381] on div "Shapes" at bounding box center [160, 450] width 44 height 15
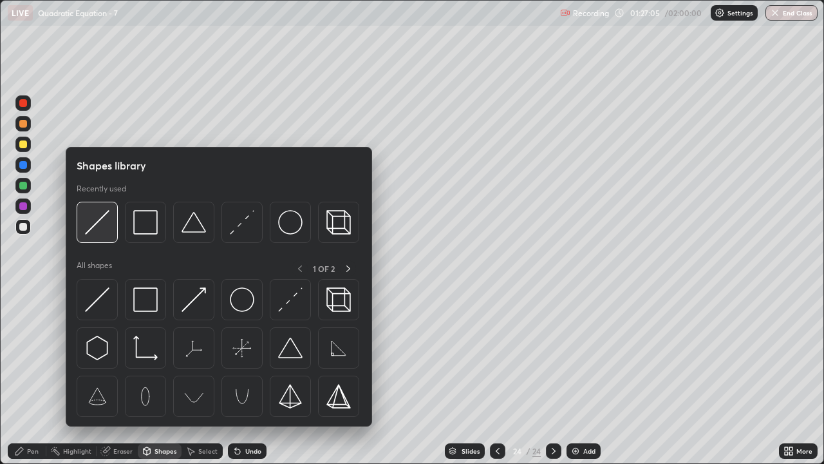
click at [102, 228] on img at bounding box center [97, 222] width 24 height 24
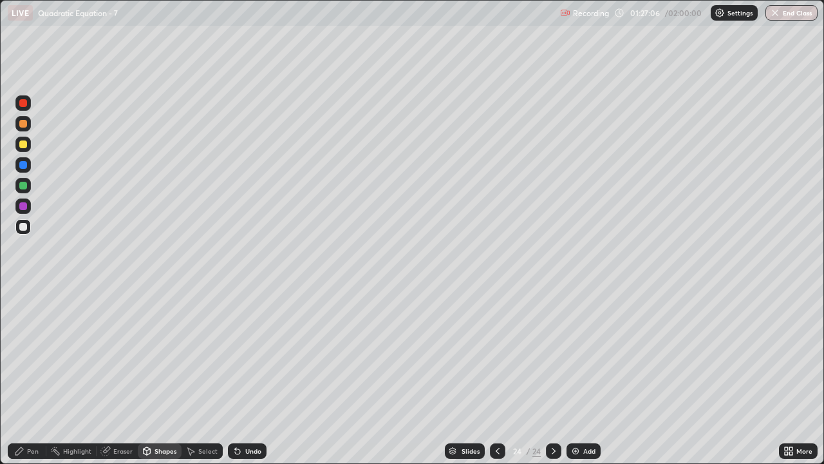
click at [24, 227] on div at bounding box center [23, 227] width 8 height 8
click at [248, 381] on div "Undo" at bounding box center [253, 450] width 16 height 6
click at [28, 144] on div at bounding box center [22, 144] width 15 height 15
click at [30, 381] on div "Pen" at bounding box center [27, 450] width 39 height 15
click at [29, 225] on div at bounding box center [22, 226] width 15 height 15
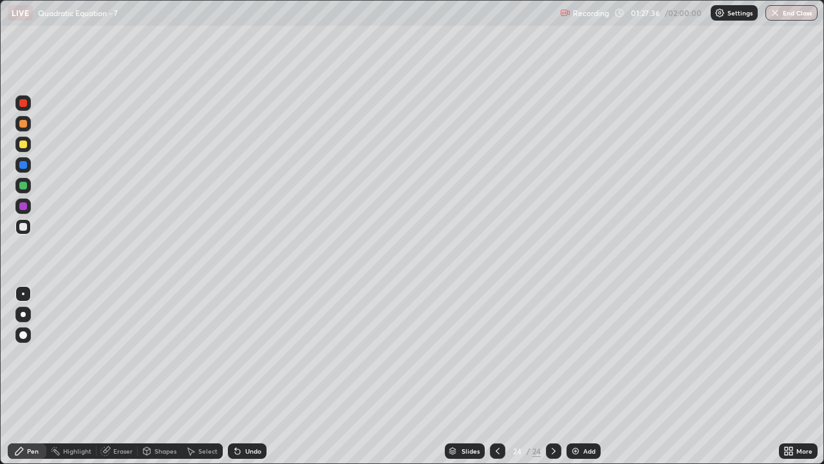
click at [25, 186] on div at bounding box center [23, 186] width 8 height 8
click at [167, 381] on div "Shapes" at bounding box center [166, 450] width 22 height 6
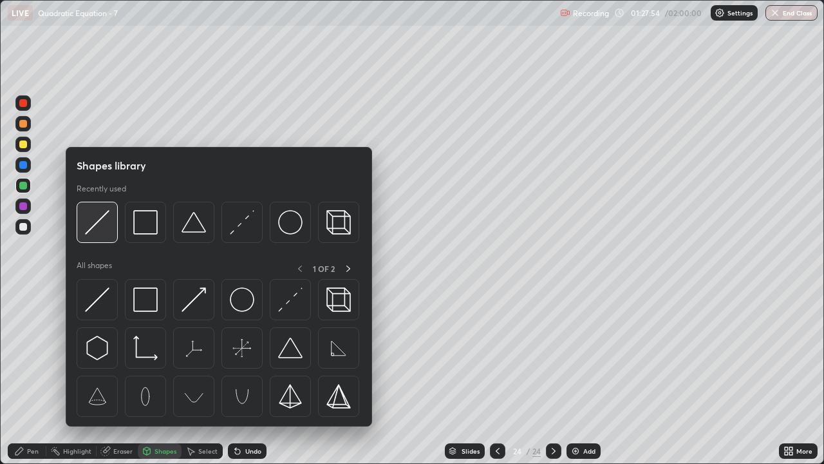
click at [97, 229] on img at bounding box center [97, 222] width 24 height 24
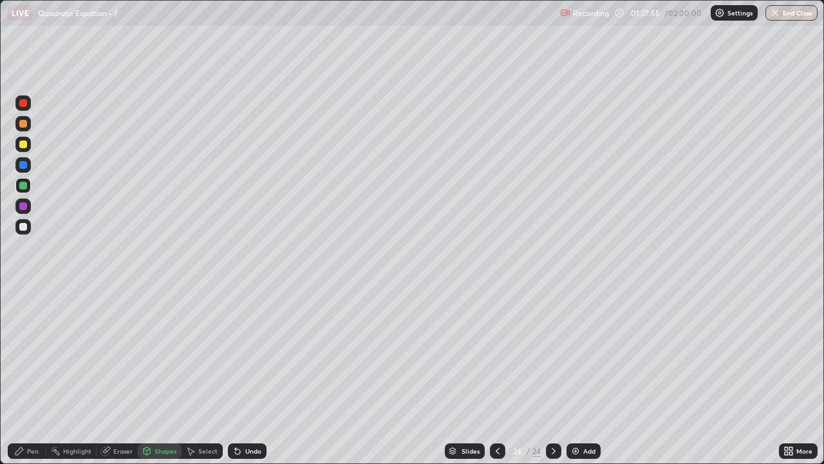
click at [24, 187] on div at bounding box center [23, 186] width 8 height 8
click at [32, 381] on div "Pen" at bounding box center [33, 450] width 12 height 6
click at [28, 232] on div at bounding box center [22, 226] width 15 height 15
click at [243, 381] on div "Undo" at bounding box center [247, 450] width 39 height 15
click at [245, 381] on div "Undo" at bounding box center [247, 450] width 39 height 15
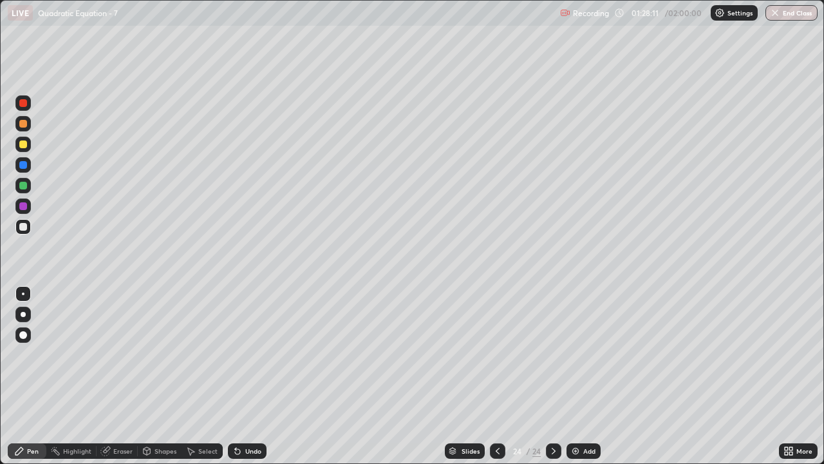
click at [249, 381] on div "Undo" at bounding box center [253, 450] width 16 height 6
click at [254, 381] on div "Undo" at bounding box center [253, 450] width 16 height 6
click at [256, 381] on div "Undo" at bounding box center [253, 450] width 16 height 6
click at [257, 381] on div "Undo" at bounding box center [253, 450] width 16 height 6
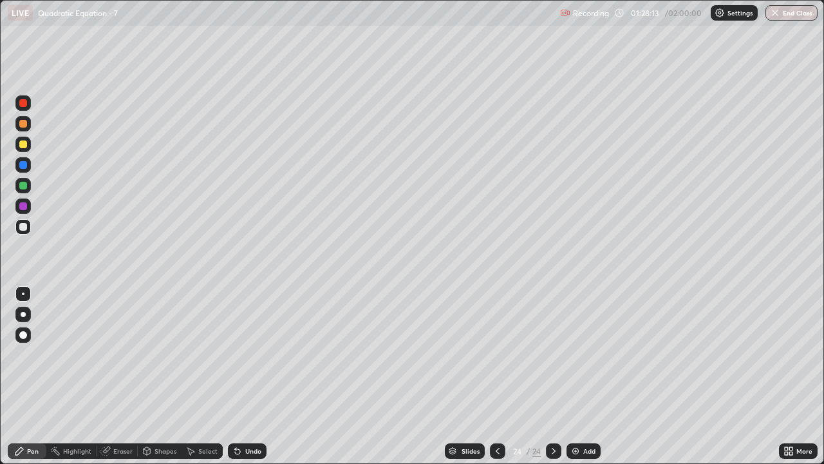
click at [256, 381] on div "Undo" at bounding box center [253, 450] width 16 height 6
click at [258, 381] on div "Undo" at bounding box center [253, 450] width 16 height 6
click at [256, 381] on div "Undo" at bounding box center [253, 450] width 16 height 6
click at [586, 381] on div "Add" at bounding box center [584, 450] width 34 height 15
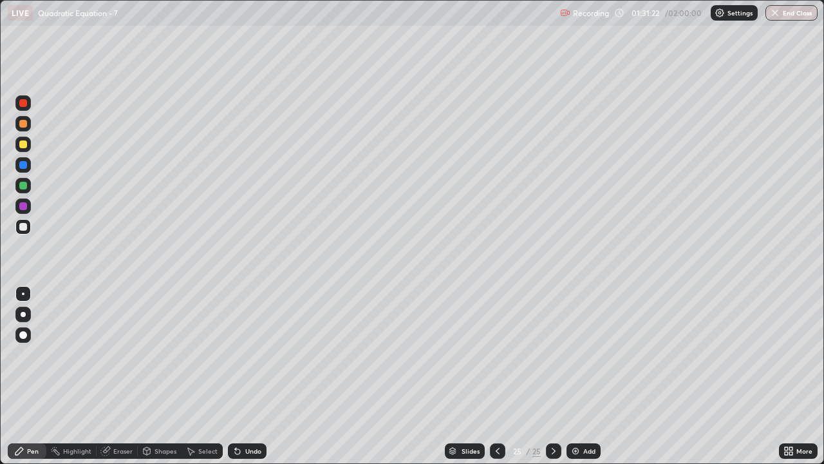
click at [24, 186] on div at bounding box center [23, 186] width 8 height 8
click at [173, 381] on div "Shapes" at bounding box center [166, 450] width 22 height 6
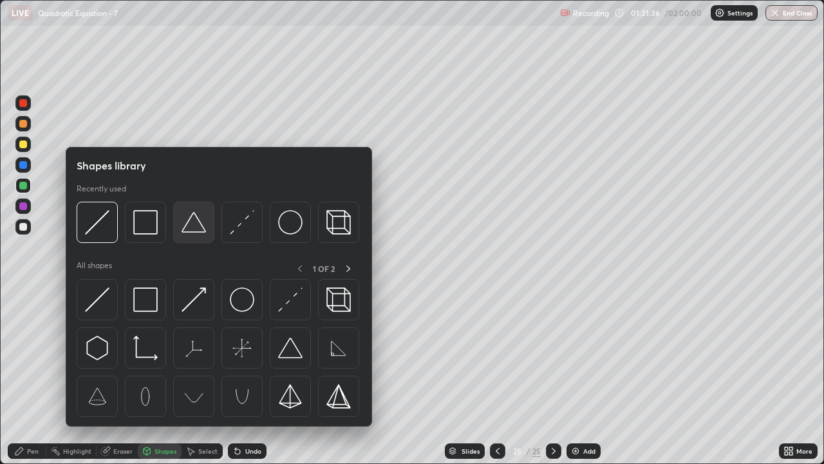
click at [194, 228] on img at bounding box center [194, 222] width 24 height 24
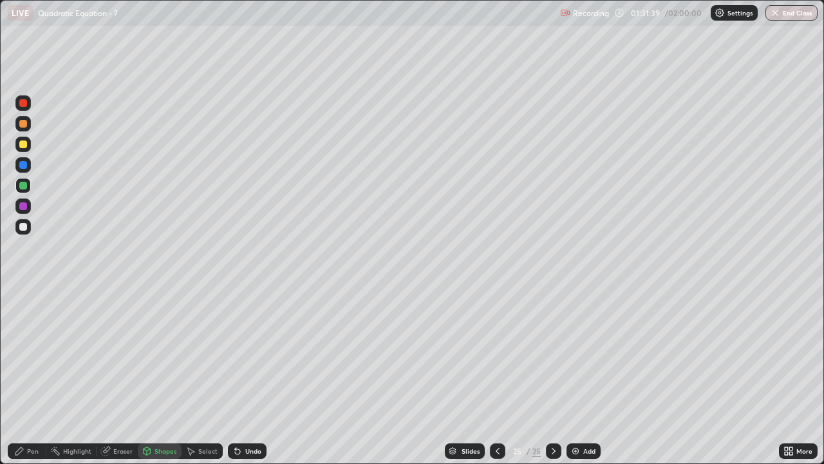
click at [249, 381] on div "Undo" at bounding box center [253, 450] width 16 height 6
click at [30, 381] on div "Pen" at bounding box center [33, 450] width 12 height 6
click at [24, 221] on div at bounding box center [22, 226] width 15 height 15
click at [147, 381] on icon at bounding box center [147, 451] width 7 height 8
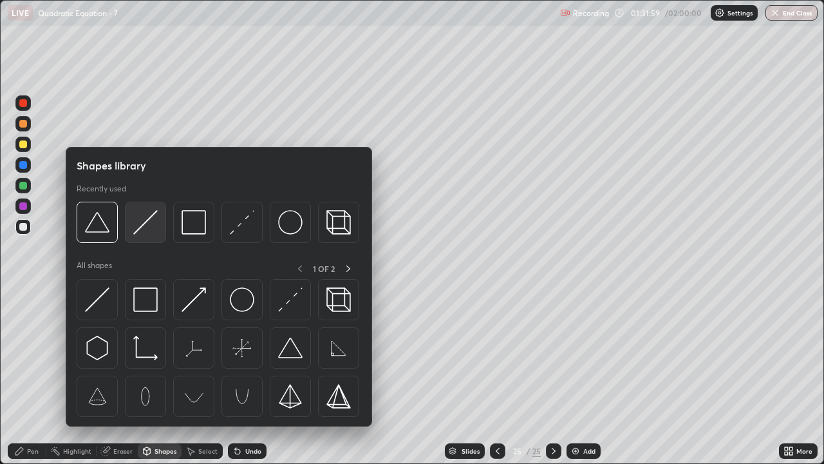
click at [142, 224] on img at bounding box center [145, 222] width 24 height 24
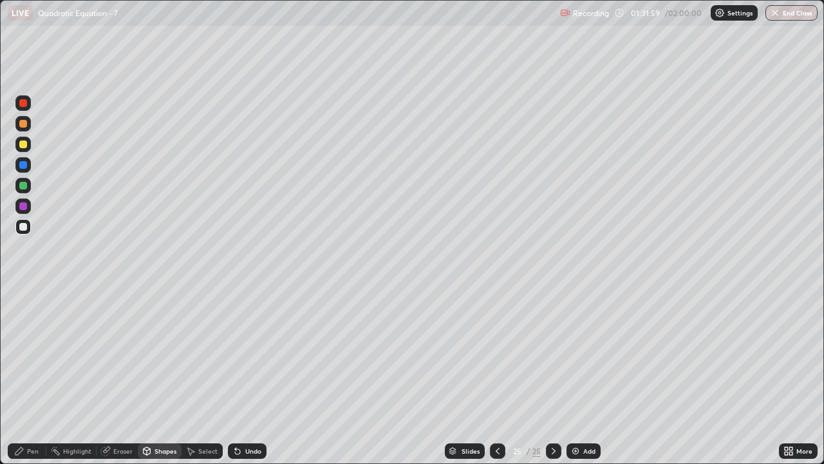
click at [24, 204] on div at bounding box center [23, 206] width 8 height 8
click at [24, 228] on div at bounding box center [23, 227] width 8 height 8
click at [246, 381] on div "Undo" at bounding box center [253, 450] width 16 height 6
click at [28, 381] on div "Pen" at bounding box center [33, 450] width 12 height 6
click at [124, 381] on div "Eraser" at bounding box center [122, 450] width 19 height 6
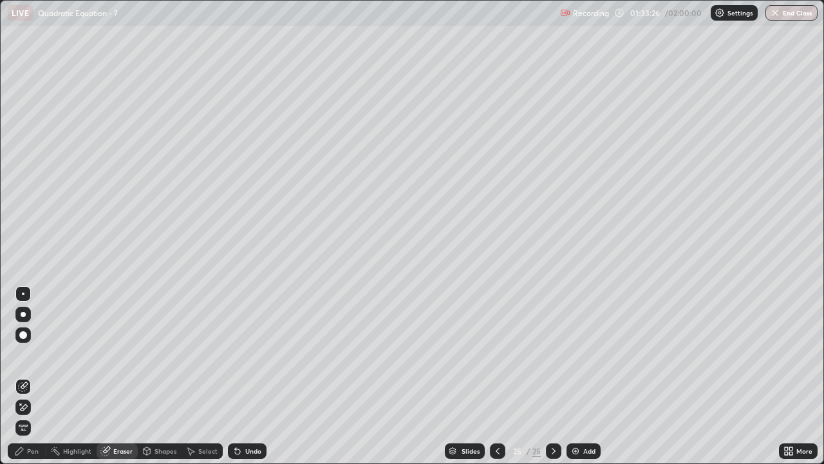
click at [33, 381] on div "Pen" at bounding box center [33, 450] width 12 height 6
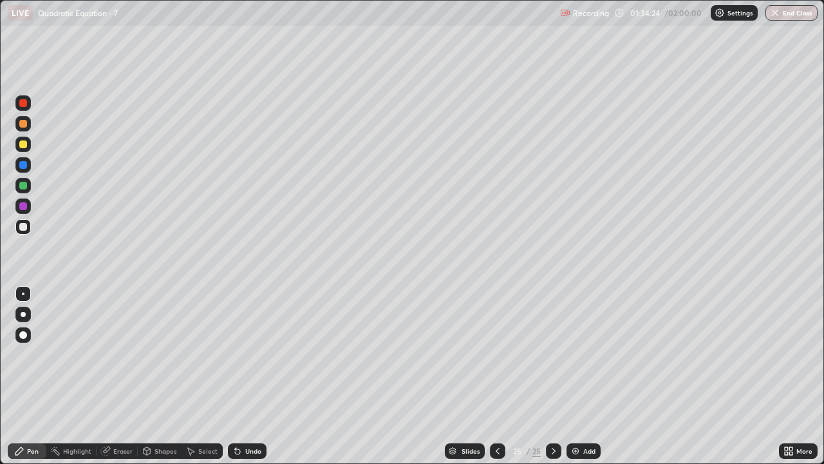
click at [589, 381] on div "Add" at bounding box center [589, 450] width 12 height 6
click at [208, 381] on div "Select" at bounding box center [202, 450] width 41 height 15
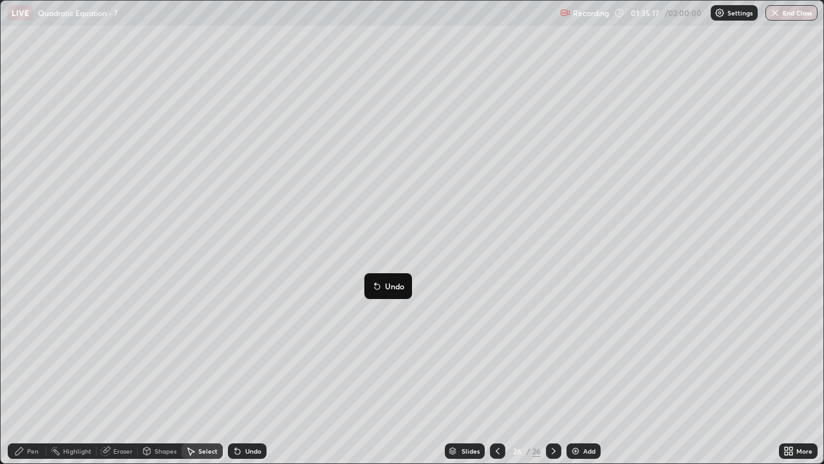
click at [289, 381] on div "0 ° Undo Copy Duplicate Duplicate to new slide Delete" at bounding box center [412, 232] width 823 height 462
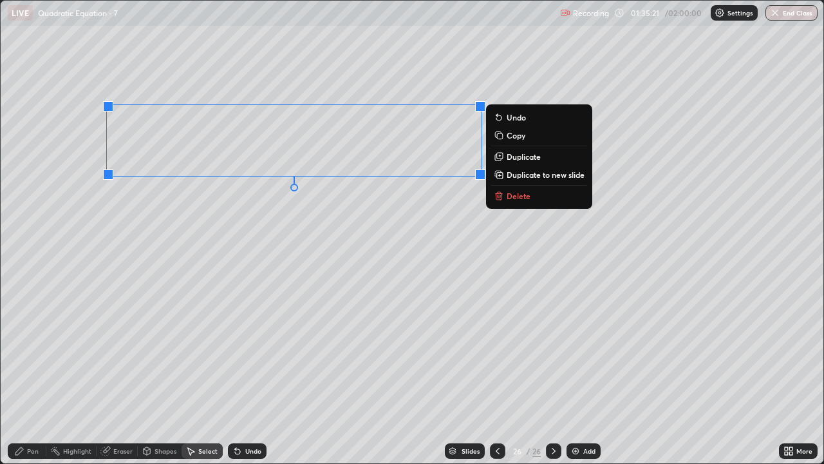
click at [279, 223] on div "0 ° Undo Copy Duplicate Duplicate to new slide Delete" at bounding box center [412, 232] width 823 height 462
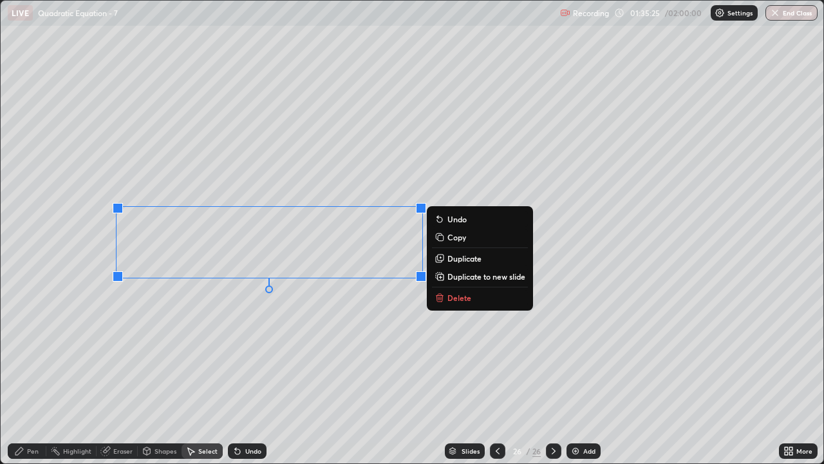
click at [285, 305] on div "0 ° Undo Copy Duplicate Duplicate to new slide Delete" at bounding box center [412, 232] width 823 height 462
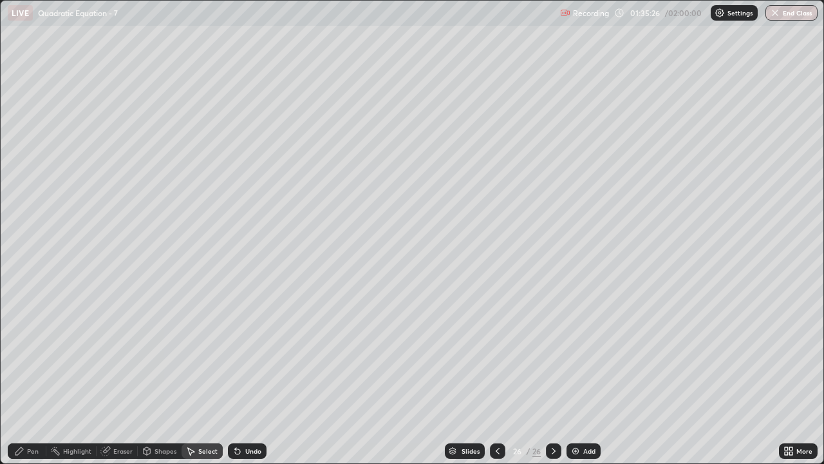
click at [497, 381] on div at bounding box center [497, 450] width 15 height 15
click at [583, 381] on div "Add" at bounding box center [589, 450] width 12 height 6
click at [496, 381] on icon at bounding box center [498, 451] width 10 height 10
click at [552, 381] on icon at bounding box center [554, 451] width 10 height 10
click at [554, 381] on icon at bounding box center [554, 451] width 10 height 10
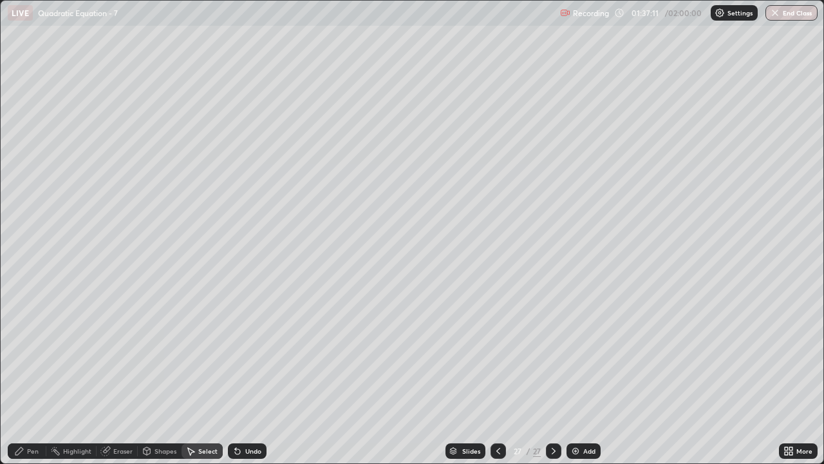
click at [583, 381] on div "Add" at bounding box center [589, 450] width 12 height 6
click at [25, 381] on div "Pen" at bounding box center [27, 450] width 39 height 15
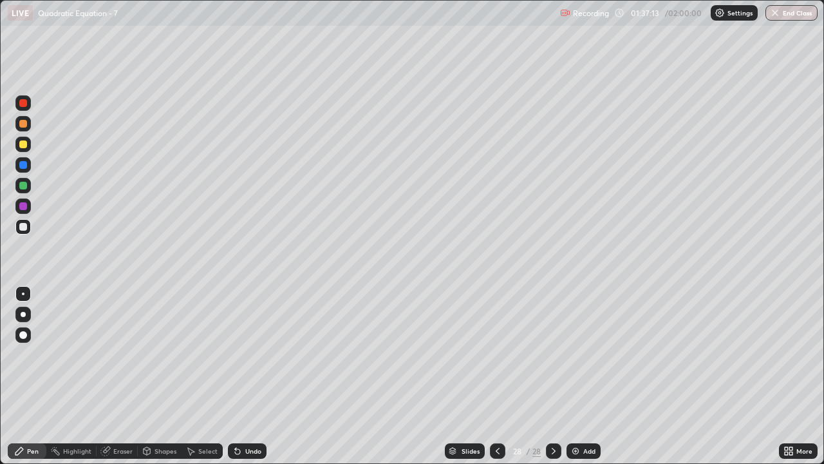
click at [25, 143] on div at bounding box center [23, 144] width 8 height 8
click at [153, 381] on div "Shapes" at bounding box center [160, 450] width 44 height 15
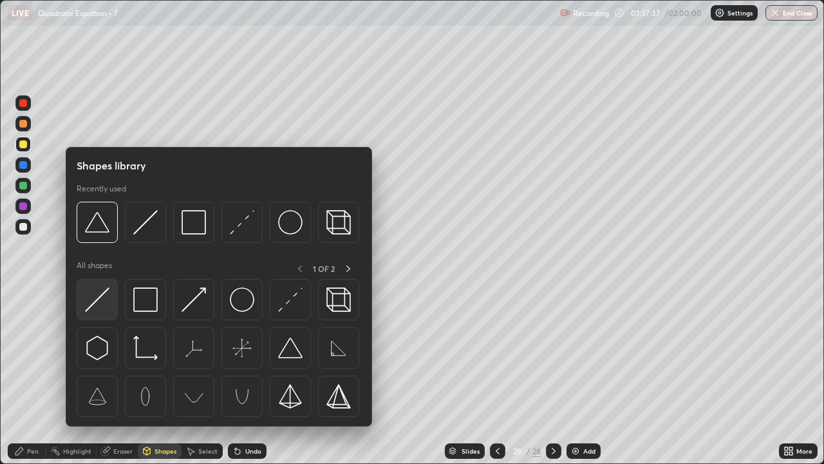
click at [109, 300] on img at bounding box center [97, 299] width 24 height 24
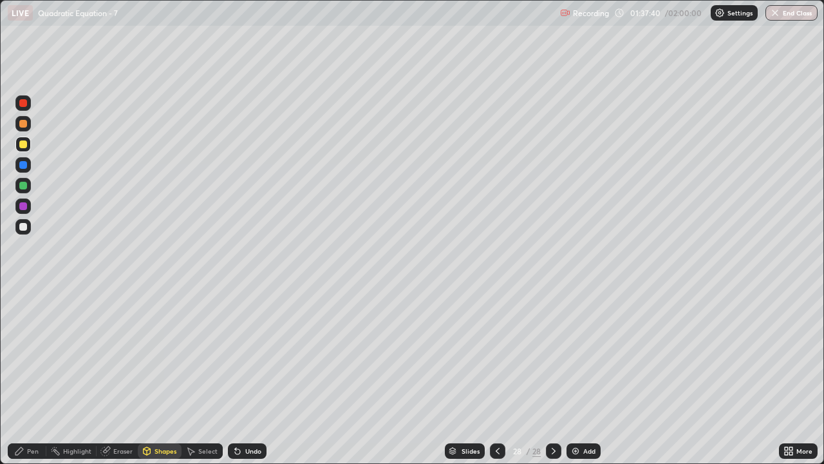
click at [35, 381] on div "Pen" at bounding box center [27, 450] width 39 height 15
click at [245, 381] on div "Undo" at bounding box center [253, 450] width 16 height 6
click at [168, 381] on div "Shapes" at bounding box center [166, 450] width 22 height 6
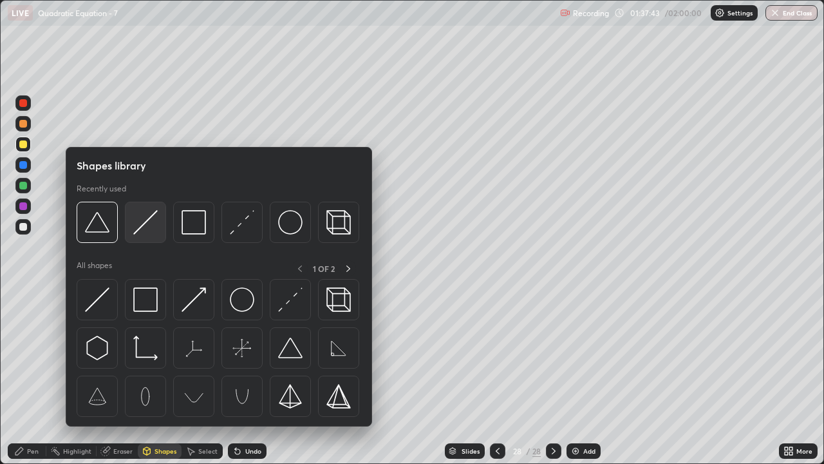
click at [132, 225] on div at bounding box center [145, 222] width 41 height 41
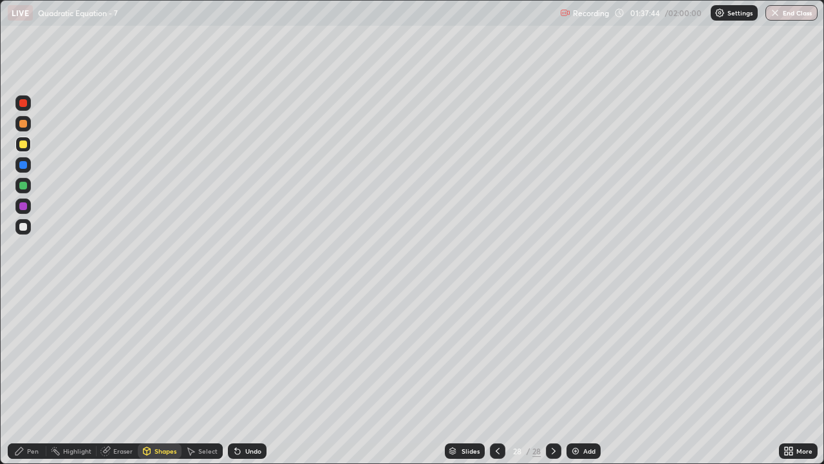
click at [26, 227] on div at bounding box center [23, 227] width 8 height 8
click at [39, 381] on div "Pen" at bounding box center [27, 450] width 39 height 15
click at [30, 184] on div at bounding box center [22, 185] width 15 height 15
click at [247, 381] on div "Undo" at bounding box center [247, 450] width 39 height 15
click at [164, 381] on div "Shapes" at bounding box center [160, 450] width 44 height 15
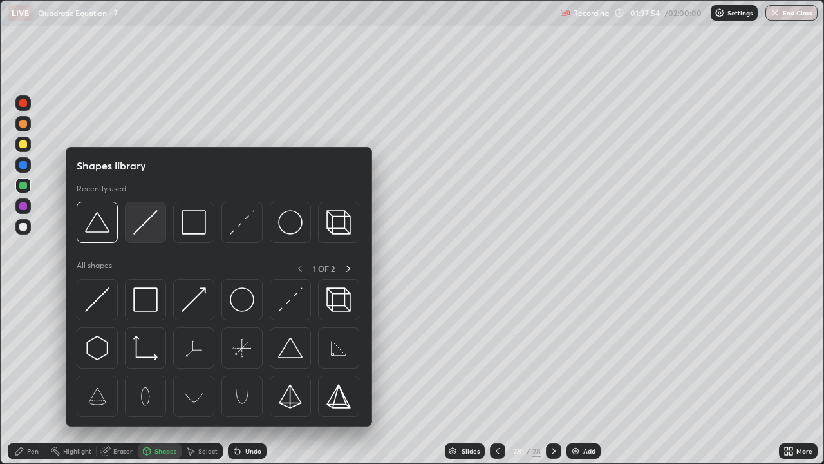
click at [152, 223] on img at bounding box center [145, 222] width 24 height 24
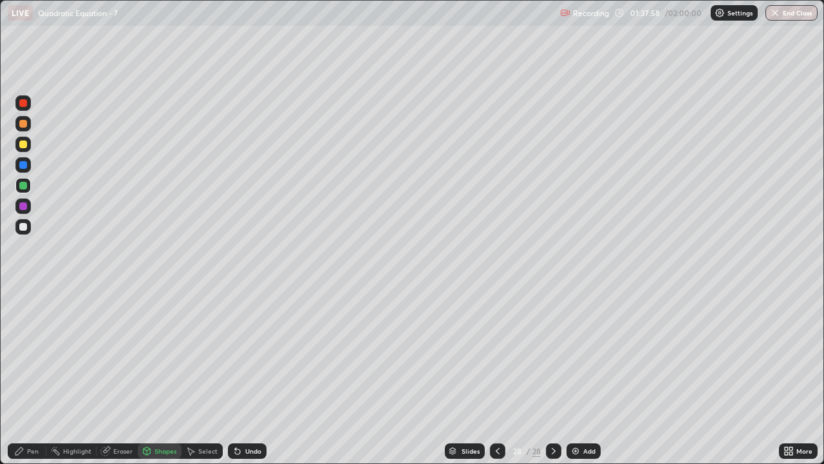
click at [258, 381] on div "Undo" at bounding box center [253, 450] width 16 height 6
click at [26, 228] on div at bounding box center [23, 227] width 8 height 8
click at [38, 381] on div "Pen" at bounding box center [33, 450] width 12 height 6
click at [23, 185] on div at bounding box center [23, 186] width 8 height 8
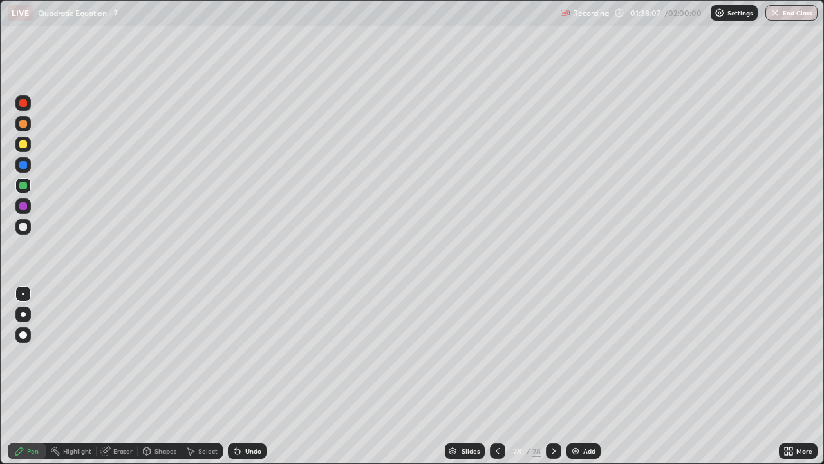
click at [249, 381] on div "Undo" at bounding box center [253, 450] width 16 height 6
click at [167, 381] on div "Shapes" at bounding box center [166, 450] width 22 height 6
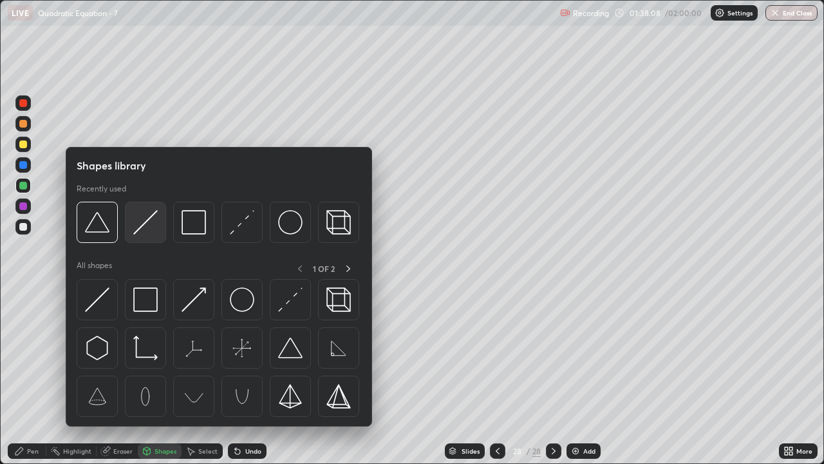
click at [149, 226] on img at bounding box center [145, 222] width 24 height 24
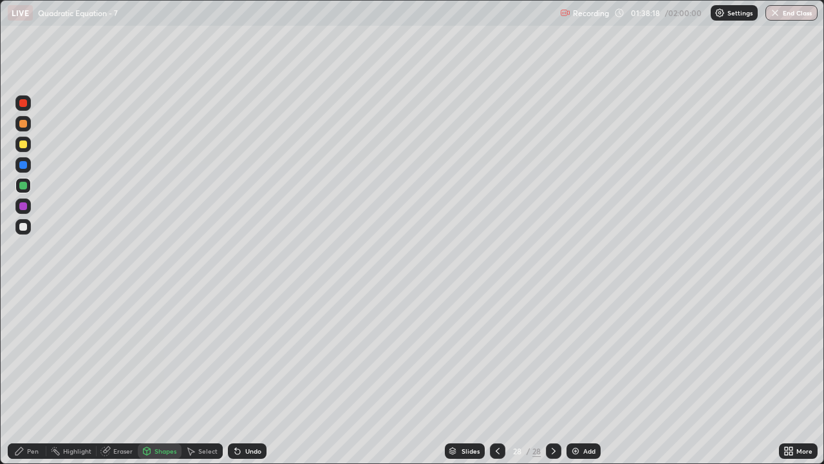
click at [35, 381] on div "Pen" at bounding box center [33, 450] width 12 height 6
click at [22, 223] on div at bounding box center [23, 227] width 8 height 8
click at [250, 381] on div "Undo" at bounding box center [253, 450] width 16 height 6
click at [171, 381] on div "Shapes" at bounding box center [160, 450] width 44 height 15
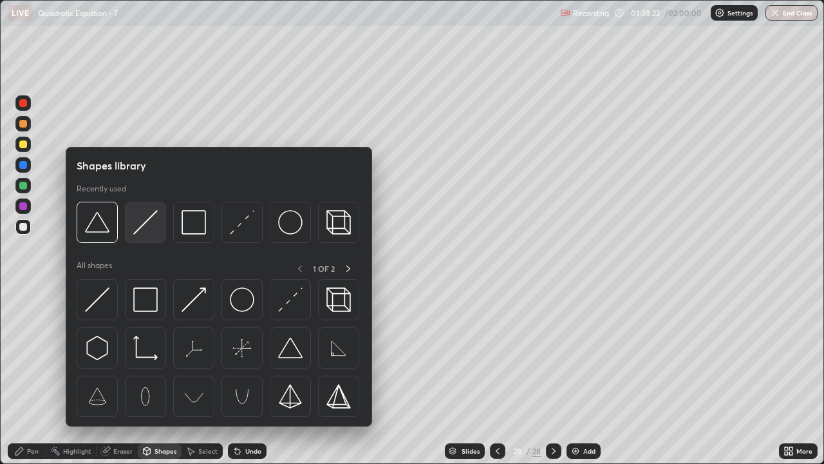
click at [149, 229] on img at bounding box center [145, 222] width 24 height 24
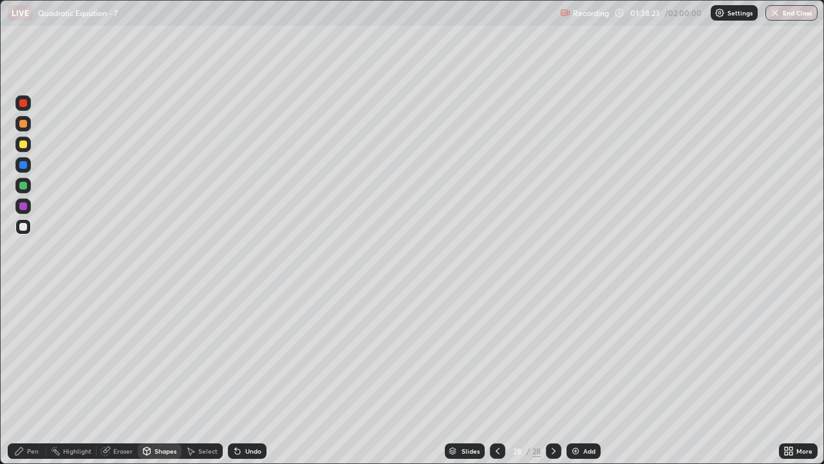
click at [23, 190] on div at bounding box center [22, 185] width 15 height 15
click at [32, 381] on div "Pen" at bounding box center [27, 450] width 39 height 15
click at [30, 220] on div at bounding box center [22, 226] width 15 height 21
click at [23, 204] on div at bounding box center [23, 206] width 8 height 8
click at [29, 231] on div at bounding box center [22, 226] width 15 height 15
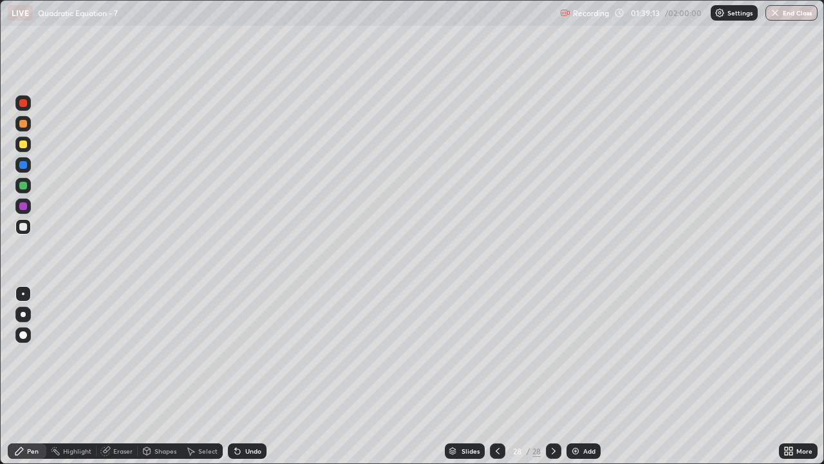
click at [496, 381] on icon at bounding box center [498, 451] width 10 height 10
click at [552, 381] on icon at bounding box center [554, 451] width 10 height 10
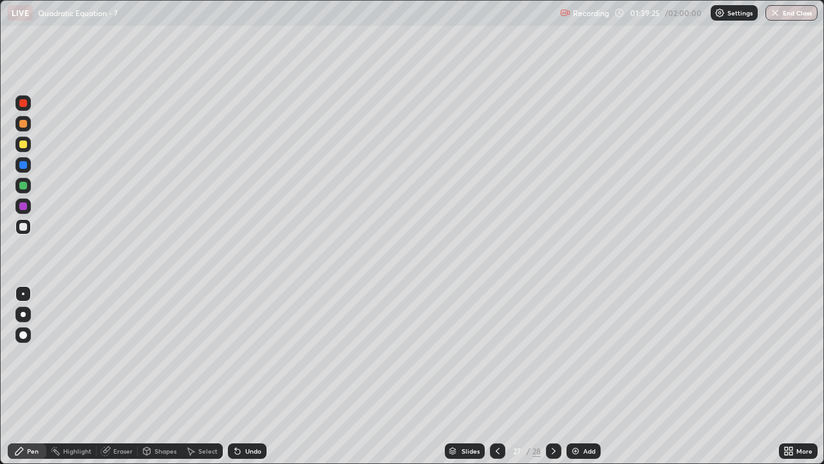
click at [560, 381] on div at bounding box center [553, 450] width 15 height 15
click at [594, 381] on div "Add" at bounding box center [589, 450] width 12 height 6
click at [26, 145] on div at bounding box center [23, 144] width 8 height 8
click at [206, 381] on div "Select" at bounding box center [207, 450] width 19 height 6
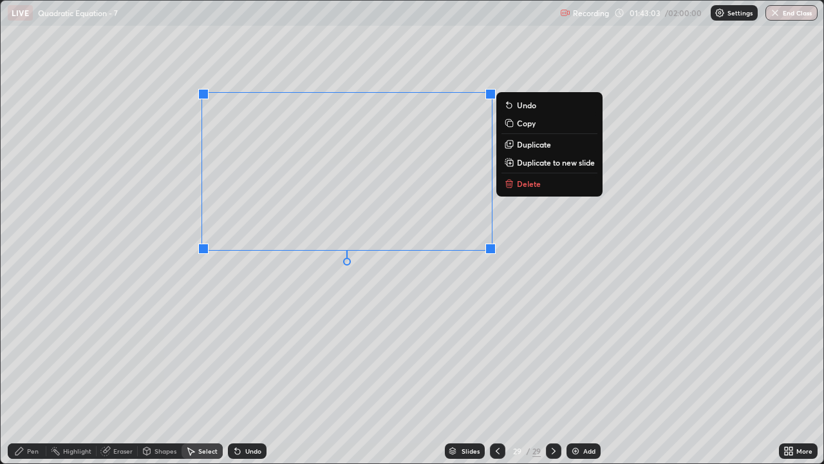
click at [539, 189] on button "Delete" at bounding box center [550, 183] width 96 height 15
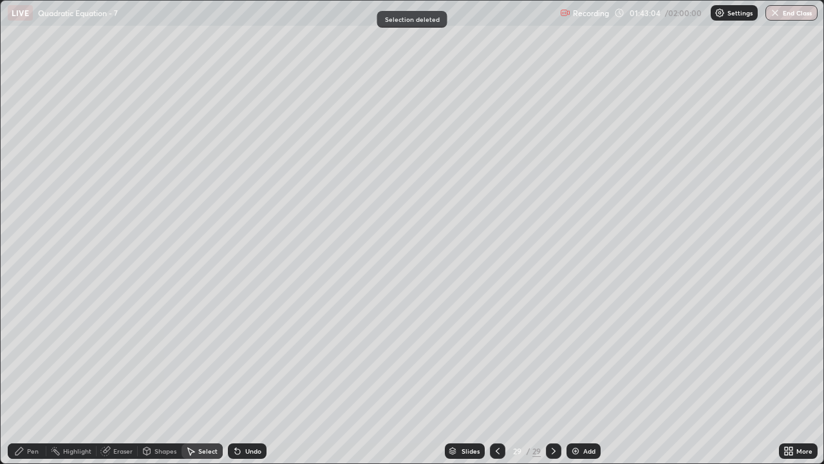
click at [29, 381] on div "Pen" at bounding box center [33, 450] width 12 height 6
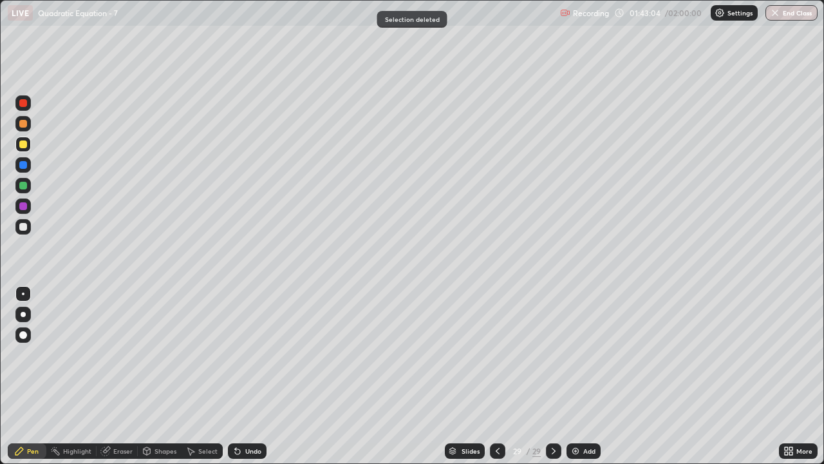
click at [26, 146] on div at bounding box center [23, 144] width 8 height 8
click at [256, 381] on div "Undo" at bounding box center [247, 450] width 39 height 15
click at [26, 229] on div at bounding box center [23, 227] width 8 height 8
click at [254, 381] on div "Undo" at bounding box center [253, 450] width 16 height 6
click at [250, 381] on div "Undo" at bounding box center [253, 450] width 16 height 6
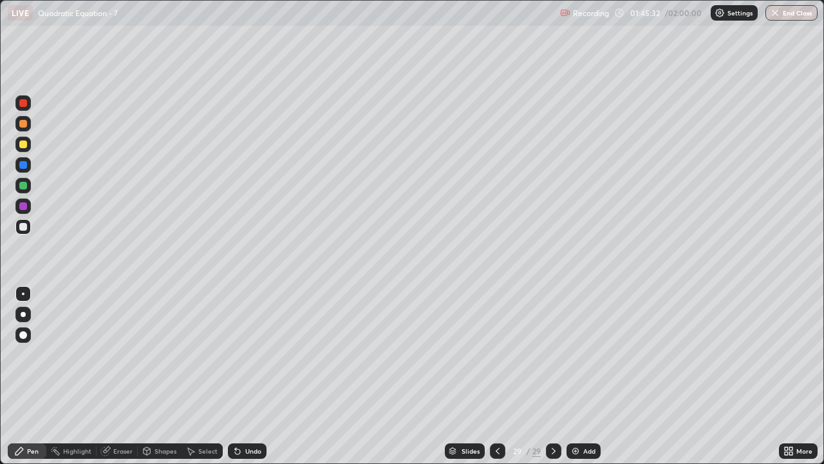
click at [21, 184] on div at bounding box center [23, 186] width 8 height 8
click at [24, 227] on div at bounding box center [23, 227] width 8 height 8
click at [258, 381] on div "Undo" at bounding box center [247, 450] width 39 height 15
click at [252, 381] on div "Undo" at bounding box center [253, 450] width 16 height 6
click at [209, 381] on div "Select" at bounding box center [207, 450] width 19 height 6
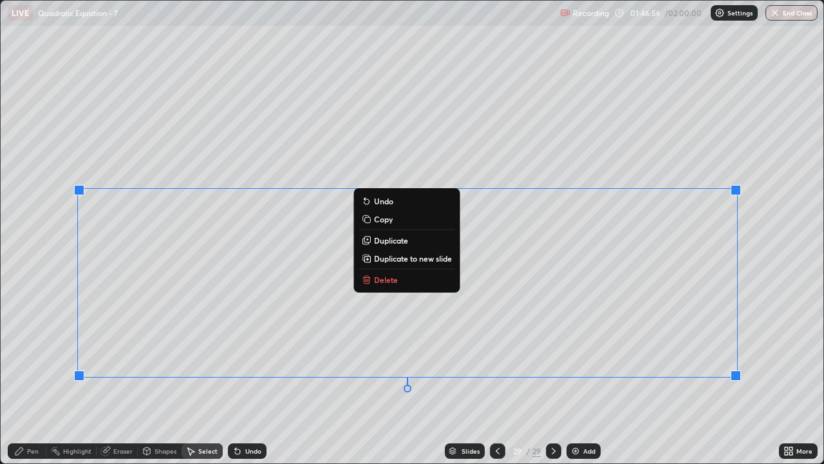
click at [37, 381] on div "Pen" at bounding box center [33, 450] width 12 height 6
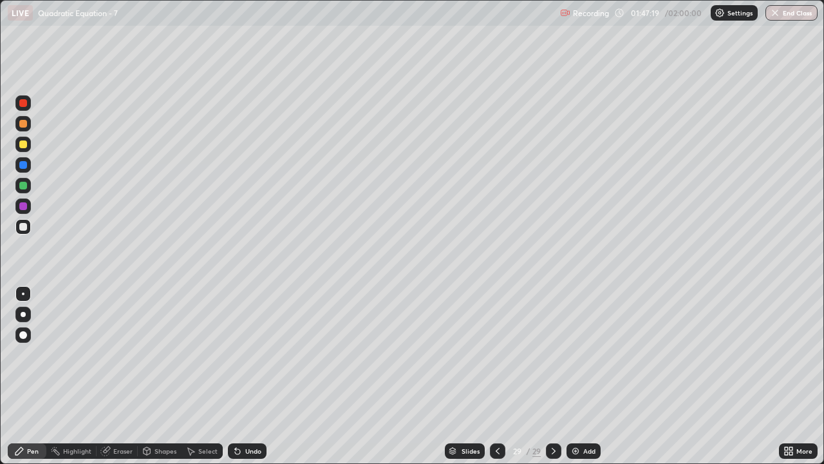
click at [264, 381] on div "Undo" at bounding box center [247, 450] width 39 height 15
click at [263, 381] on div "Undo" at bounding box center [247, 450] width 39 height 15
click at [259, 381] on div "Undo" at bounding box center [253, 450] width 16 height 6
click at [583, 381] on div "Add" at bounding box center [589, 450] width 12 height 6
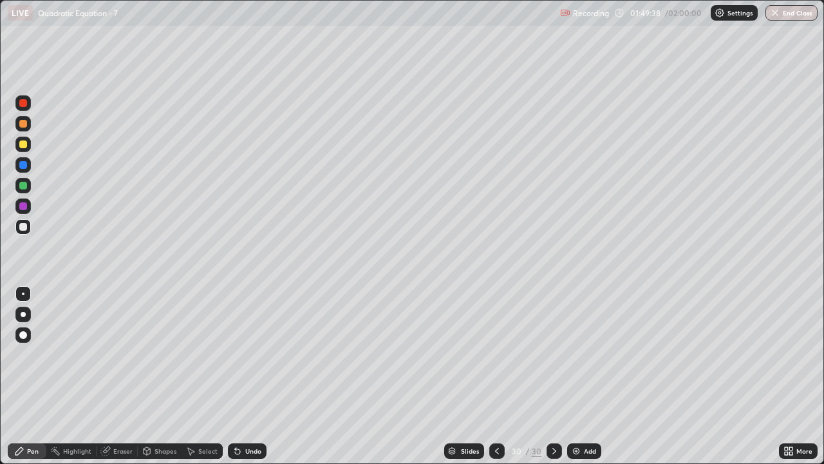
click at [24, 144] on div at bounding box center [23, 144] width 8 height 8
click at [242, 381] on div "Undo" at bounding box center [247, 450] width 39 height 15
click at [245, 381] on div "Undo" at bounding box center [253, 450] width 16 height 6
click at [249, 381] on div "Undo" at bounding box center [247, 450] width 39 height 15
click at [238, 381] on icon at bounding box center [237, 451] width 10 height 10
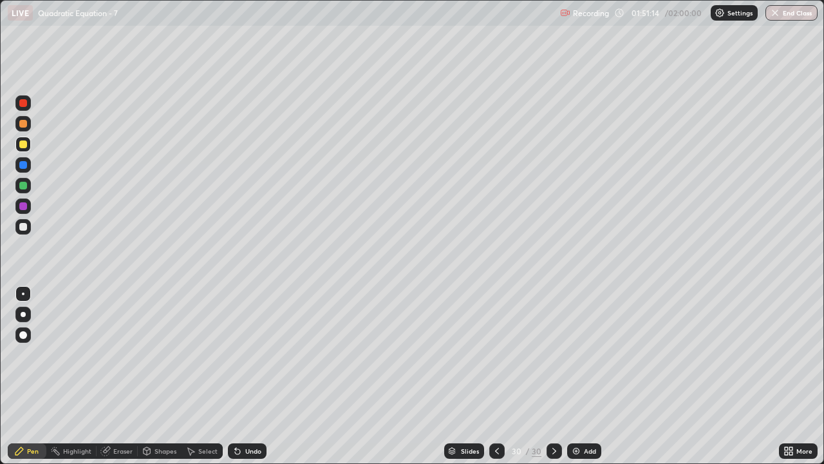
click at [122, 381] on div "Eraser" at bounding box center [122, 450] width 19 height 6
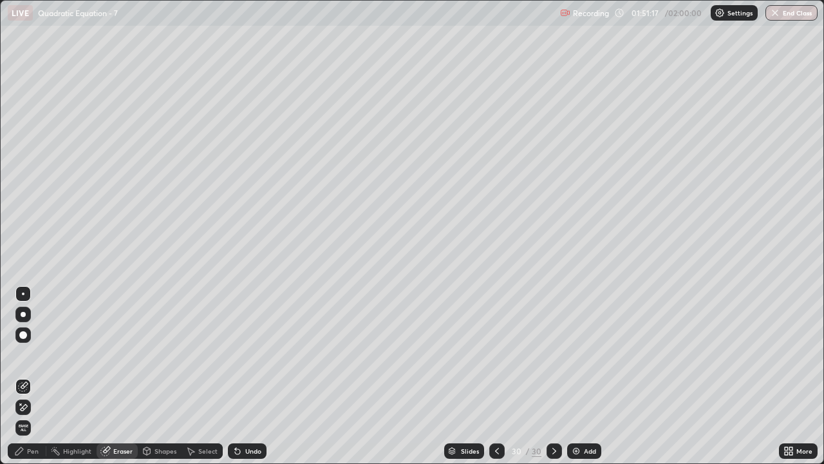
click at [36, 381] on div "Pen" at bounding box center [33, 450] width 12 height 6
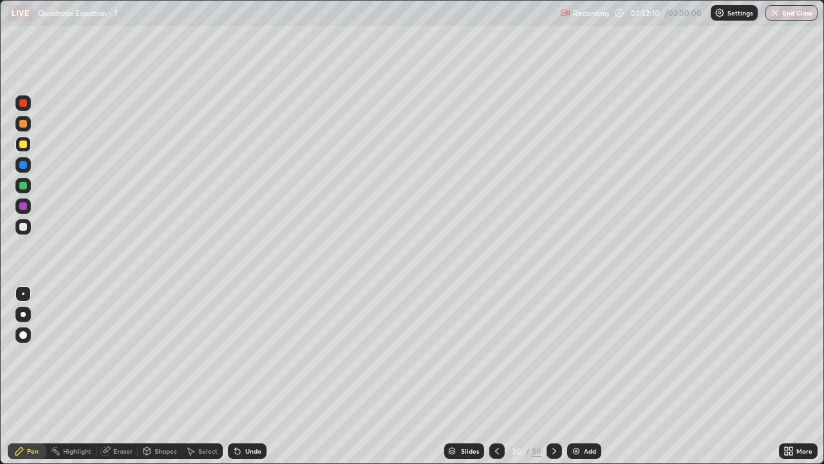
click at [214, 381] on div "Select" at bounding box center [207, 450] width 19 height 6
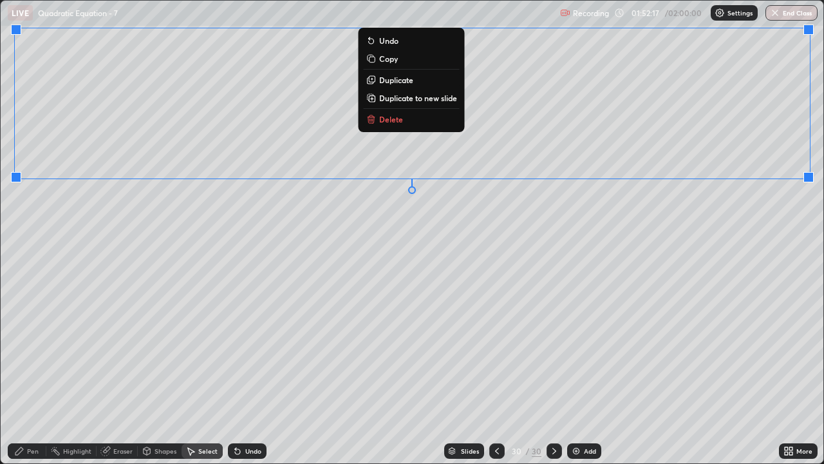
click at [29, 381] on div "Pen" at bounding box center [33, 450] width 12 height 6
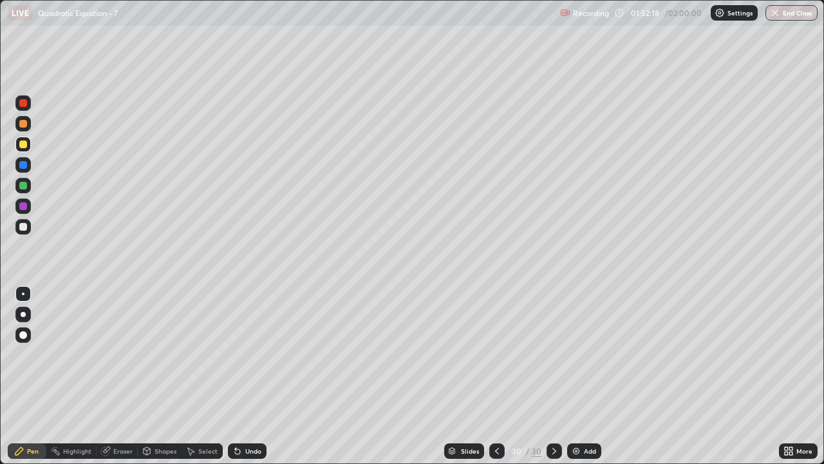
click at [23, 224] on div at bounding box center [23, 227] width 8 height 8
click at [245, 381] on div "Undo" at bounding box center [253, 450] width 16 height 6
click at [583, 381] on div "Add" at bounding box center [584, 450] width 34 height 15
click at [254, 381] on div "Undo" at bounding box center [253, 450] width 16 height 6
click at [27, 137] on div at bounding box center [22, 144] width 15 height 15
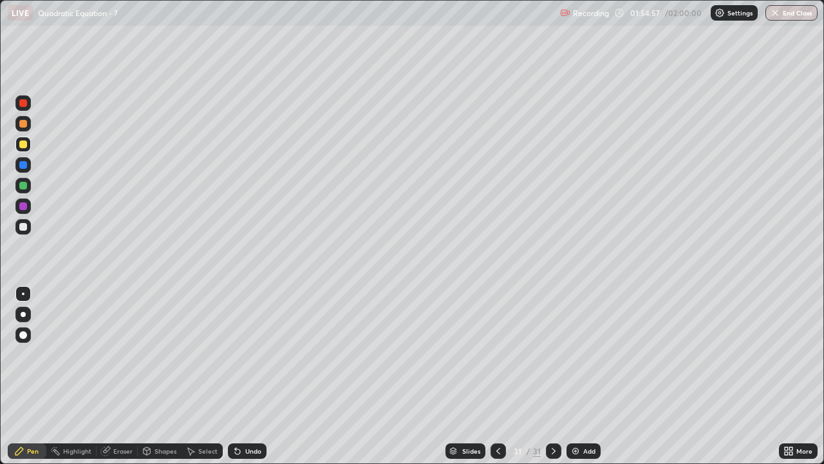
click at [26, 223] on div at bounding box center [23, 227] width 8 height 8
click at [497, 381] on icon at bounding box center [498, 451] width 10 height 10
click at [552, 381] on icon at bounding box center [554, 451] width 10 height 10
click at [790, 10] on button "End Class" at bounding box center [792, 12] width 51 height 15
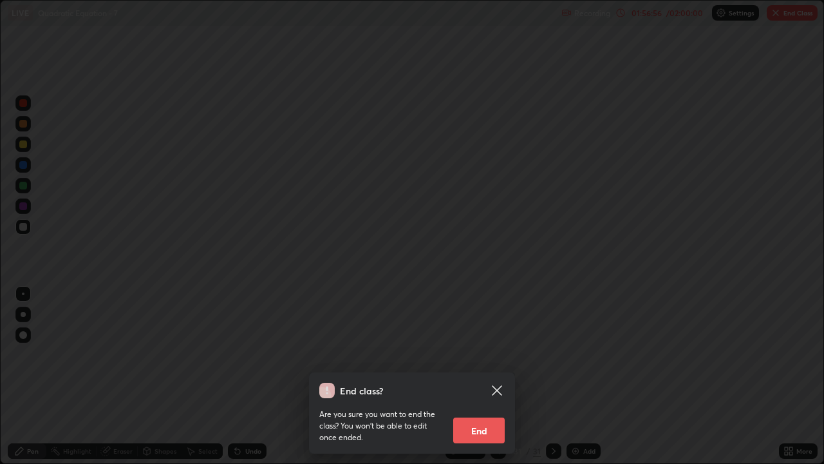
click at [471, 381] on button "End" at bounding box center [479, 430] width 52 height 26
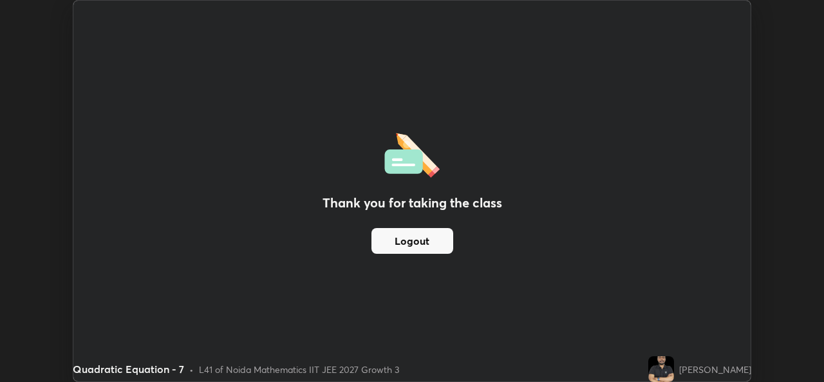
scroll to position [64006, 63563]
